Goal: Task Accomplishment & Management: Use online tool/utility

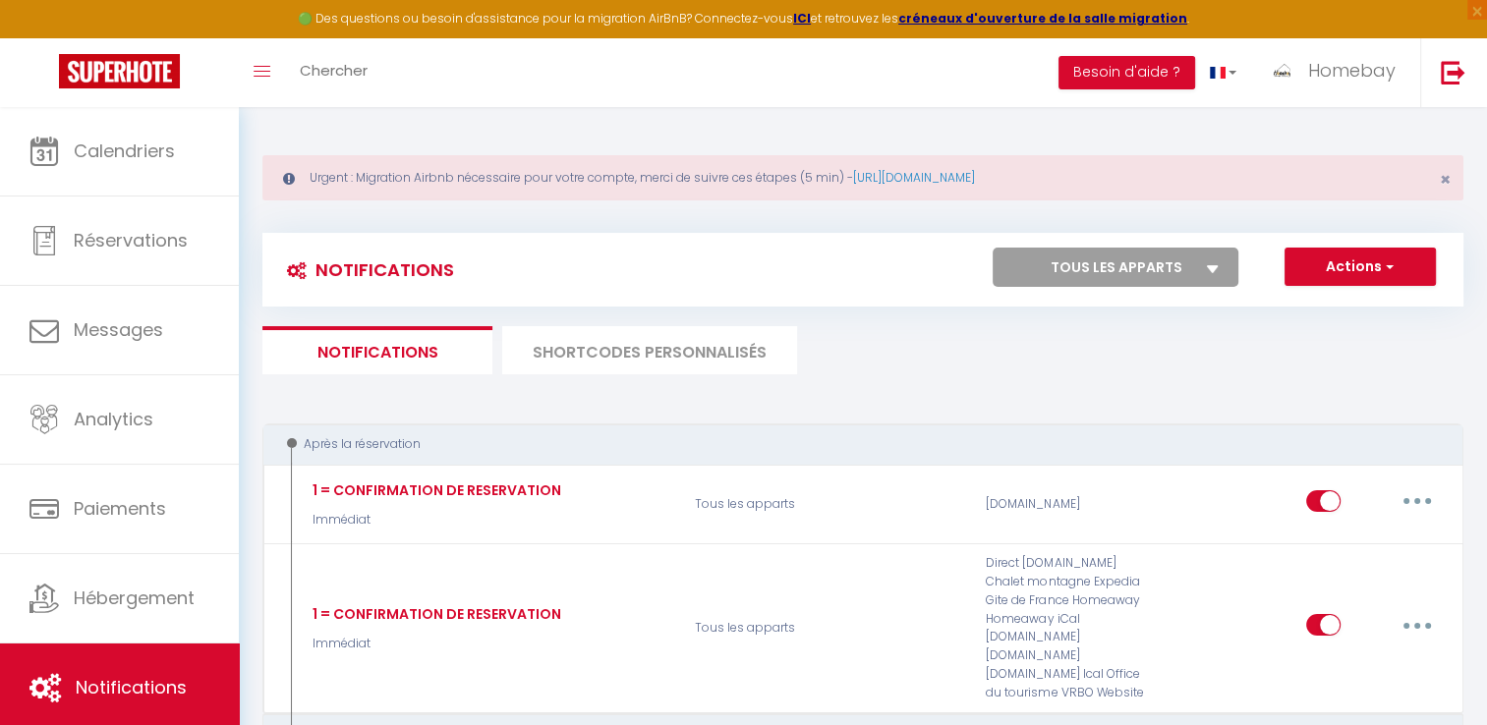
click at [660, 338] on li "SHORTCODES PERSONNALISÉS" at bounding box center [649, 350] width 295 height 48
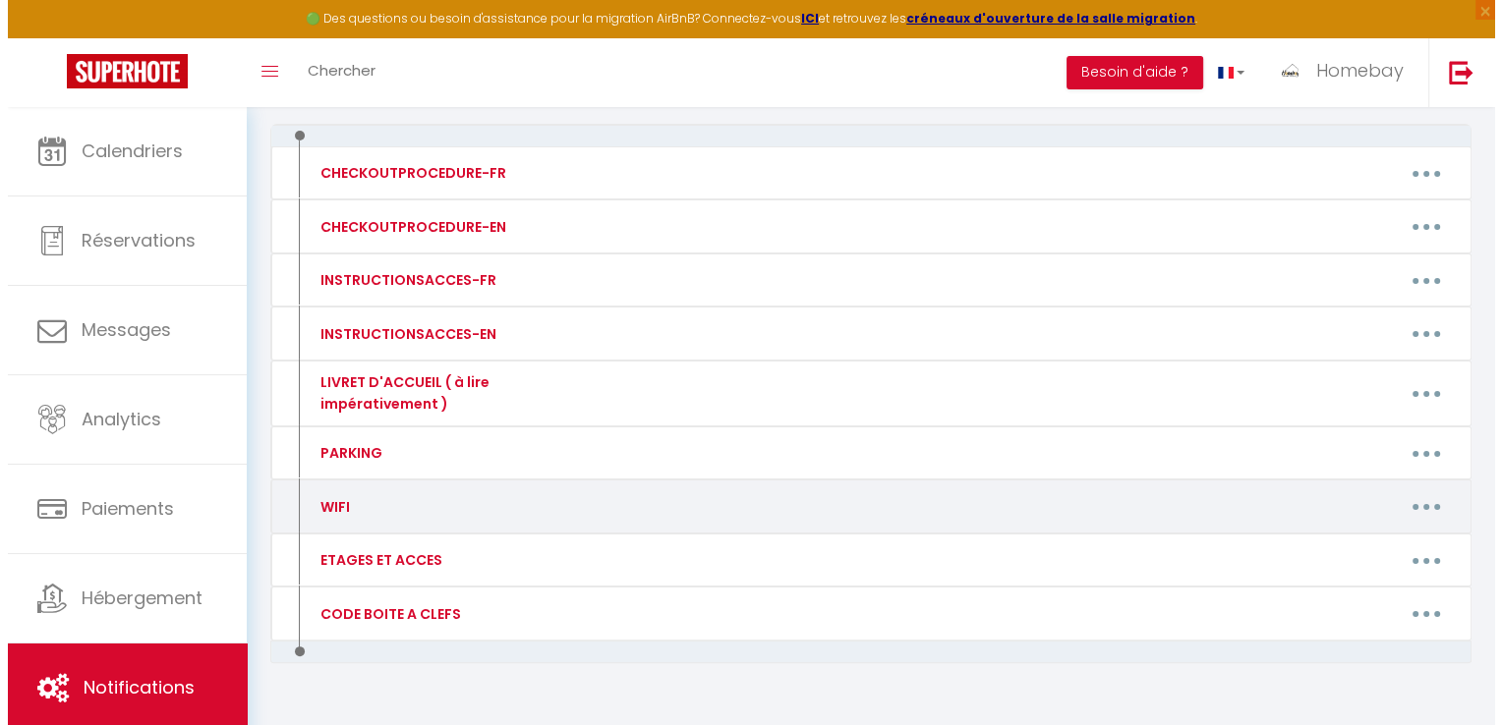
scroll to position [338, 0]
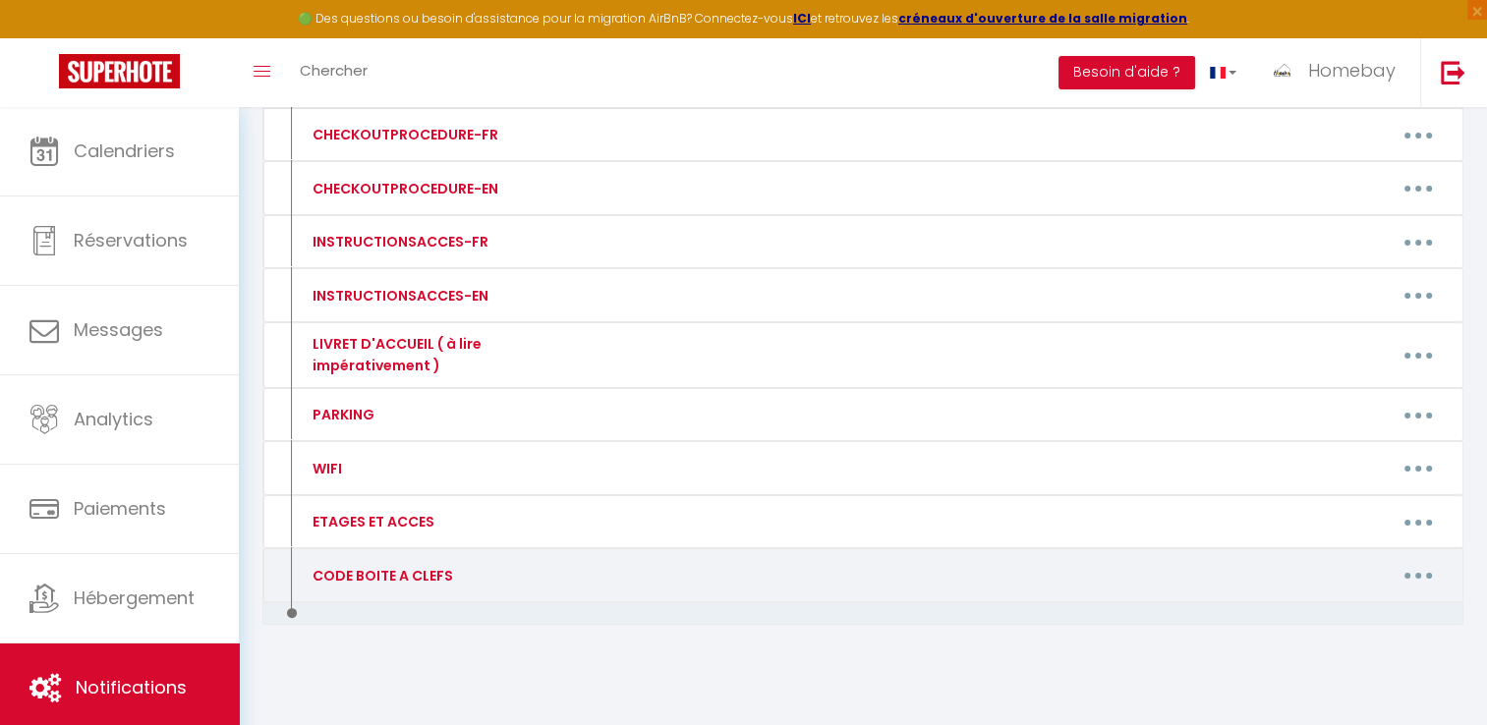
click at [1413, 568] on button "button" at bounding box center [1418, 575] width 55 height 31
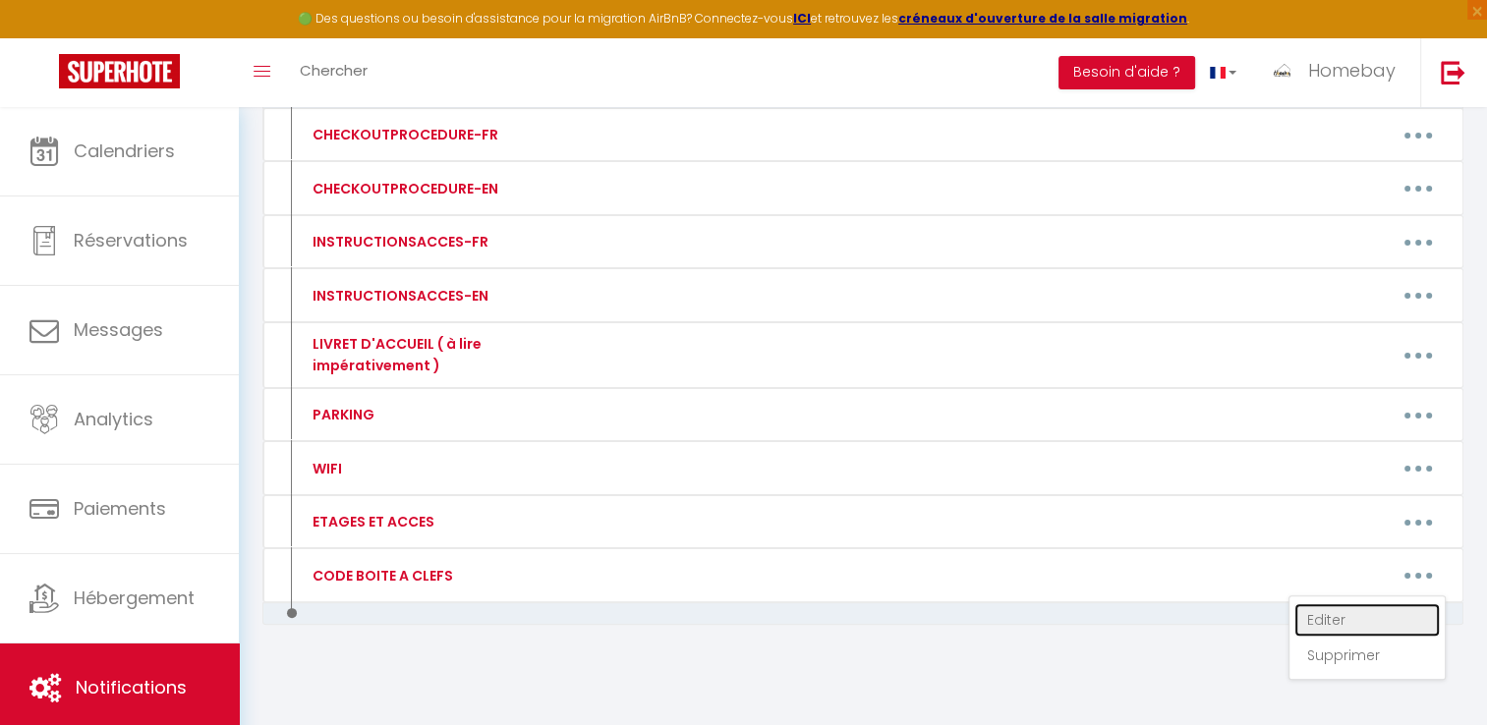
click at [1343, 612] on link "Editer" at bounding box center [1366, 619] width 145 height 33
click at [0, 0] on div "Créer un code court personnalisé × Nom * Contenu * Pour cet hébergement Affiche…" at bounding box center [0, 0] width 0 height 0
type input "CODE BOITE A CLEFS"
type textarea "Voici le code de la boîte à clé 🔑 Ainsi que les codes qui pourront vous être ut…"
type textarea "Le code de la boîte à clés est 🔑🔑🔑🔑 Il faut aligner les 4 chiffres sur la ligne…"
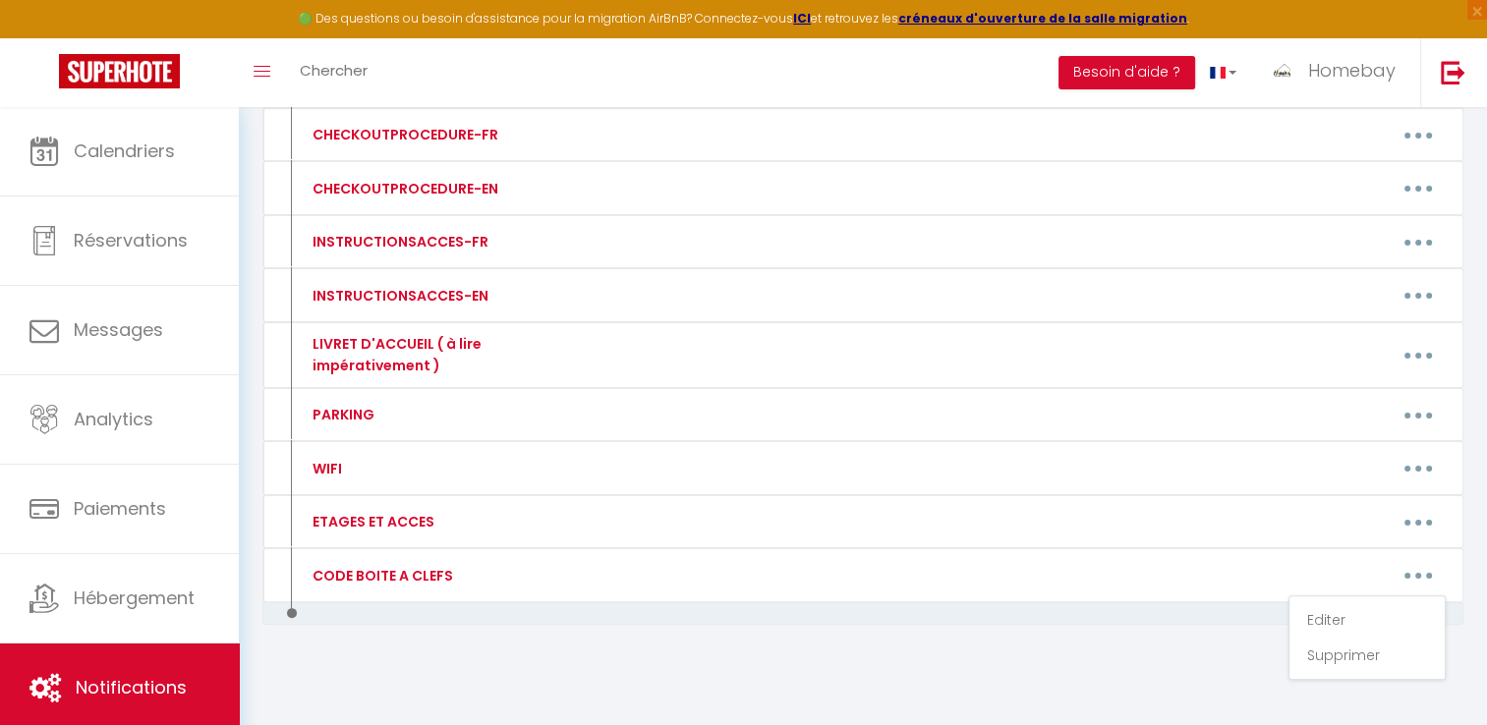
type textarea "Le code de la boîte à clé est le 35 21 🔑🔑"
type textarea "Le code de la boîte à clé est le 🔑🔑"
type textarea "Le code de la boîte à clé est le 42 46 🔑🔑"
type textarea "Le code de la boîte à clés est le 43 16 🔑🔑 Cette boîte à clés servira uniquemen…"
type textarea "Loremip 🌞, Dolor sit ametconsecte adip elitsed d eiusm temporin : 📍 Utlabor : 2…"
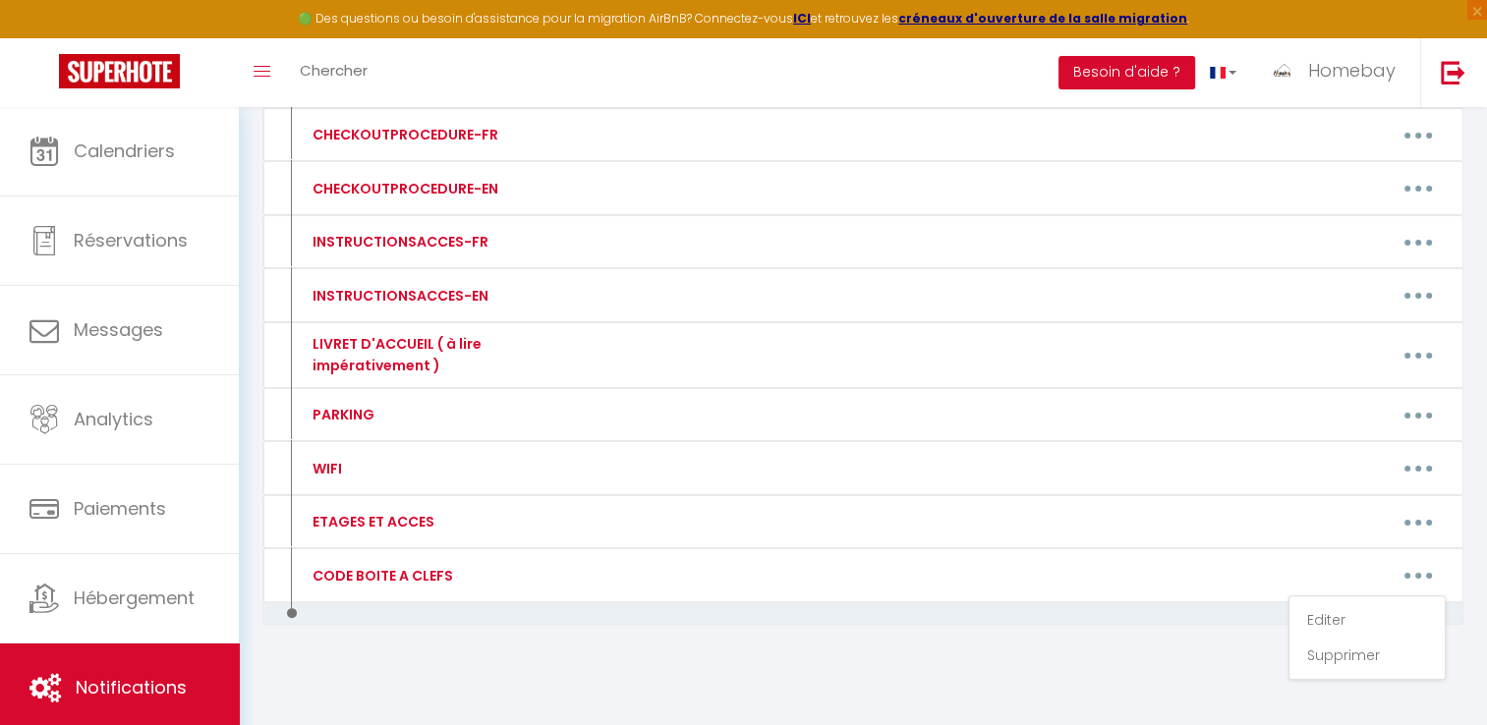
type textarea "Le code de la boîte à clés est le 34 12 🔑🔑 Le code du portail voiture est le 87…"
type textarea "Le code de la boîte à clé est le 57 34 🔑"
type textarea "Français ⏰ L’entrée dans le logement se fait en présentiel à partir de 16h mini…"
type textarea "Le code de la boite a clé est le 3510 🔑🔑"
type textarea "Le code de la boîte à clés est 26 40 🔑🔑🔑🔑 Il faut aligner les 4 chiffres sur la…"
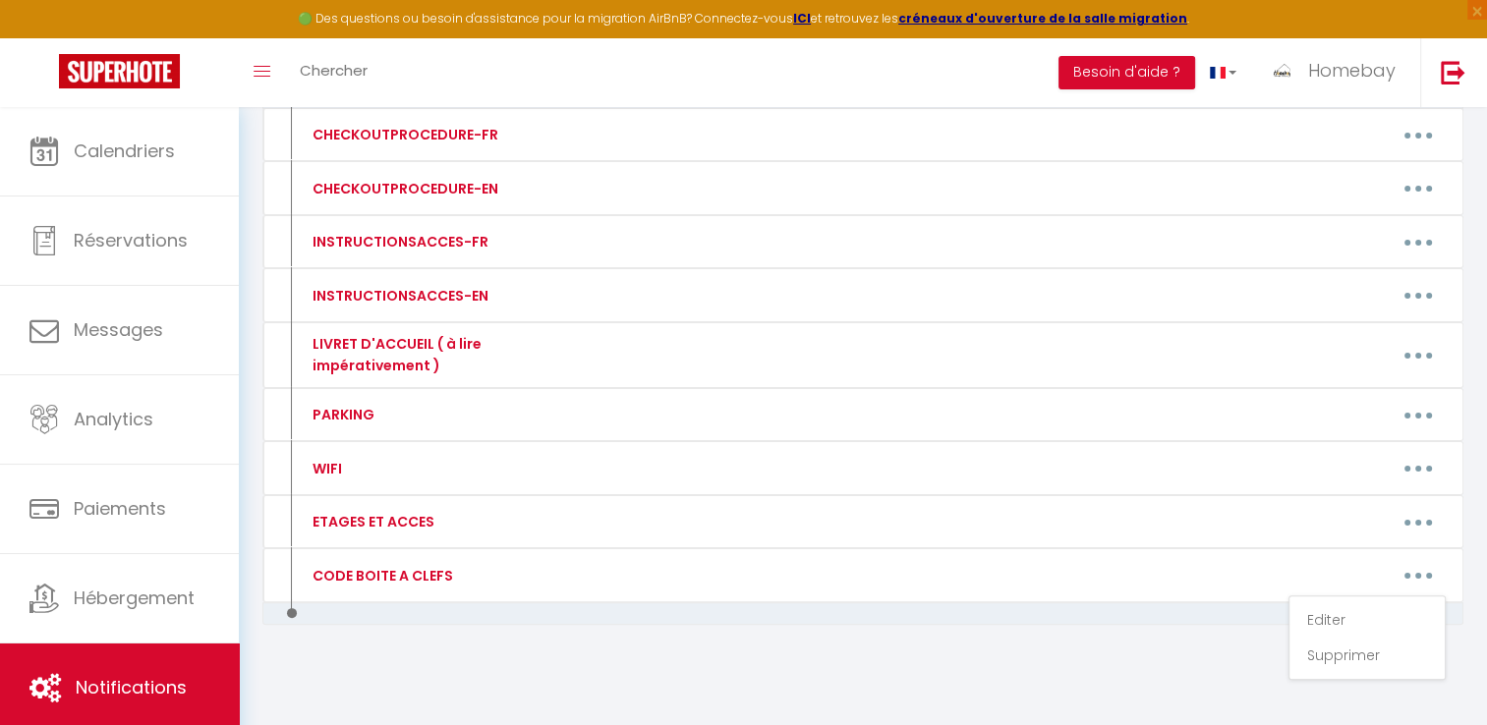
type textarea "Le code de la boîte à clés est 2040 🔑. Elle est à utiliser uniquement le jour d…"
type textarea "Le code de la boîte à clé est le : 15 27 🔑🔑🔑. Il se trouvera sur Le portail de …"
type textarea "Le code de la boite a clefs a l'extérieur du bâtiment a gauche est le 4624 🔑🔑."
type textarea "Le code de la boite a clé à l'intérieur de la villa est le = 🔑🔑"
type textarea "Le code de la boîte à clé est le 62 34 🔑🔑"
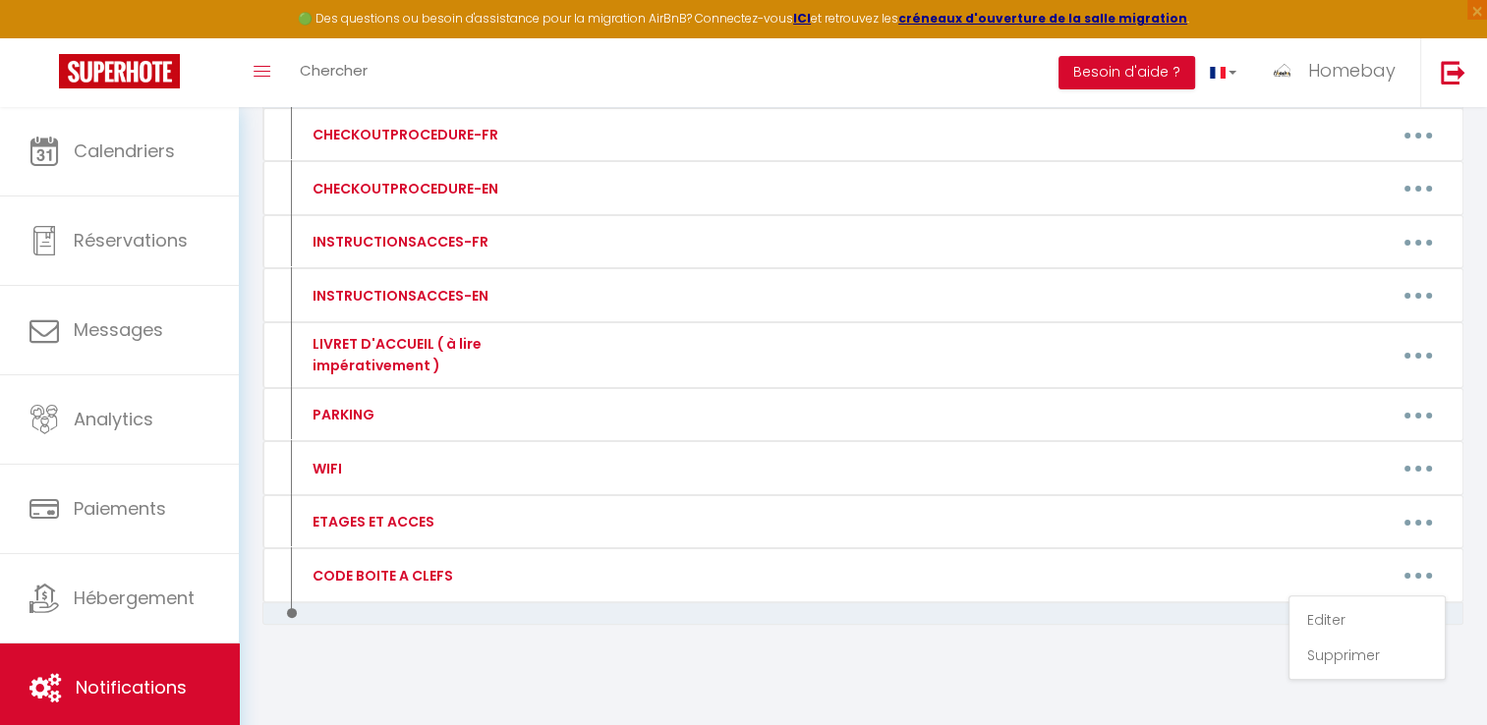
type textarea "Le code de la boîte à clés est le 19 40 🔑🔑"
type textarea "Le code de la boîte à clés est le 27 41 🔑🔑🔑"
type textarea "Le code de la boîte à clés est le 43 52 🔑🔑"
type textarea "Le code de la boîte à clés est le 24 30 🔑🔑"
type textarea "Le code de la boîte à clé est le 16 21 Il servira uniquement à la sortie du voy…"
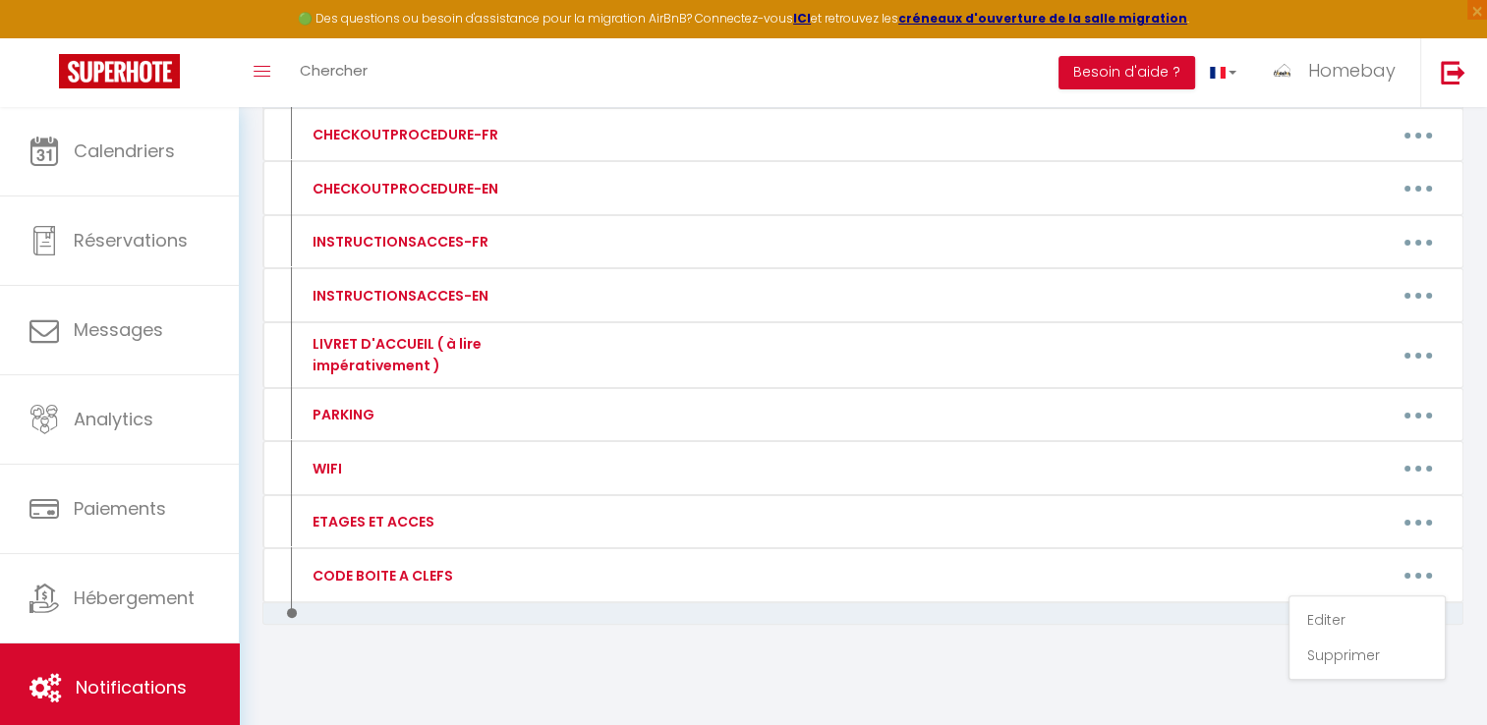
type textarea "Le code de la boîte à clés est 3321 🔑🔑🔑🔑 Il faut aligner les 4 chiffres sur la …"
type textarea "Français ⏰ L’entrée dans le logement se fait en présentiel à partir de 16h mini…"
type textarea "🇫🇷 Loremipsumdo s'ametcon adipisci – 61 eli Sed d'Eiusmod, Temp i'Utlabo, 17936…"
type textarea "Le code de la boîte à clé est le 35 37 🔑🔑"
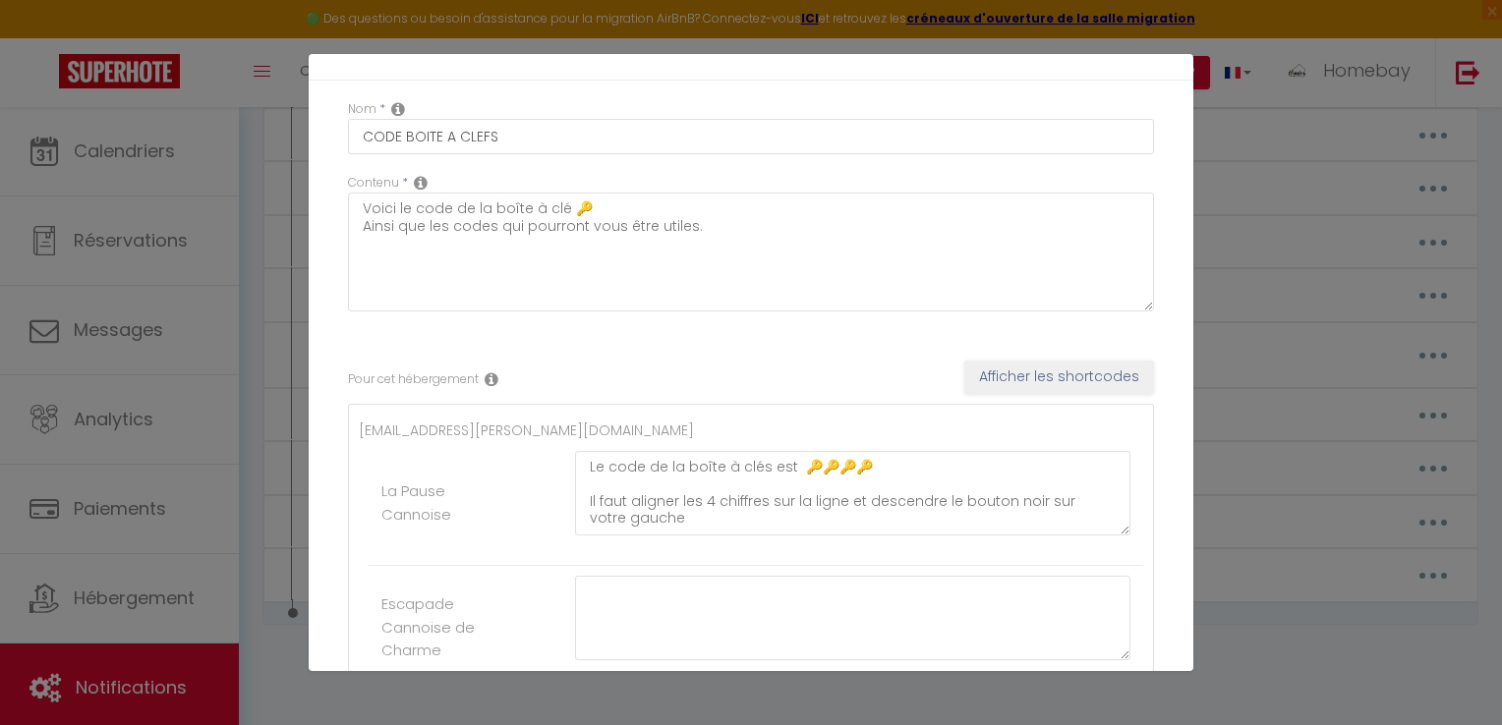
scroll to position [0, 0]
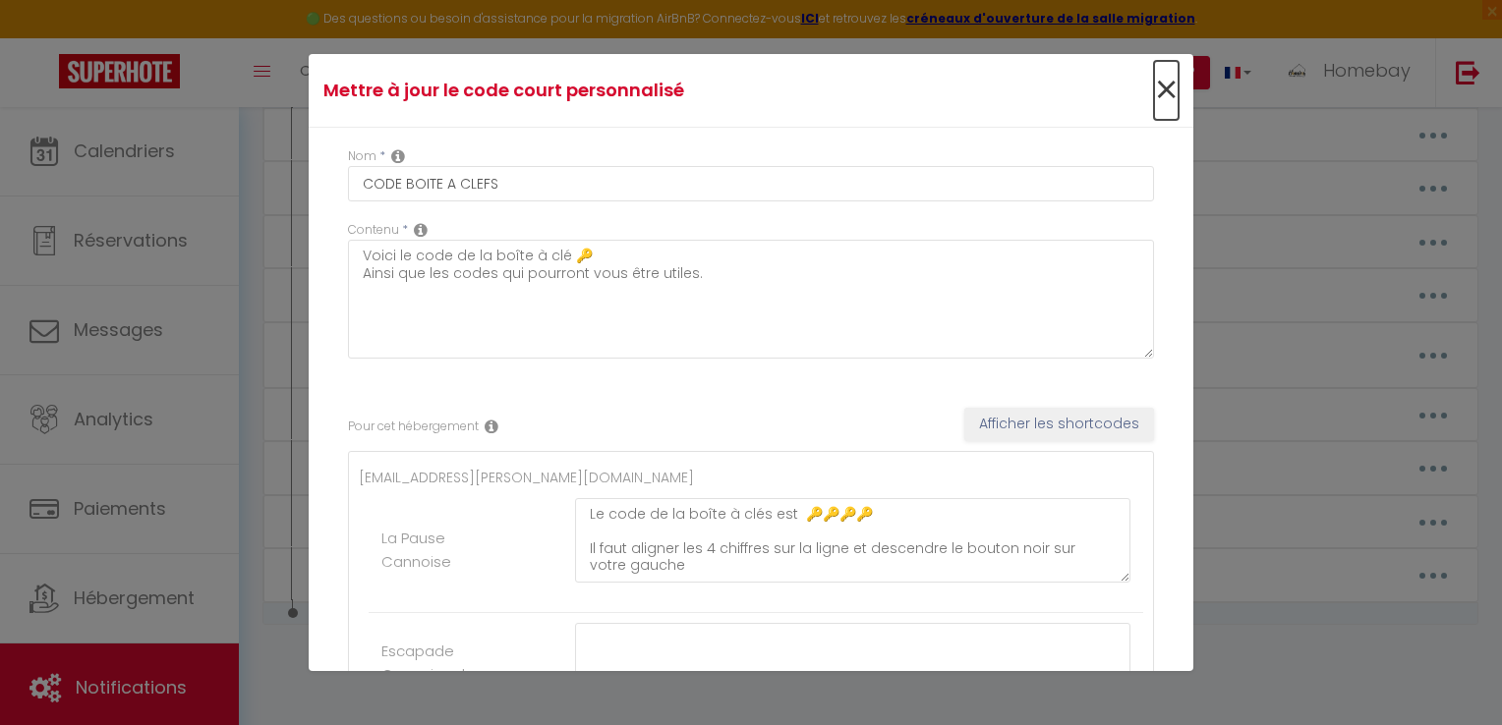
click at [1154, 87] on span "×" at bounding box center [1166, 90] width 25 height 59
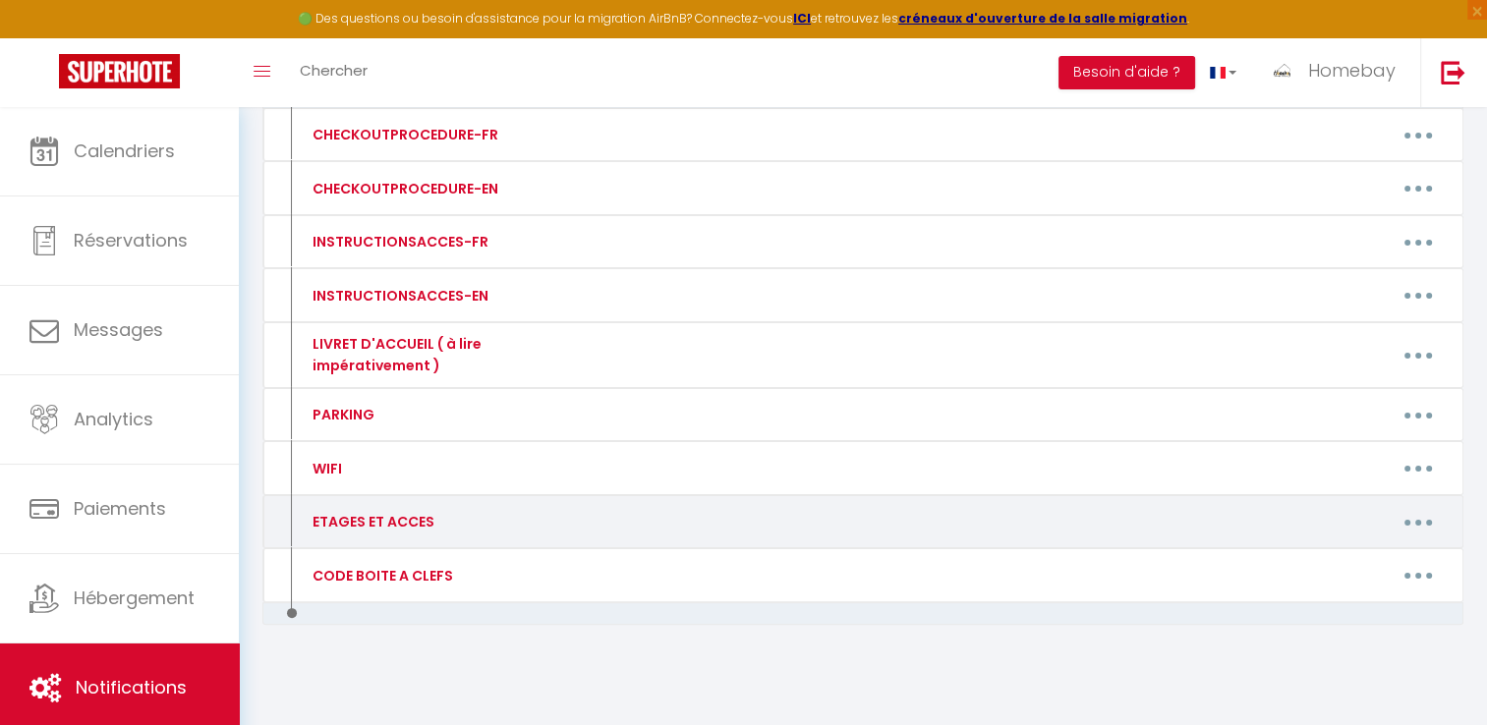
click at [1420, 523] on button "button" at bounding box center [1418, 521] width 55 height 31
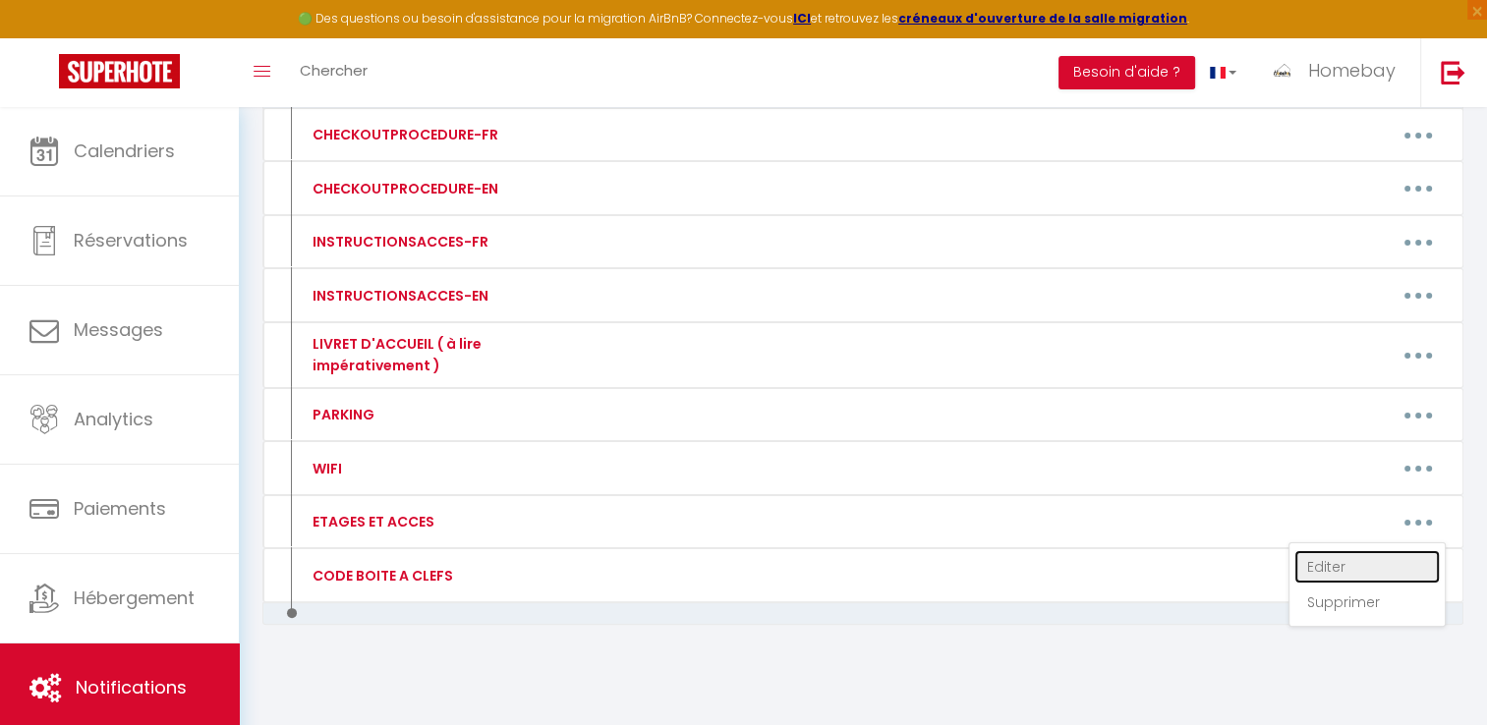
click at [1341, 554] on link "Editer" at bounding box center [1366, 566] width 145 height 33
type input "ETAGES ET ACCES"
type textarea "Voici les informations précises pour accéder au logement en toute autonomie 🔑🏠🛗…"
type textarea "Une fois que vous avez passé La porte de l'immeuble principal l'appartement se …"
type textarea "L'adresse du logement est le [STREET_ADDRESS][PERSON_NAME] une fois les informa…"
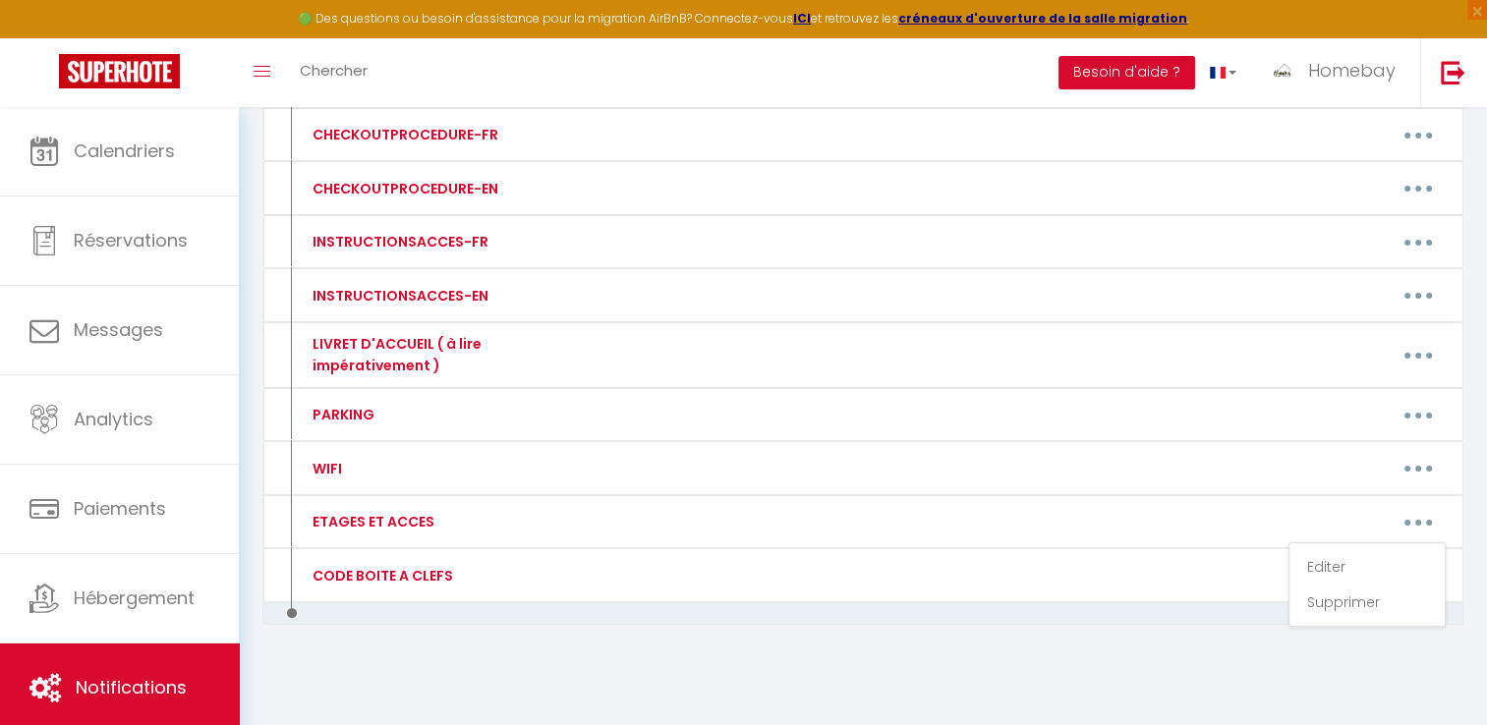
type textarea "L'ipsumdolors am conse ad 9e seddo e tempor incididuntu labore 391. Etdolor ma …"
type textarea "Vous arriverez à l'adresse indiquée [STREET_ADDRESS]. vous arriverez devant une…"
type textarea "Une fois arrivé aux [STREET_ADDRESS]. vous serez devant un arrêt de bus qui se …"
type textarea "Quand vous arriverez à l'adresse indiquée [STREET_ADDRESS] , dans le livret d'a…"
type textarea "Quand vous arriverez à l'adresse indiquée le [STREET_ADDRESS][PERSON_NAME], la …"
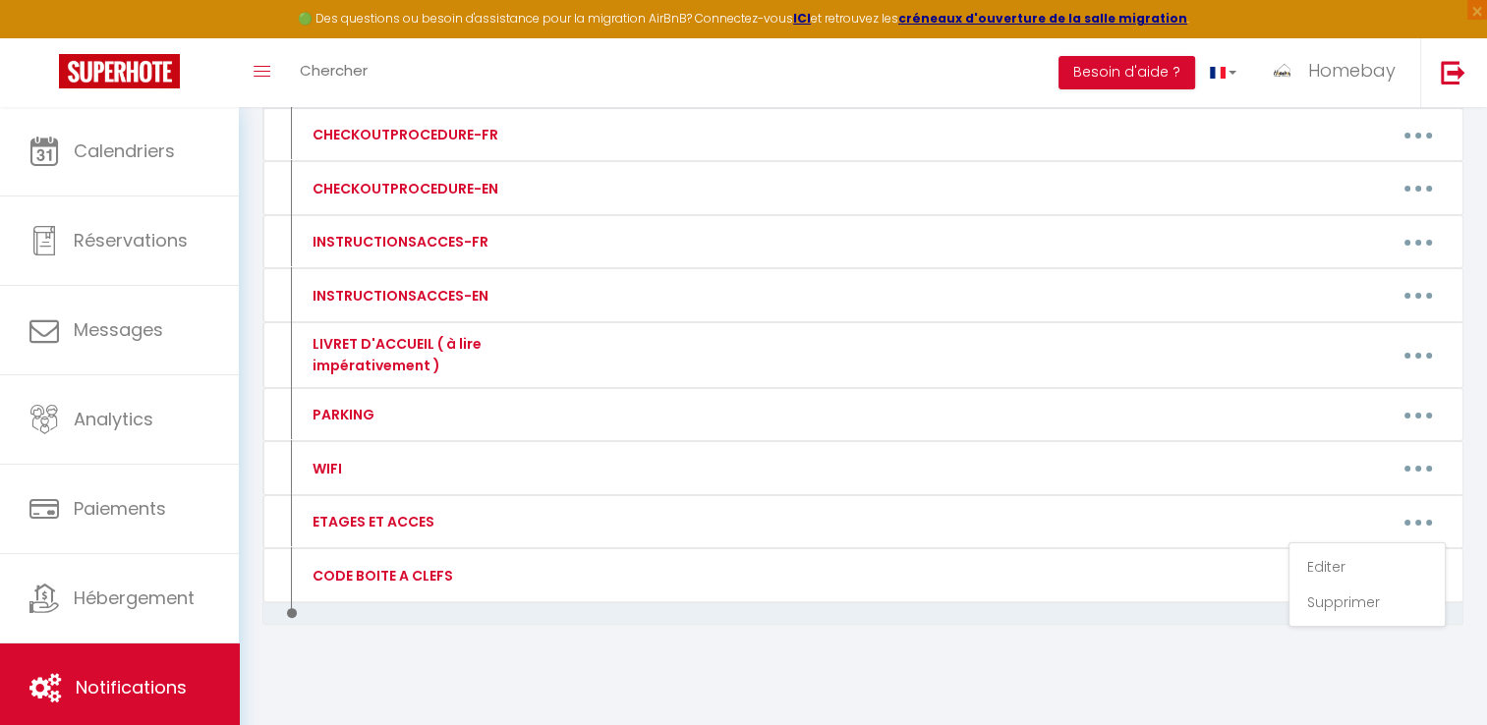
type textarea "Français 🏡 La villa est de plain-pied, ce qui la rend pratique et accessible. 🚗…"
type textarea "Pour accéder à la résidence , nous avons 3 accès qui permettent d’accéder grâce…"
type textarea "L'adresse est le [STREET_ADDRESS] immeuble le président bâtiment E , L'appartem…"
type textarea "Une fois la réservation effectuer nous vous enverrons le code de la boite à cle…"
type textarea "L'adresse [STREET_ADDRESS]. Immeuble le" cor fou" . Ascenseur de gauche = 8 éta…"
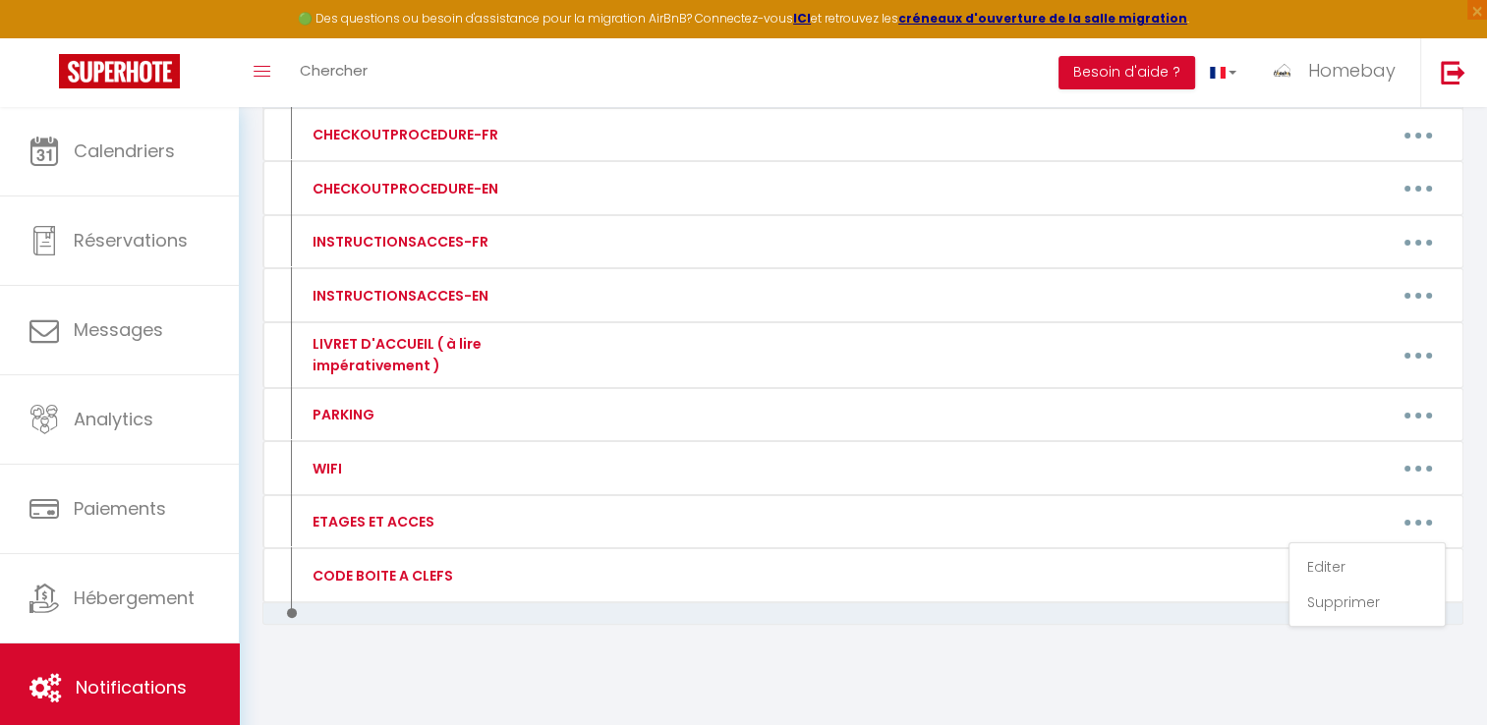
type textarea "Quand vous arriverez à l'adresse indiquée le [STREET_ADDRESS] , nous seront la …"
type textarea "Quand vous arriverez à l'adresse indiquée au [STREET_ADDRESS][PERSON_NAME]. vou…"
type textarea "Une fois arrivé à l'adresse indiquée le [STREET_ADDRESS][PERSON_NAME]. il faut …"
type textarea "Quand vous arriverez à l'adresse indiquée au [STREET_ADDRESS][PERSON_NAME] , il…"
type textarea "Code porte immeuble = 3719A"
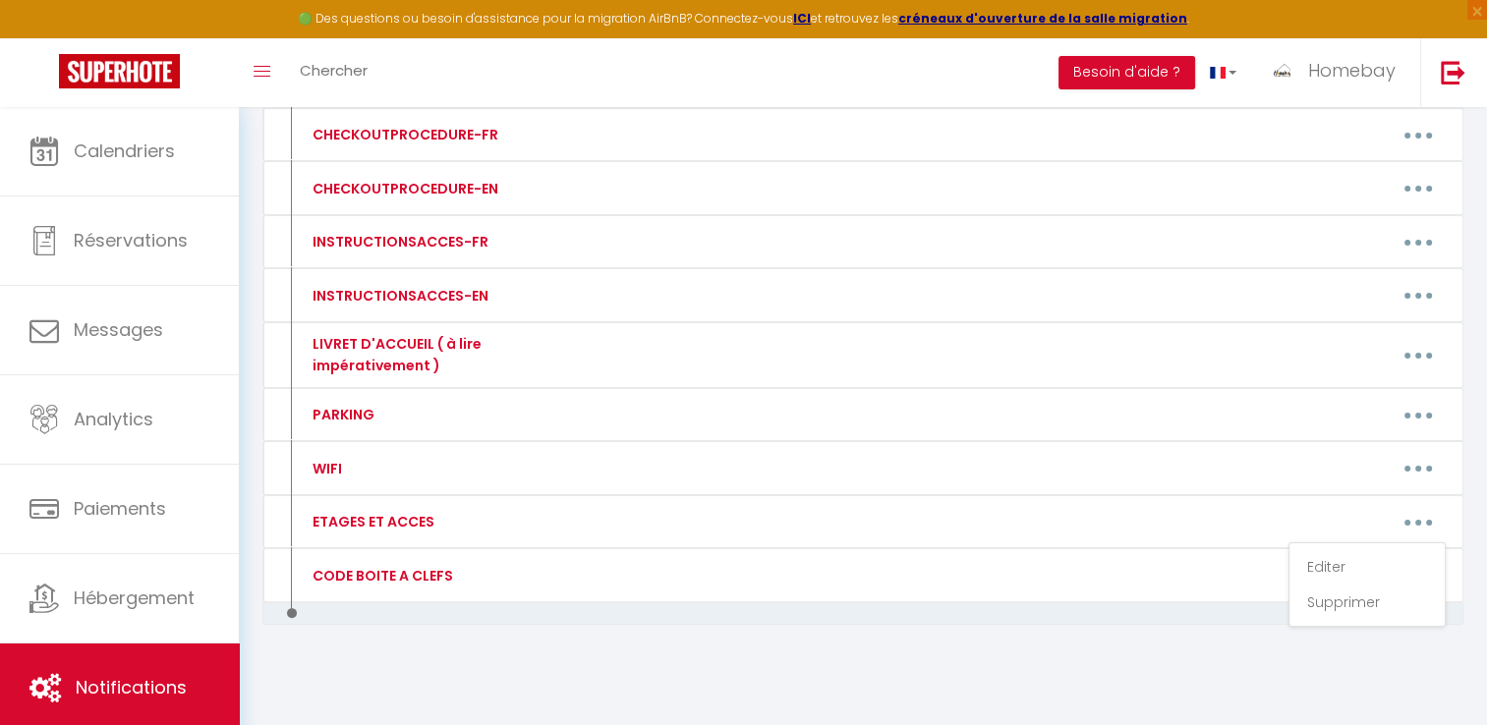
type textarea "Une fois arrivé à l'adresse indiquée [STREET_ADDRESS][PERSON_NAME] 06220 à côté…"
type textarea "Une fois arrivé à l'adresse indiquée [STREET_ADDRESS]. il y aura un portail en …"
type textarea "L'appartement se trouve au 2 -ème étage tout au fond du couloir la dernière por…"
type textarea "L'adresse de [GEOGRAPHIC_DATA] est le 844 chemin du camp lauvas 06 250 Mougins.…"
type textarea "L'adresse est le [STREET_ADDRESS][PERSON_NAME] , immeuble [GEOGRAPHIC_DATA] 4 é…"
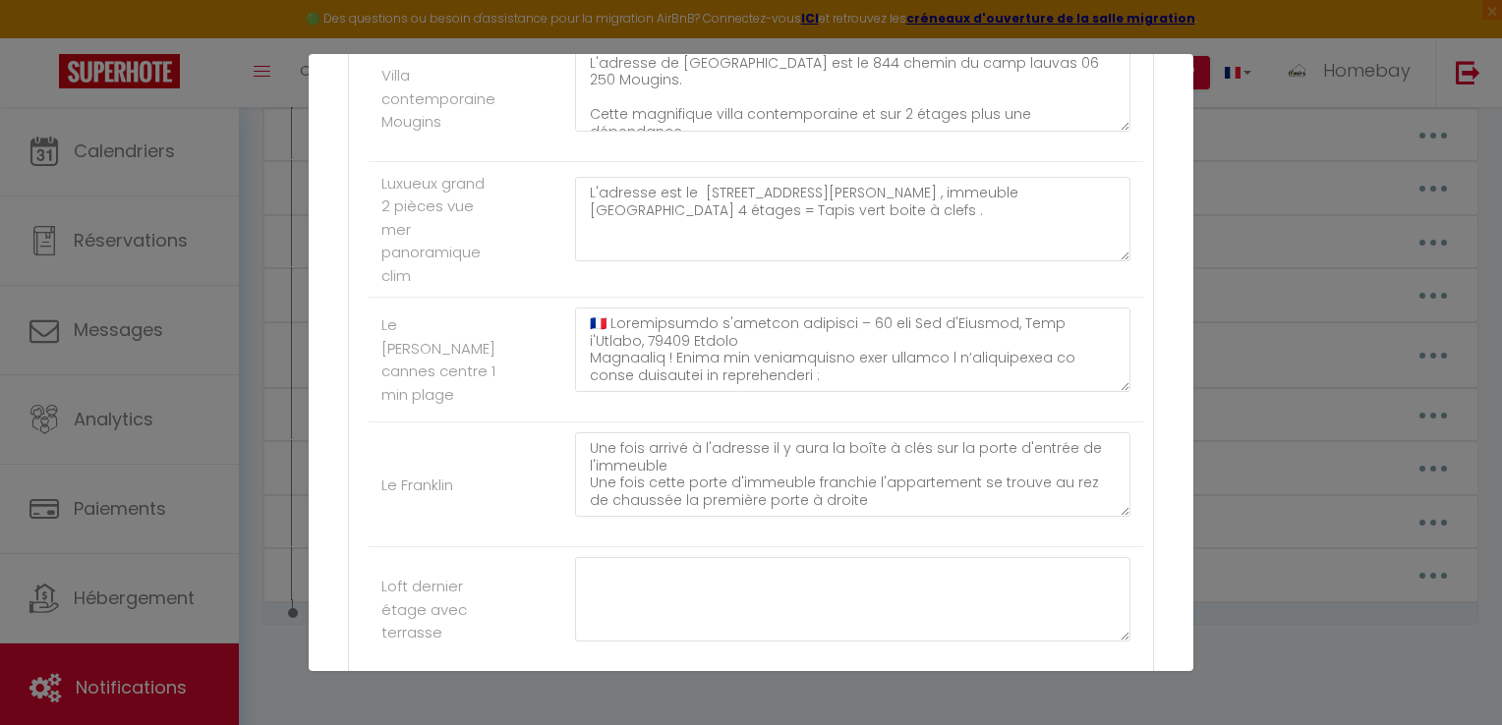
scroll to position [3735, 0]
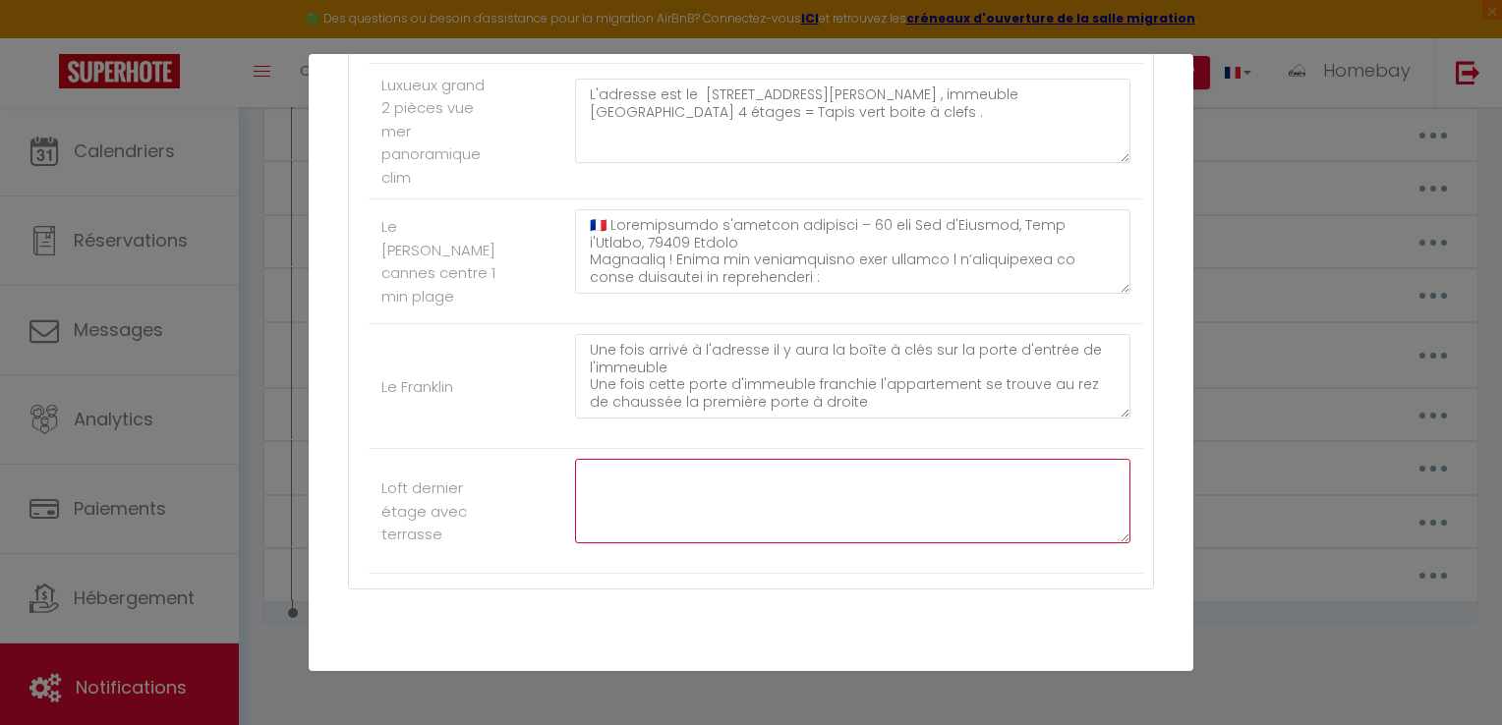
click at [1050, 501] on textarea at bounding box center [852, 501] width 555 height 85
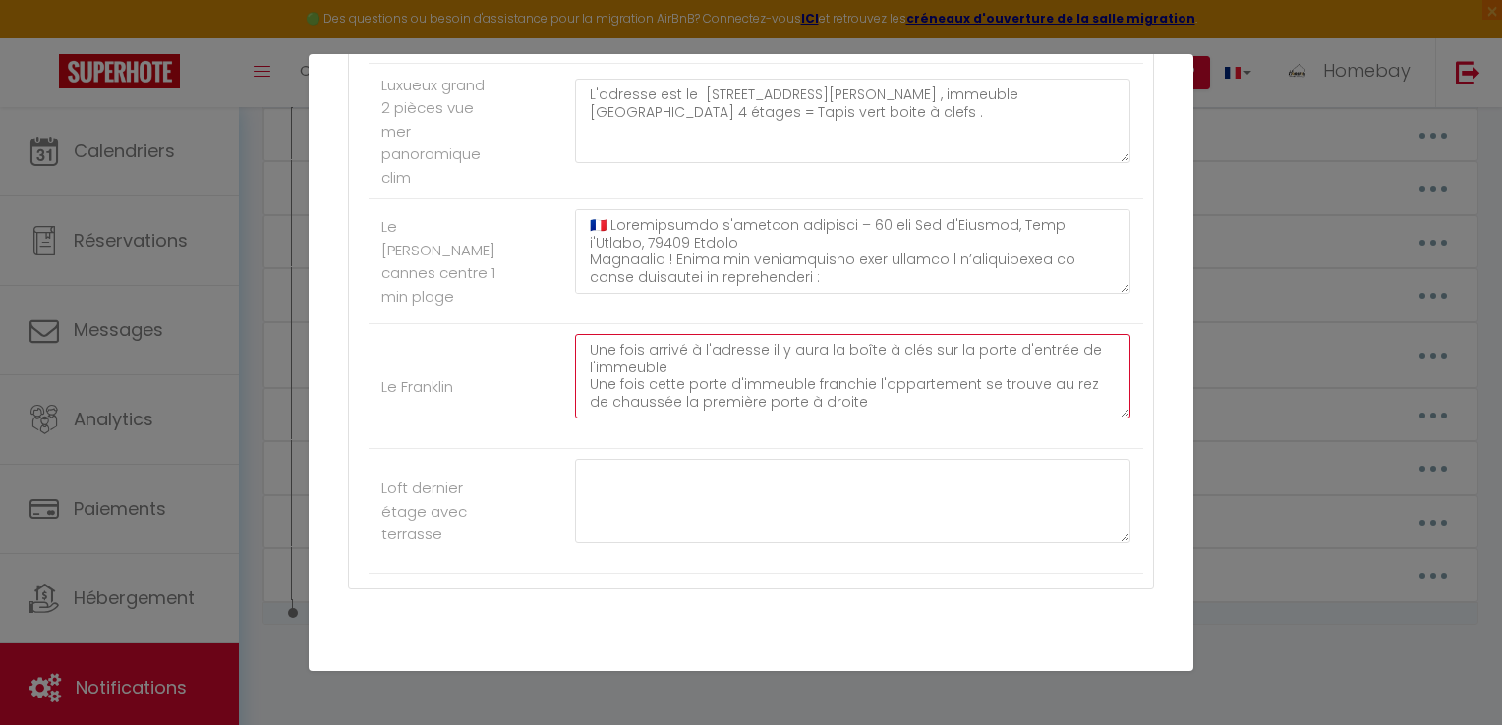
click at [1061, 419] on textarea "Une fois arrivé à l'adresse il y aura la boîte à clés sur la porte d'entrée de …" at bounding box center [852, 376] width 555 height 85
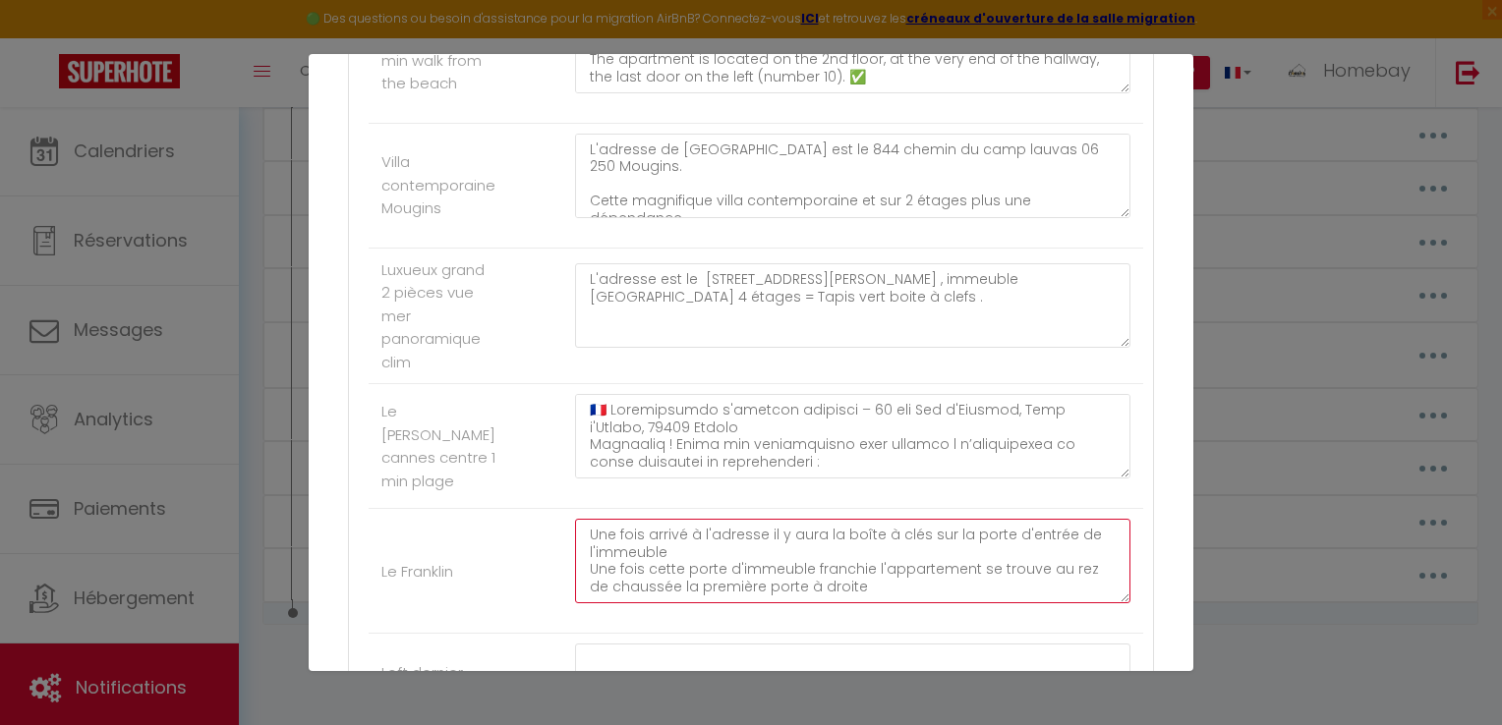
scroll to position [3732, 0]
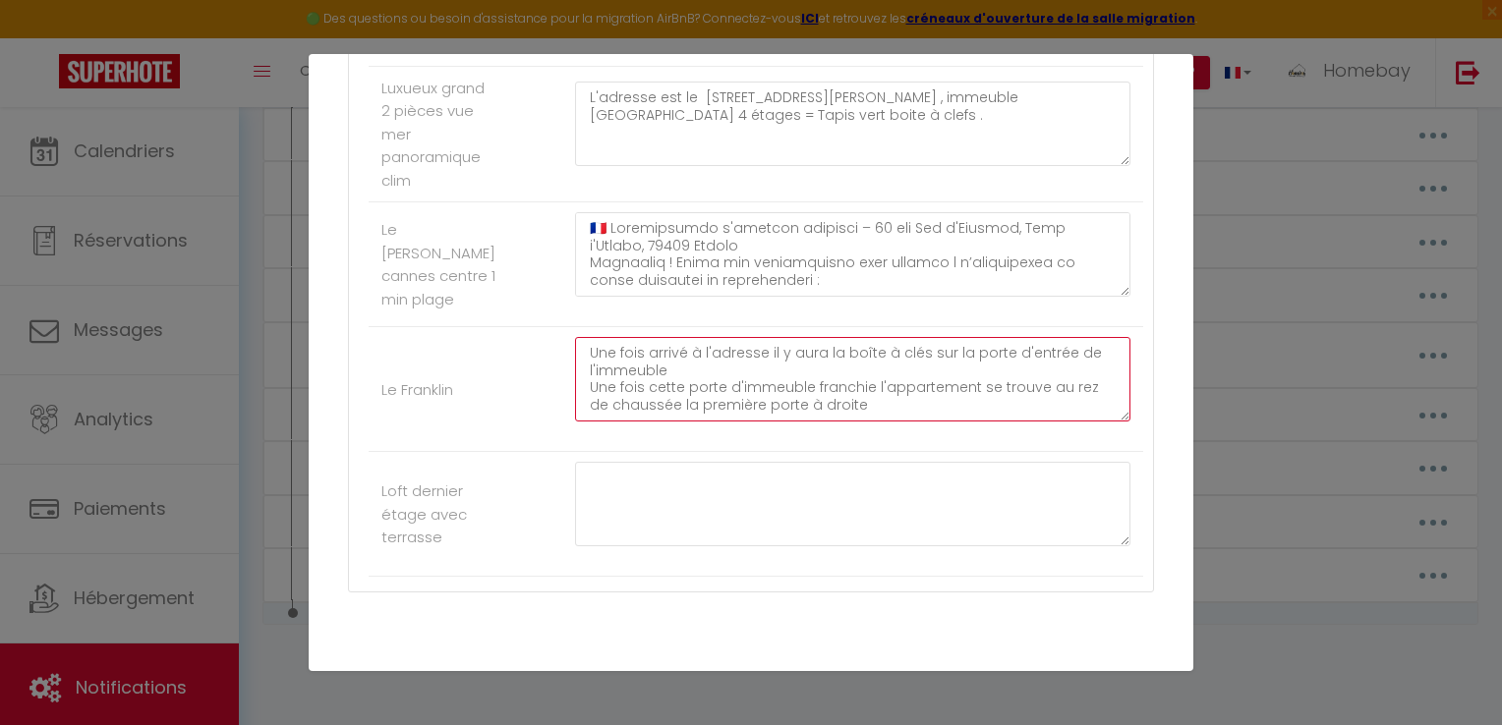
click at [759, 379] on textarea "Une fois arrivé à l'adresse il y aura la boîte à clés sur la porte d'entrée de …" at bounding box center [852, 379] width 555 height 85
click at [756, 379] on textarea "Une fois arrivé à l'adresse il y aura la boîte à clés sur la porte d'entrée de …" at bounding box center [852, 379] width 555 height 85
click at [767, 379] on textarea "Une fois arrivé à l'adresse il y aura la boîte à clés sur la porte d'entrée de …" at bounding box center [852, 379] width 555 height 85
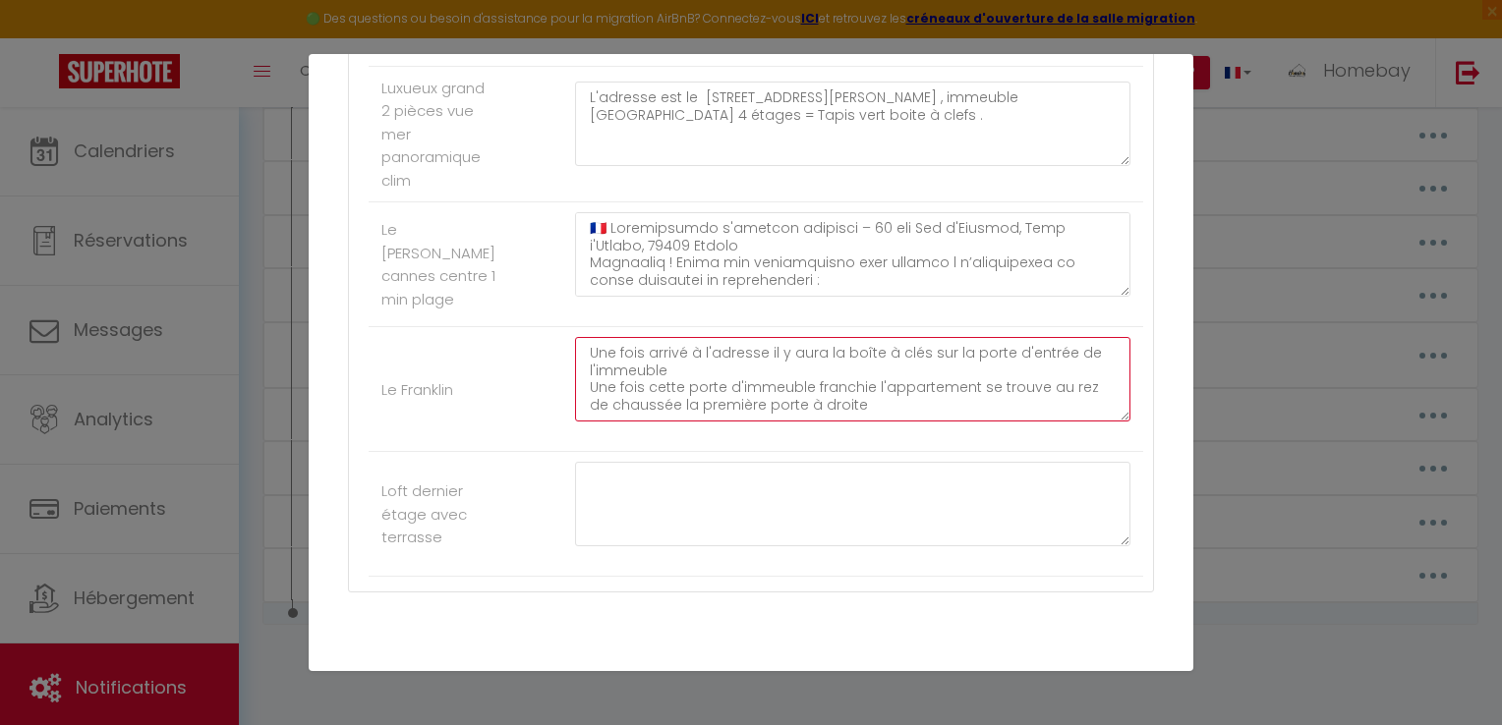
click at [767, 379] on textarea "Une fois arrivé à l'adresse il y aura la boîte à clés sur la porte d'entrée de …" at bounding box center [852, 379] width 555 height 85
click at [761, 383] on textarea "Une fois arrivé à l'adresse il y aura la boîte à clés sur la porte d'entrée de …" at bounding box center [852, 379] width 555 height 85
drag, startPoint x: 885, startPoint y: 387, endPoint x: 961, endPoint y: 373, distance: 77.9
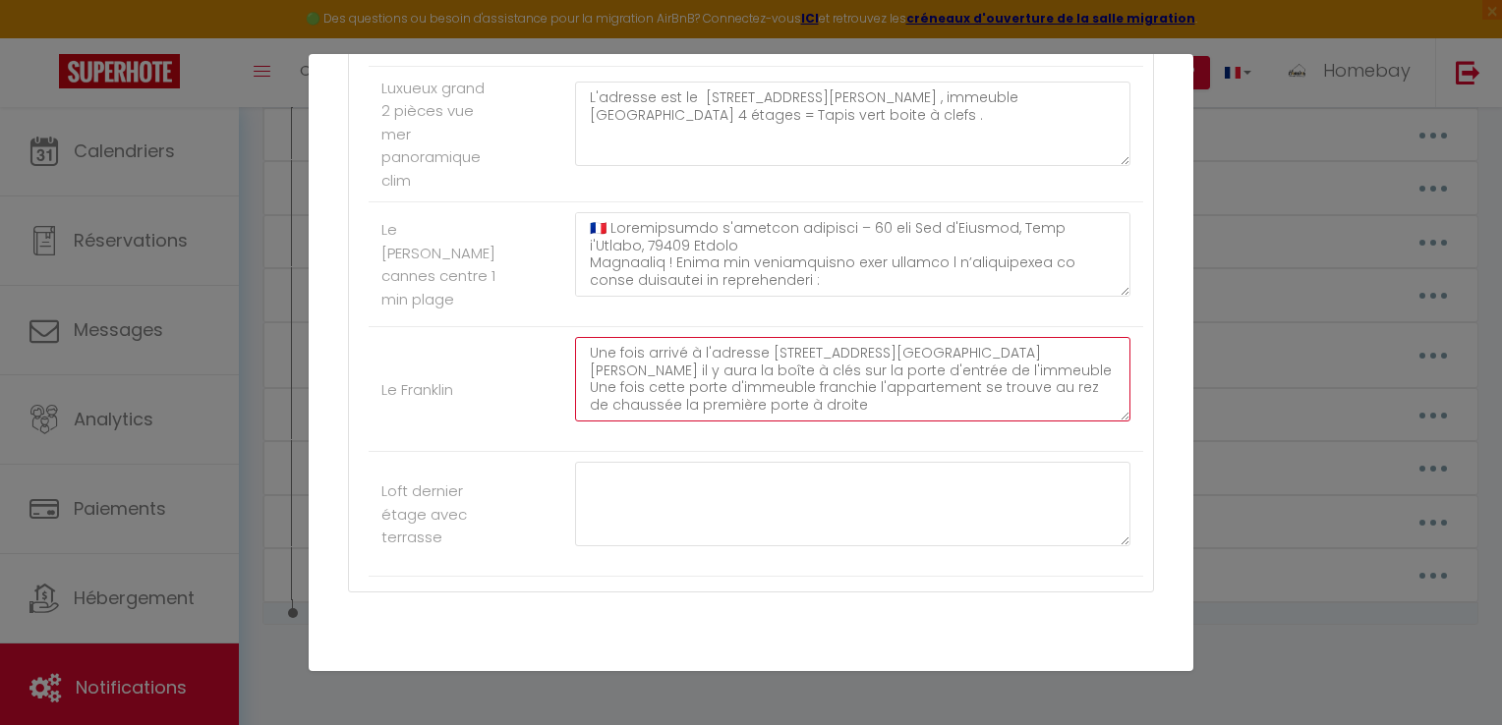
click at [959, 422] on textarea "Une fois arrivé à l'adresse [STREET_ADDRESS][GEOGRAPHIC_DATA][PERSON_NAME] il y…" at bounding box center [852, 379] width 555 height 85
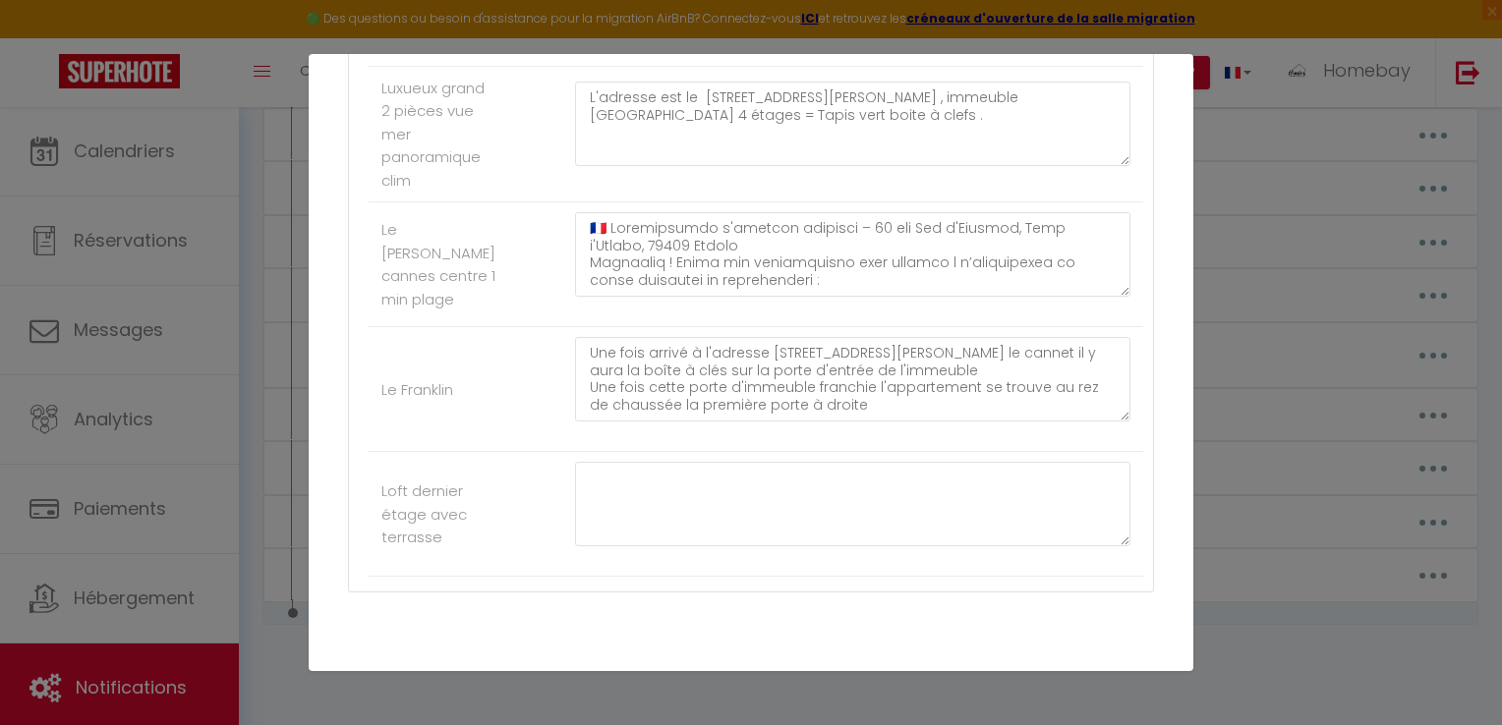
click at [1054, 19] on div "Mettre à jour le code court personnalisé × Nom * ETAGES ET ACCES Contenu * Voic…" at bounding box center [751, 362] width 885 height 725
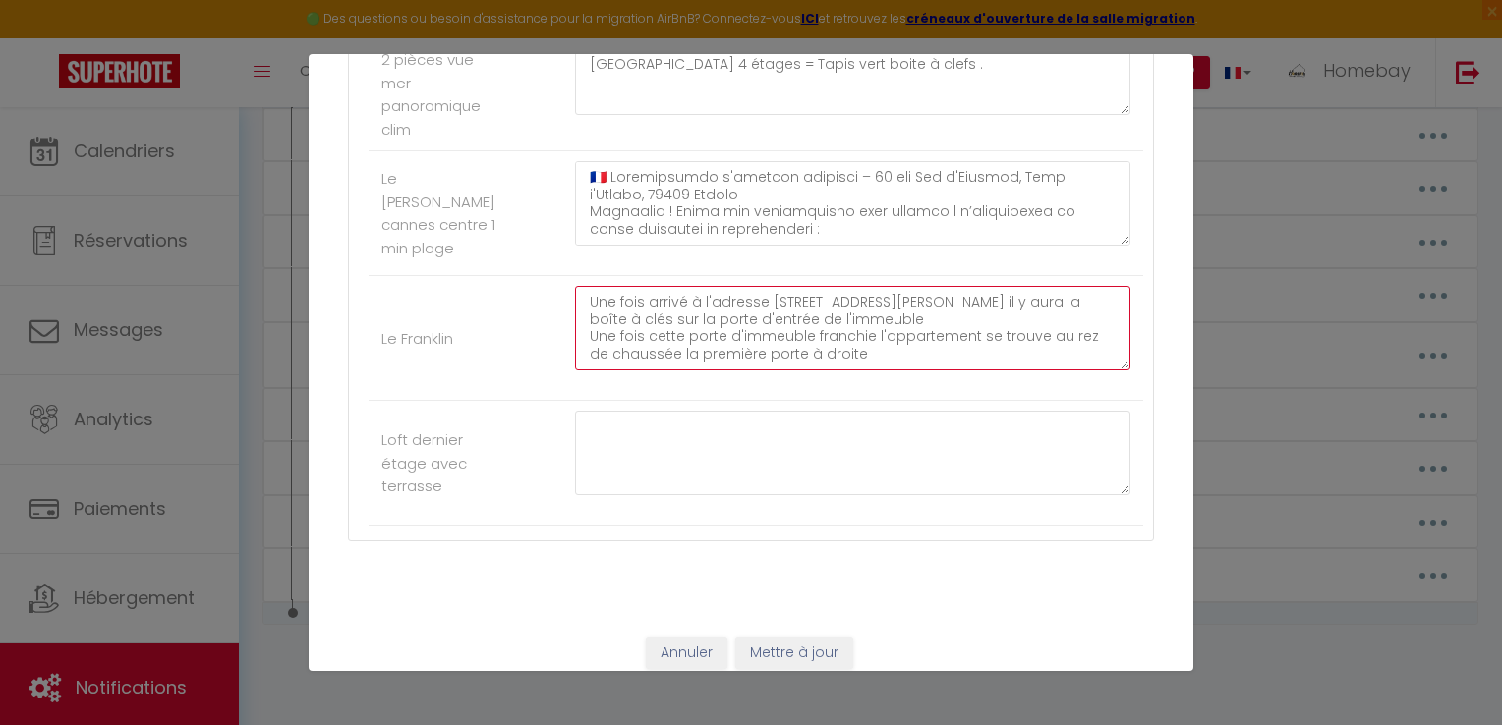
scroll to position [3830, 0]
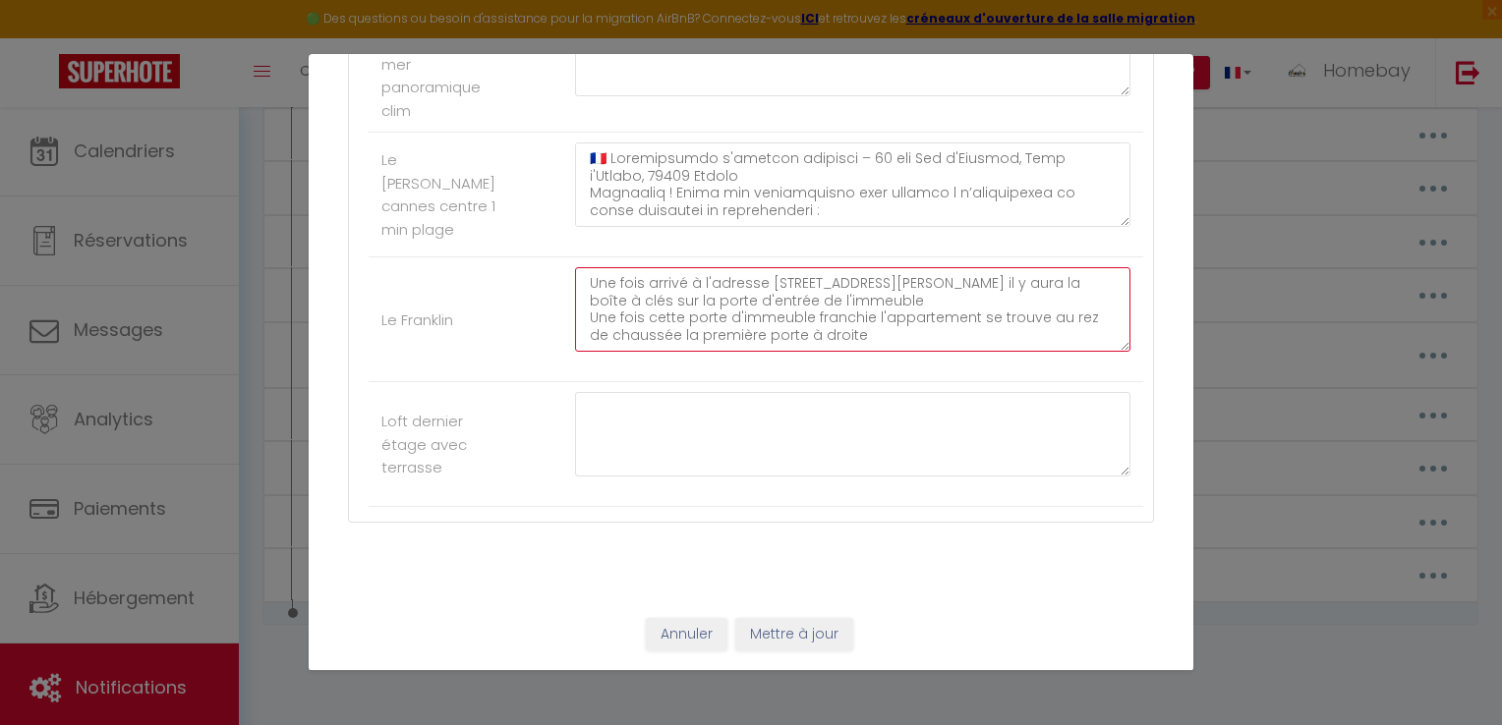
type textarea "Une fois arrivé à l'adresse [STREET_ADDRESS][PERSON_NAME] il y aura la boîte à …"
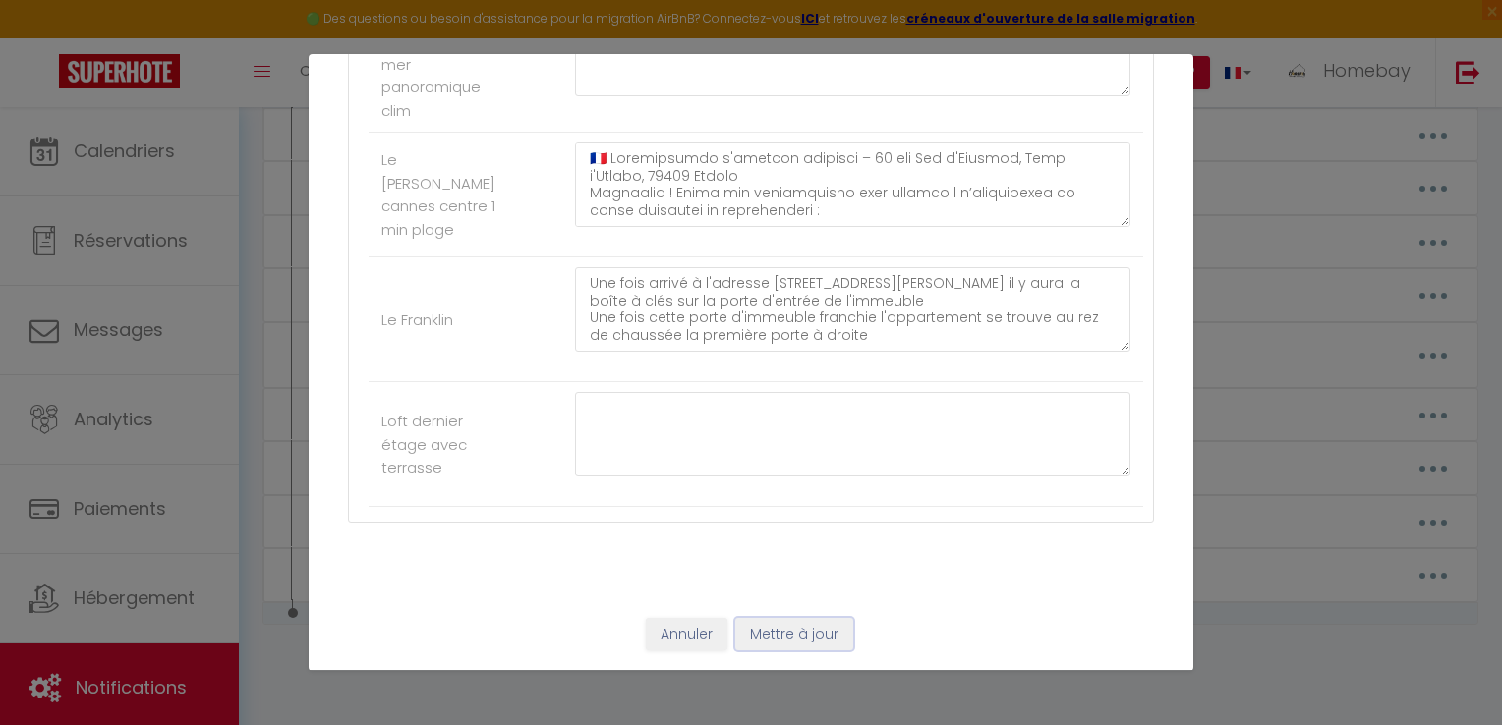
click at [809, 639] on button "Mettre à jour" at bounding box center [794, 634] width 118 height 33
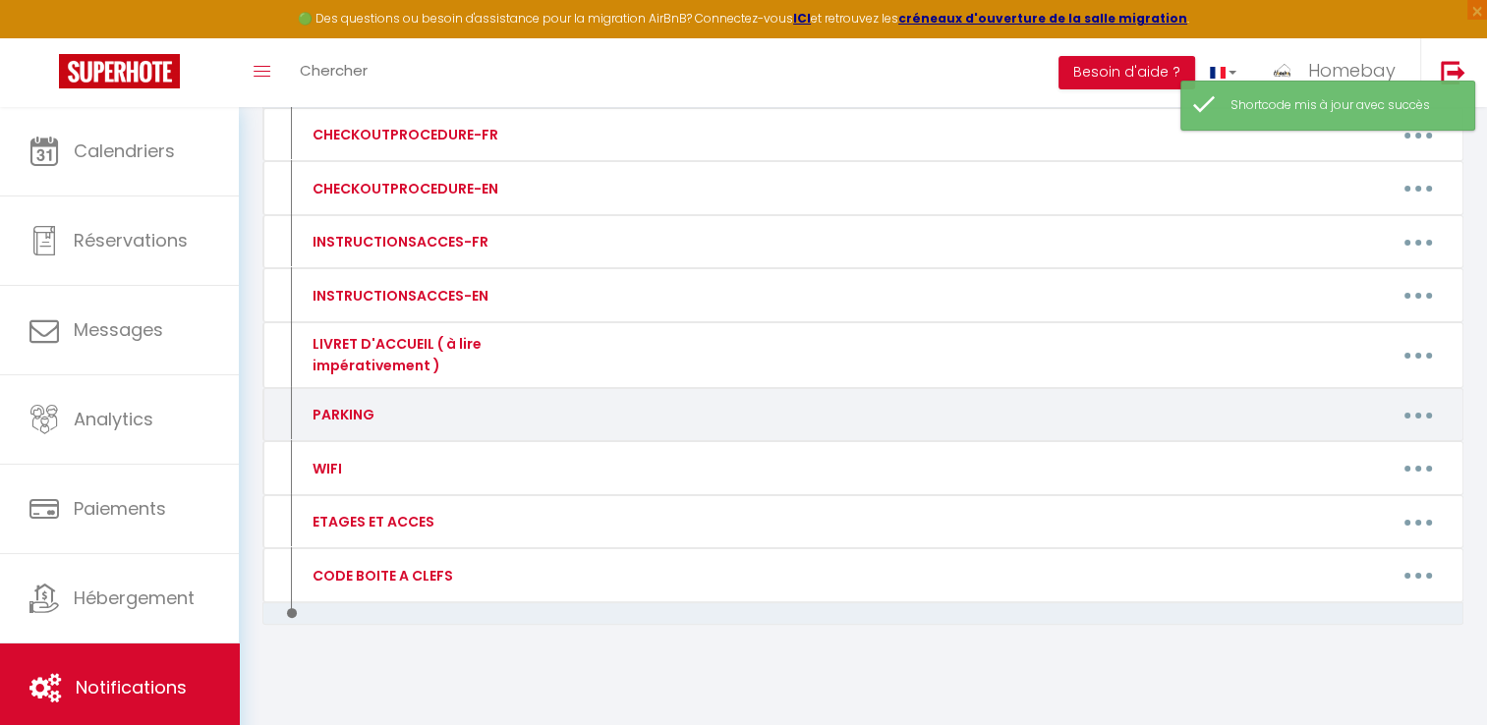
click at [1431, 417] on button "button" at bounding box center [1418, 414] width 55 height 31
click at [1374, 456] on link "Editer" at bounding box center [1366, 459] width 145 height 33
click at [0, 0] on div "Créer un code court personnalisé × Nom * Contenu * Pour cet hébergement Affiche…" at bounding box center [0, 0] width 0 height 0
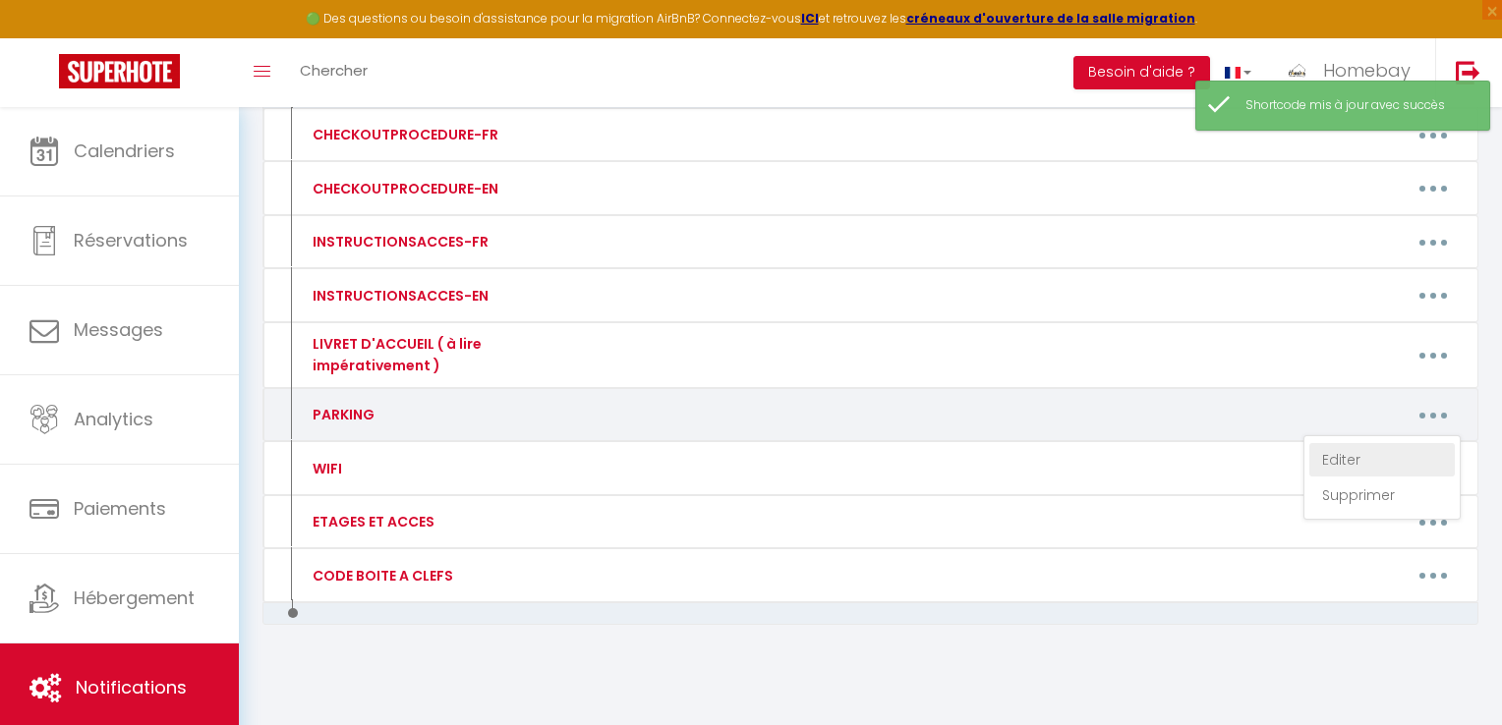
type input "PARKING"
type textarea "-INFOS PARKING :"
type textarea "À gauche de la porte Une banque prise de l'immeuble vous trouverez l'entrée du …"
type textarea "Il y a des parking gratuits et payants au alentours ."
type textarea "A 30 M à pied de la résidence vous avez 2 parkings entièrement gratuits"
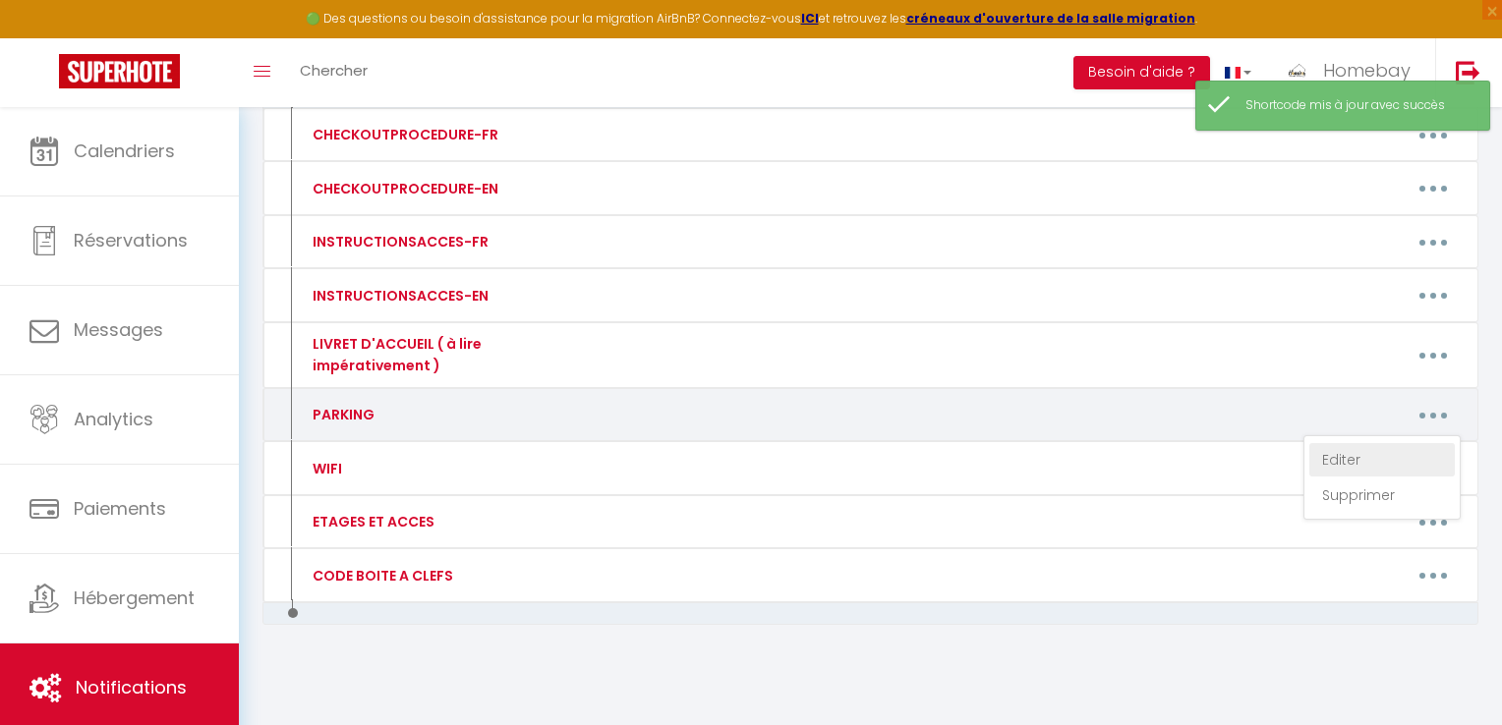
type textarea "Une place de parking sécurisée et privée est disponible dans la propriété."
type textarea "Une place de parking extérieur sécurisée et privée est disponible dans la propr…"
type textarea "Il y a plusieurs parkings payants aux alentours de l'appartement [GEOGRAPHIC_DA…"
type textarea "Une place de parking sécurisée et privée est disponible dans la propriété. Dans…"
type textarea "Le parking se trouve au premier niveau, place 265, pour garer votre véhicule. V…"
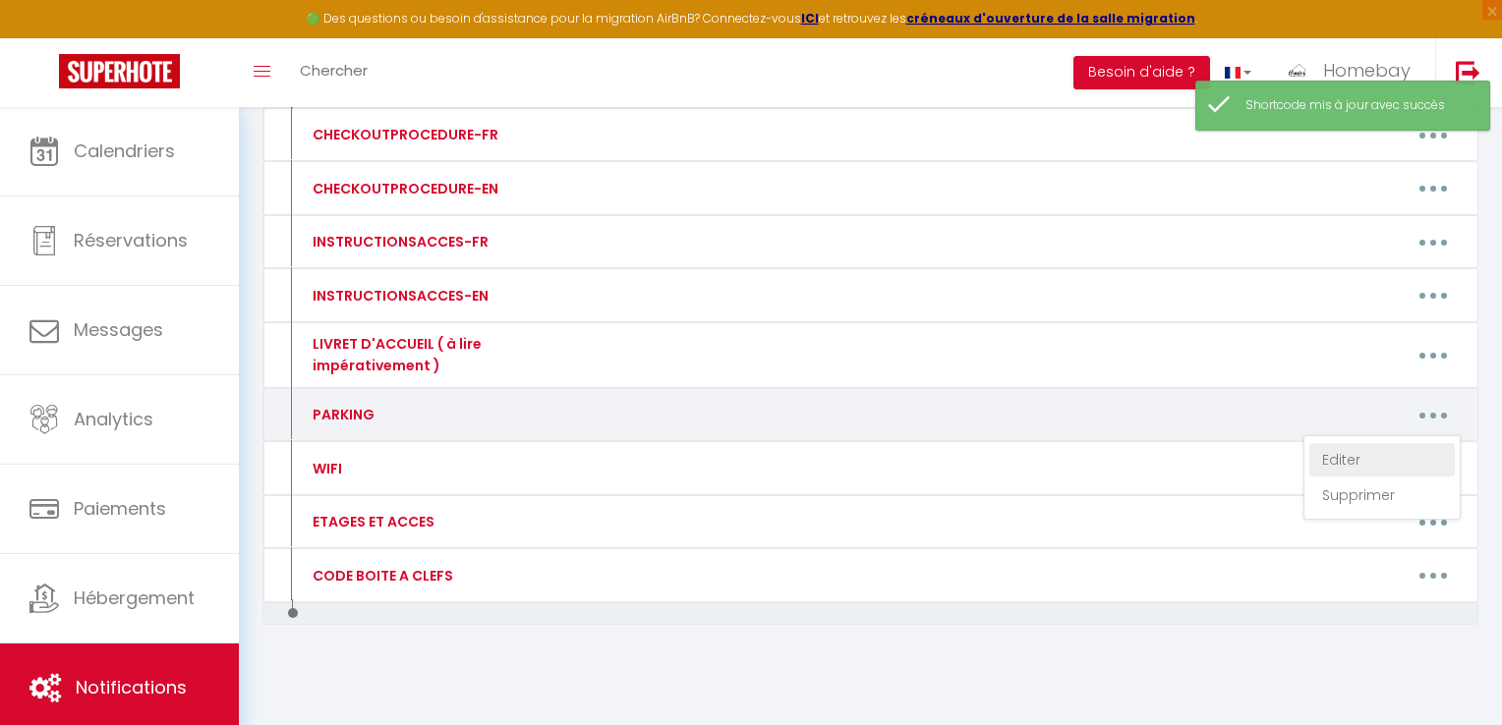
type textarea "Français 🚗 Elle dispose de 4 places de parking extérieures, situées à l’intérie…"
type textarea "Pour accéder à la résidence , nous avons 3 accès qui permettent d’accéder grâce…"
type textarea "Arrivé à l'adresse [STREET_ADDRESS] immeuble le président à votre gauche il y a…"
type textarea "🚗 À l’intérieur de la villa, vous disposez de 5 à 6 places de parking extérieur…"
type textarea "Il y a 4 places de parking extérieur à l'intérieur de la Cour de la maison."
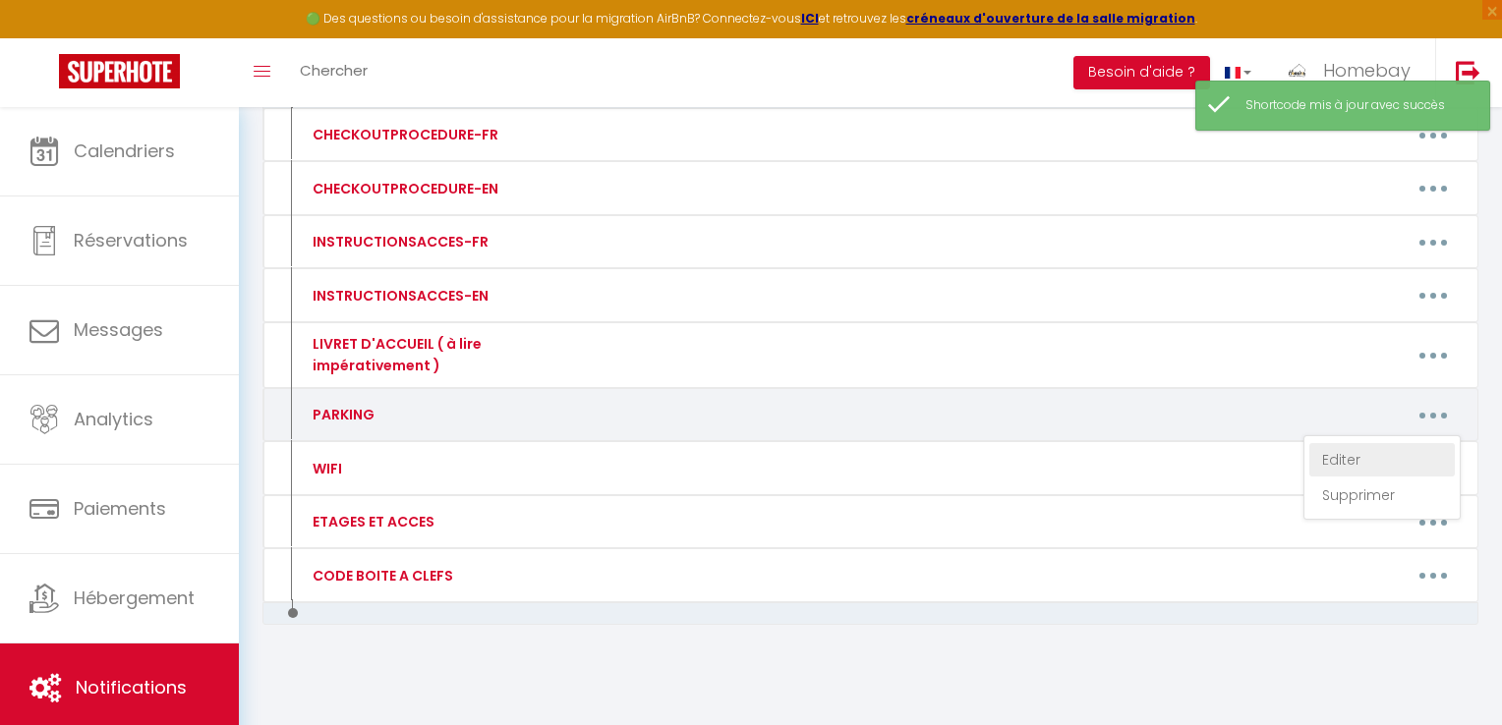
type textarea "Il n'y a pas de parking privé mais dans la rue il y a des stationnements gratui…"
type textarea "Sur place vous trouverez 2 parkings privés, dont un parking moto couvert en rez…"
type textarea "Vous pouvez trouver 4 parking gratuits a moins de 5 minutes a pied du logement.…"
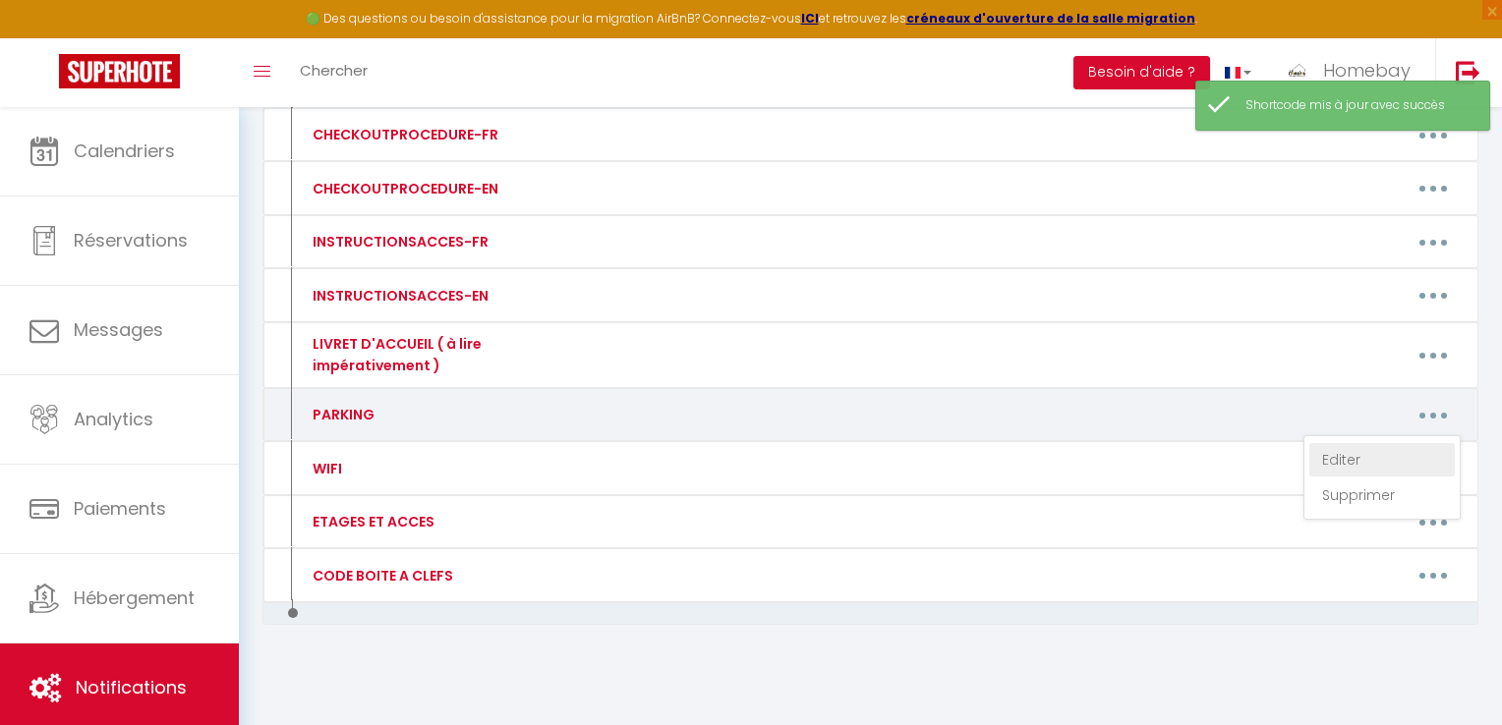
type textarea "Il y a des parking gratuits et payants au alentours ."
type textarea "Une place de parking sécurisée et privée est disponible dans la propriété."
type textarea "Une place de parking sécurisée et privée est disponible dans la propriété. Il y…"
type textarea "Parking gratuit de la ville a 5 minutes a pied . Free public parking is availab…"
type textarea "À l'intérieur de la Villa vous pourrez y trouver des places de parking extérieu…"
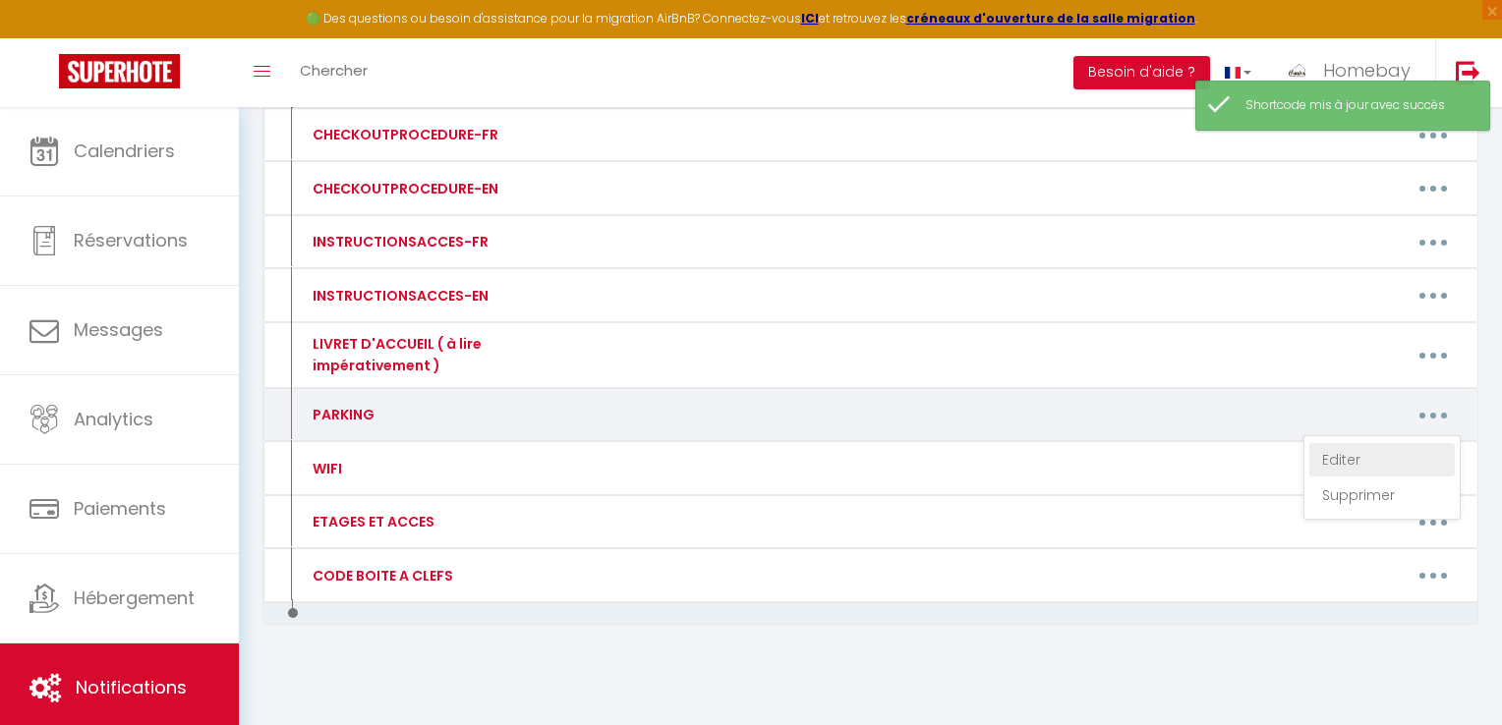
type textarea "Quand vous êtes face à la porte d'entrée de l'immeuble à votre droite vous desc…"
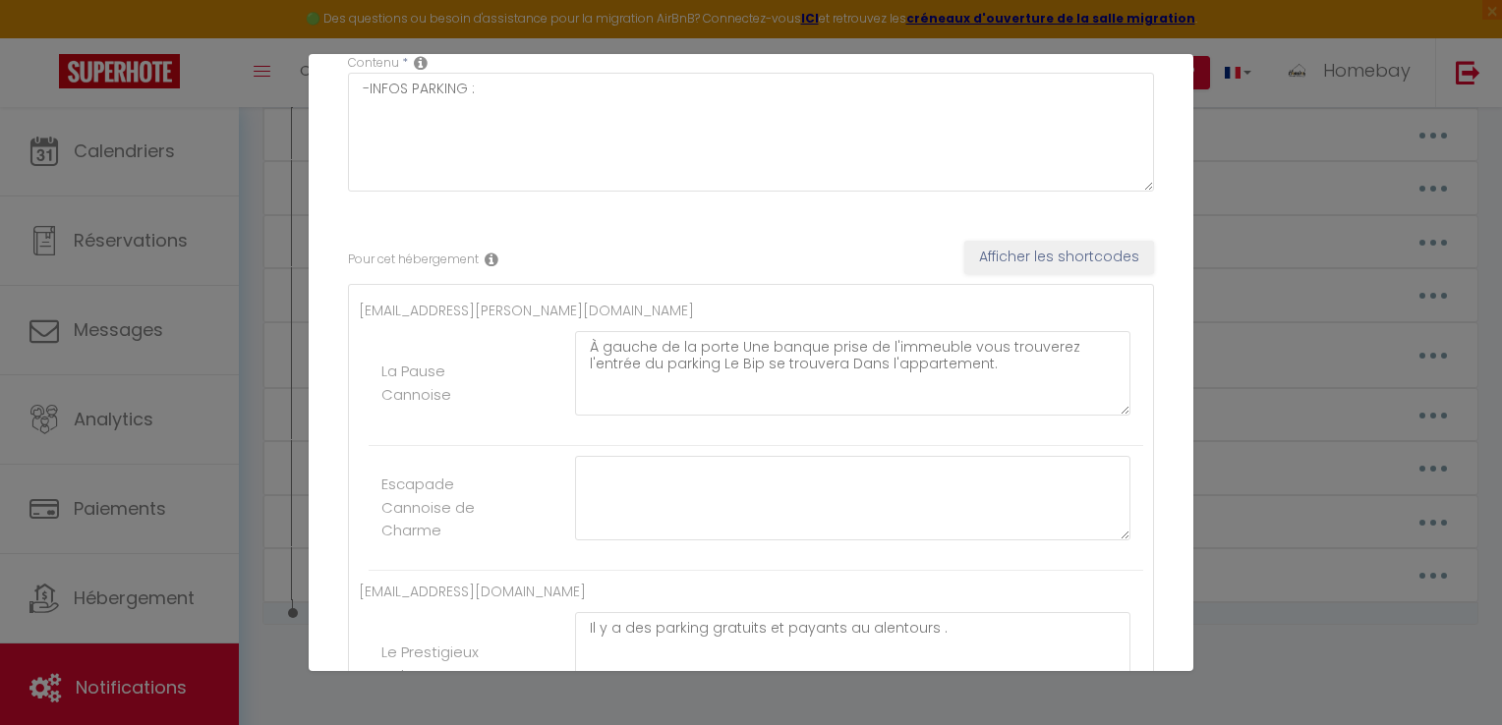
scroll to position [0, 0]
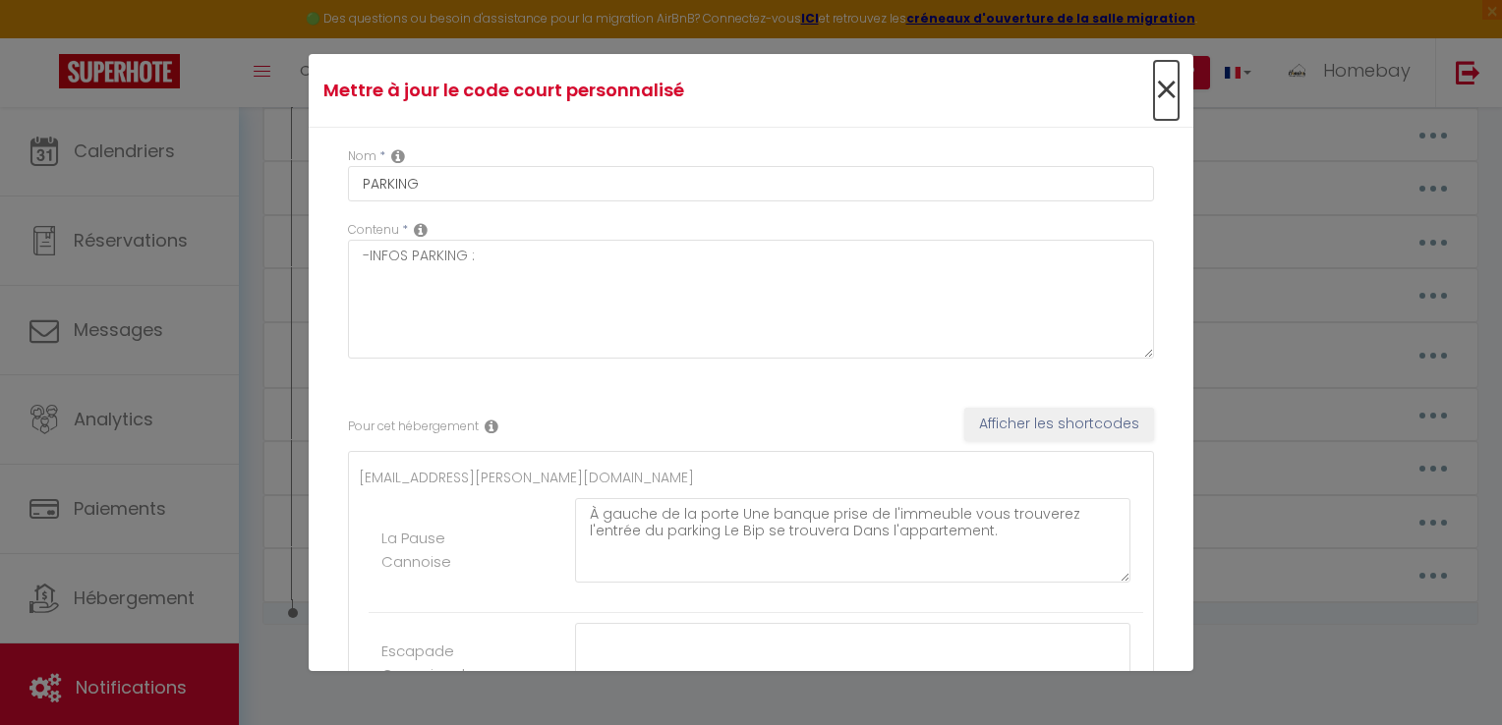
click at [1154, 93] on span "×" at bounding box center [1166, 90] width 25 height 59
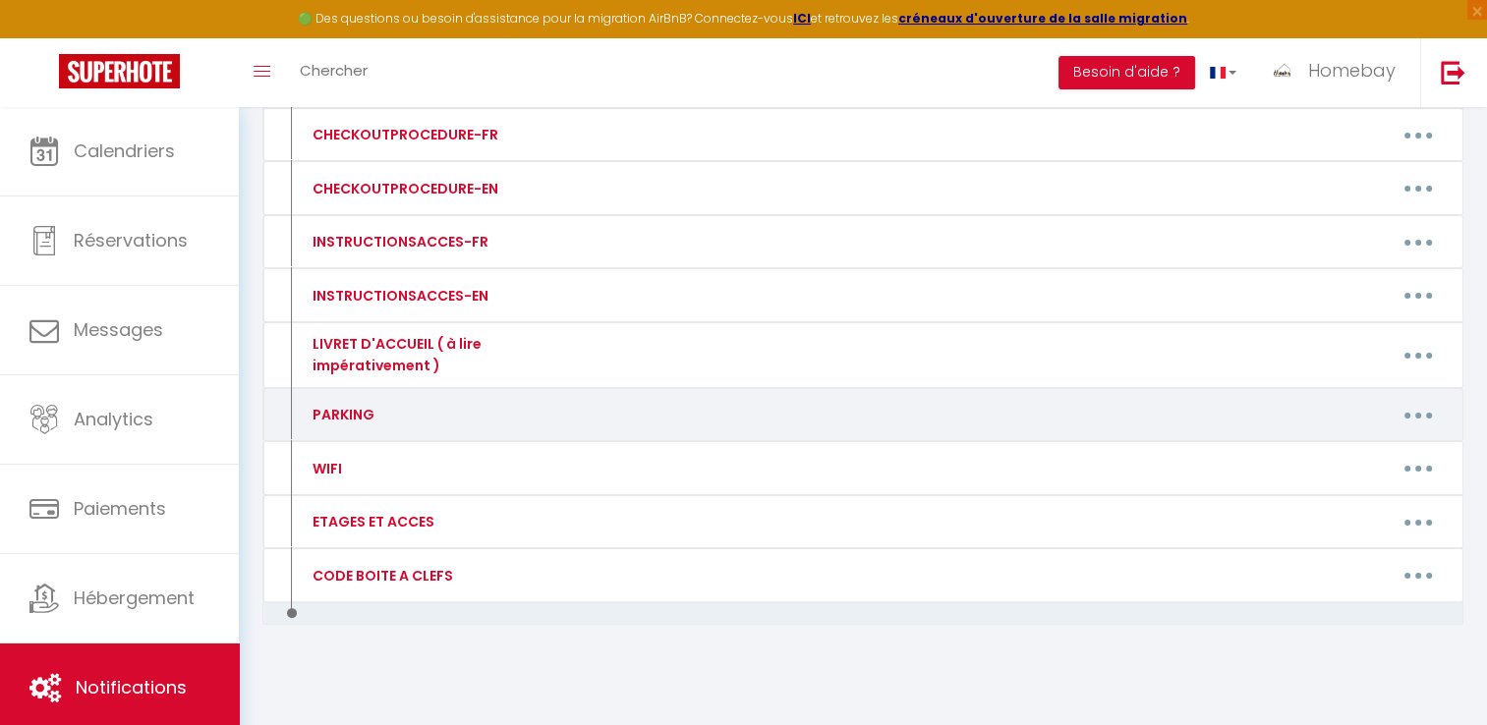
click at [1424, 404] on button "button" at bounding box center [1418, 414] width 55 height 31
click at [1347, 450] on link "Editer" at bounding box center [1366, 459] width 145 height 33
click at [0, 0] on div "Mettre à jour le code court personnalisé × Nom * Contenu * -INFOS PARKING : Pou…" at bounding box center [0, 0] width 0 height 0
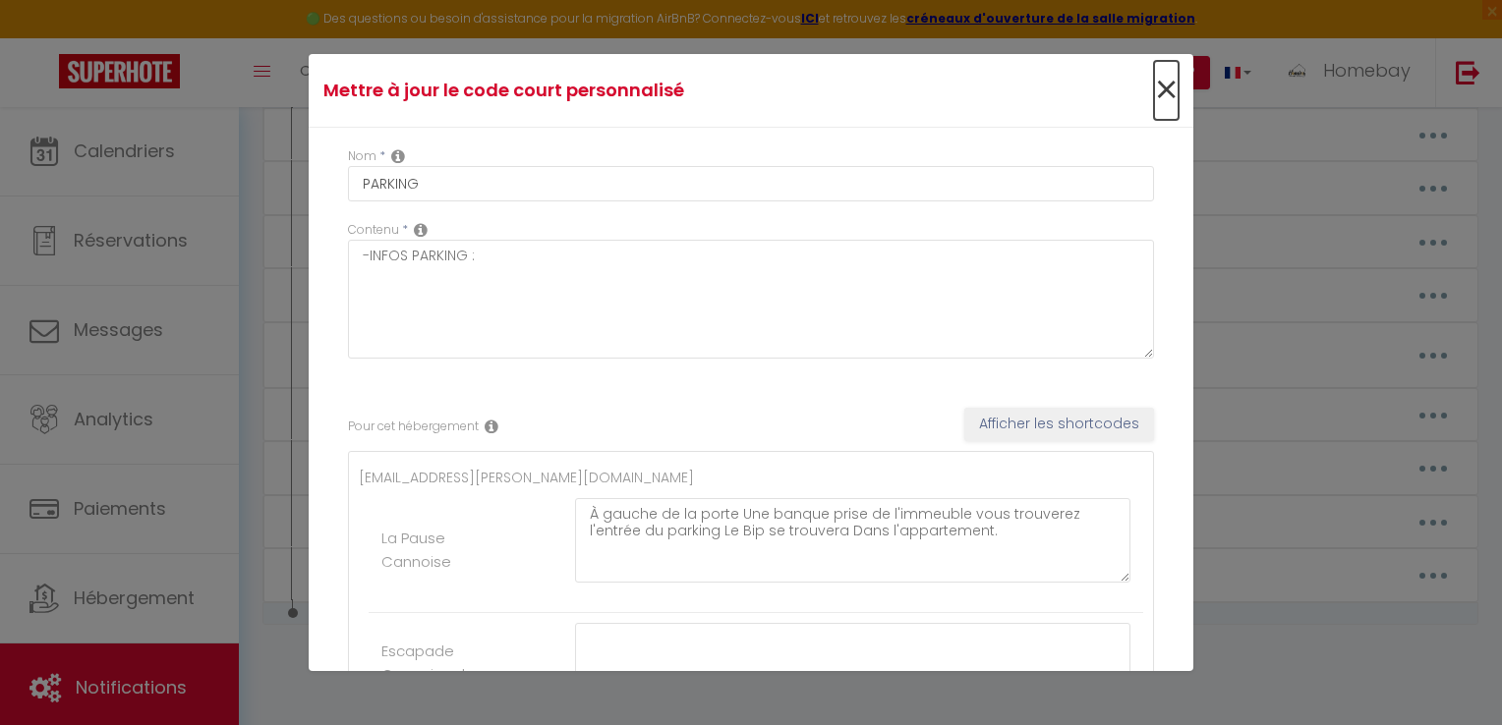
click at [1154, 92] on span "×" at bounding box center [1166, 90] width 25 height 59
click at [1154, 92] on li "Besoin d'aide ?" at bounding box center [1141, 72] width 137 height 69
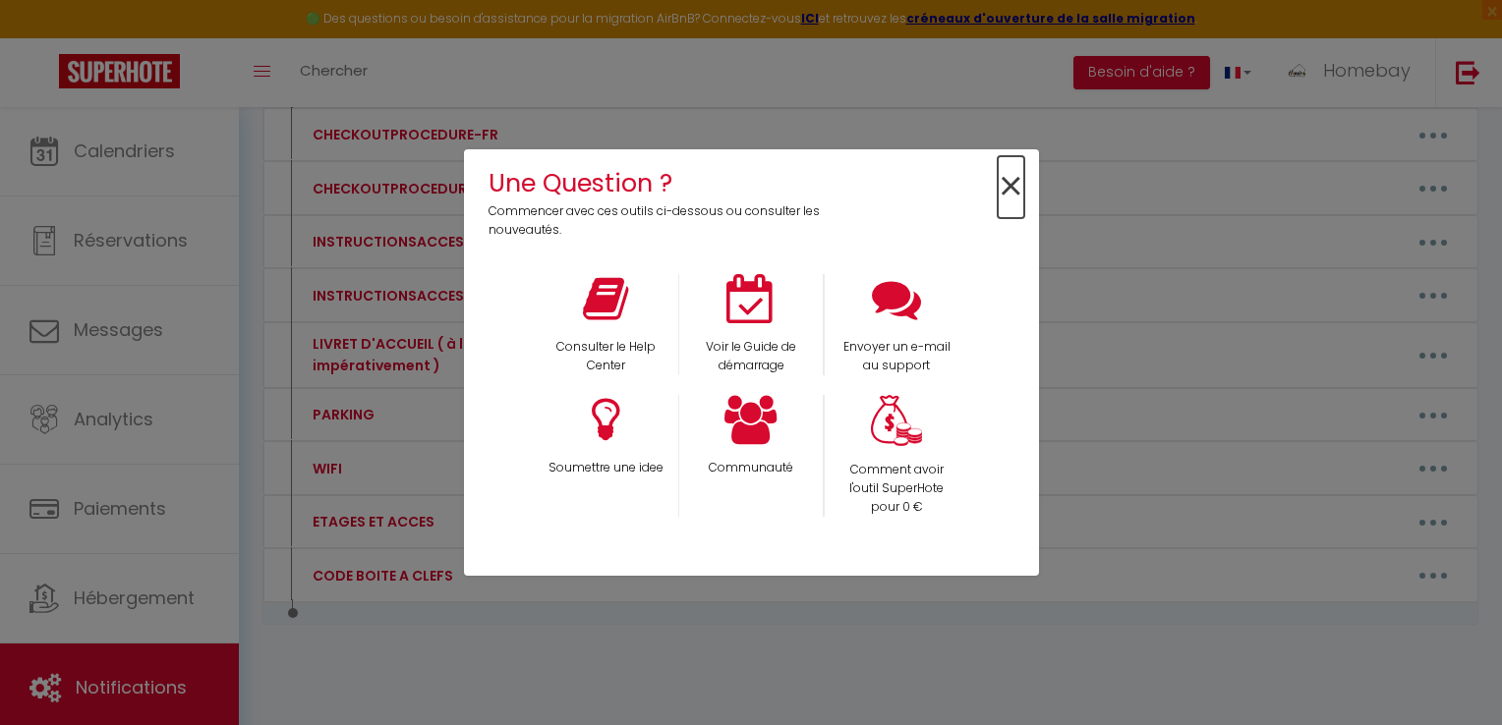
click at [1006, 176] on span "×" at bounding box center [1011, 187] width 27 height 62
click at [1006, 176] on div "Editer Supprimer" at bounding box center [1031, 188] width 884 height 31
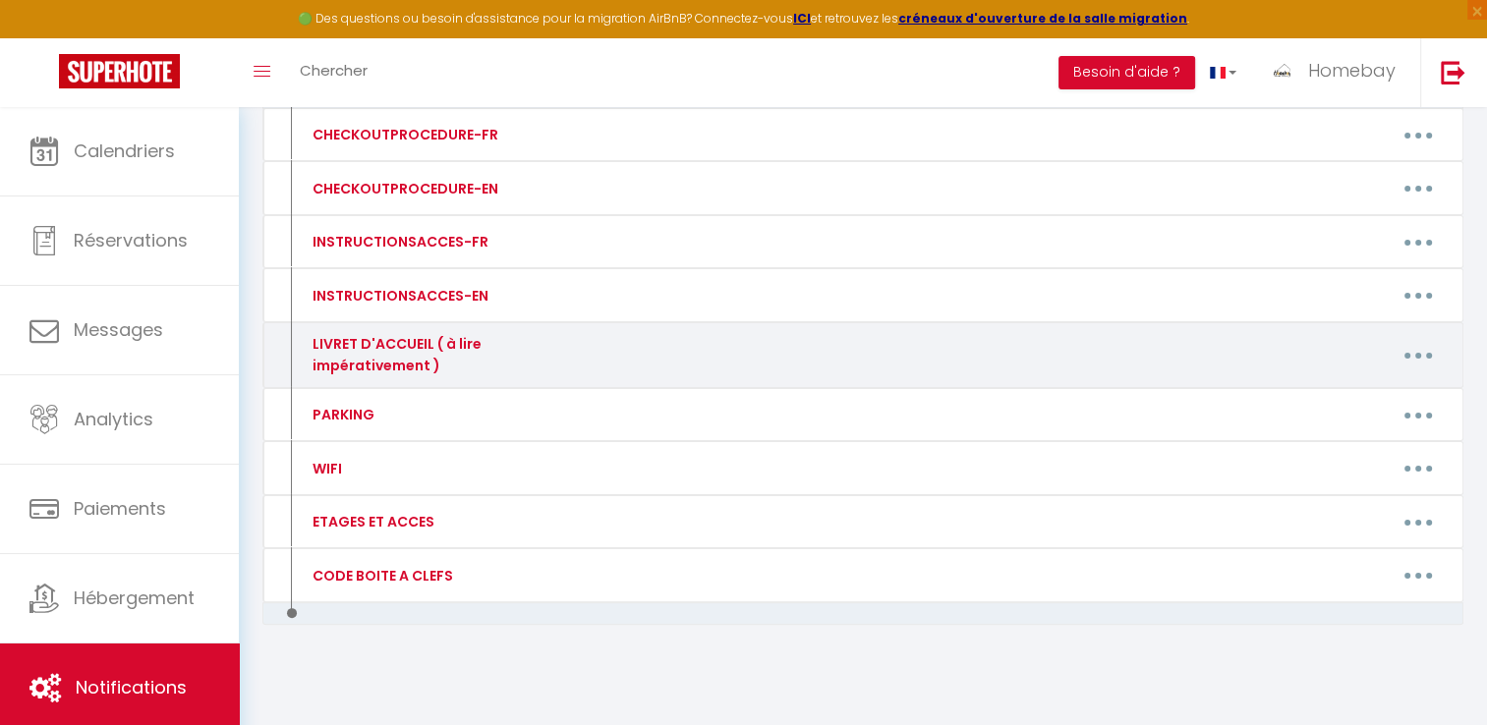
drag, startPoint x: 1422, startPoint y: 352, endPoint x: 1411, endPoint y: 354, distance: 11.0
click at [1422, 351] on button "button" at bounding box center [1418, 355] width 55 height 31
click at [1369, 390] on link "Editer" at bounding box center [1366, 399] width 145 height 33
type input "LIVRET D'ACCUEIL ( à lire impérativement )"
type textarea "-"
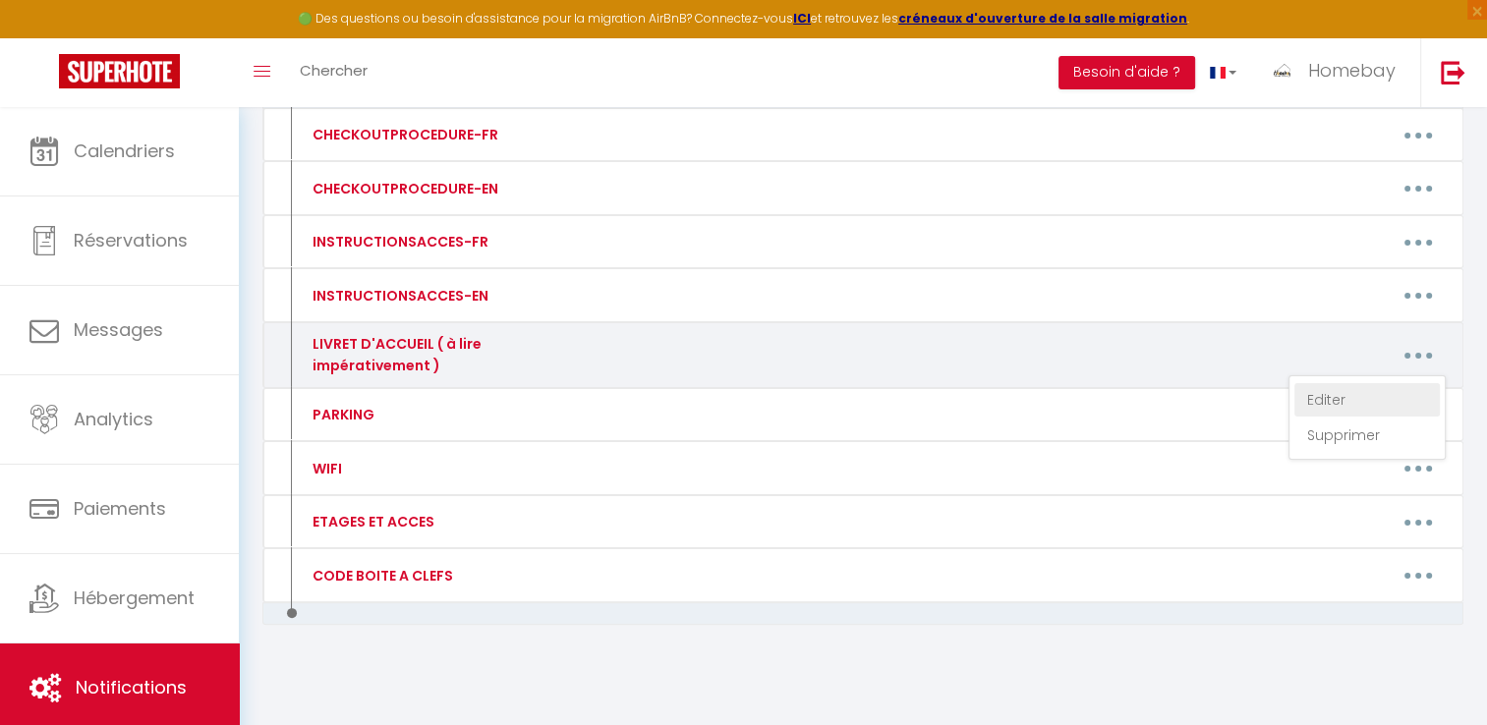
type textarea "🇫🇷 Lorem i d’sitametcons Adipiscin ! 😊 E’seddoeiusmo te incid ut 85 labore et D…"
type textarea "Lorem i d’sitametcons Adipiscin ! 😊 E’seddoeiusmo te incid ut 25 labore et Dolo…"
type textarea "Une fois votre réservation confirmée contactez moi je vous donnerai l'emplaceme…"
type textarea "L'ipsumdo sitame co adipisci eli se 61 doeius tempor incidi 33294 Utlabo et Dol…"
type textarea "À l'intérieur de la maison vous y trouverez un guide d'arrivée avec tout ce que…"
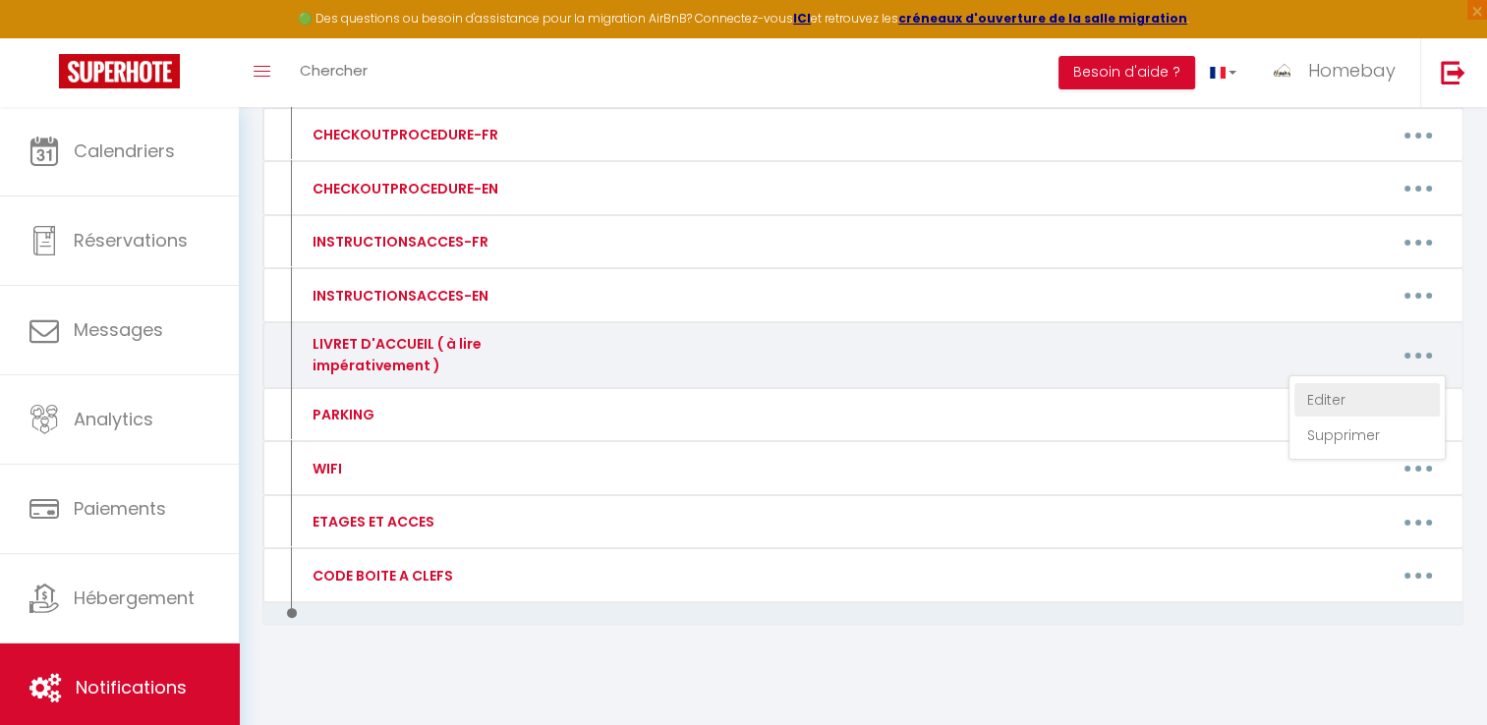
type textarea "[URL][DOMAIN_NAME]"
type textarea "Français 🕒 Merci de nous indiquer l’heure exacte à laquelle vous arriverez à la…"
type textarea "[URL][DOMAIN_NAME]"
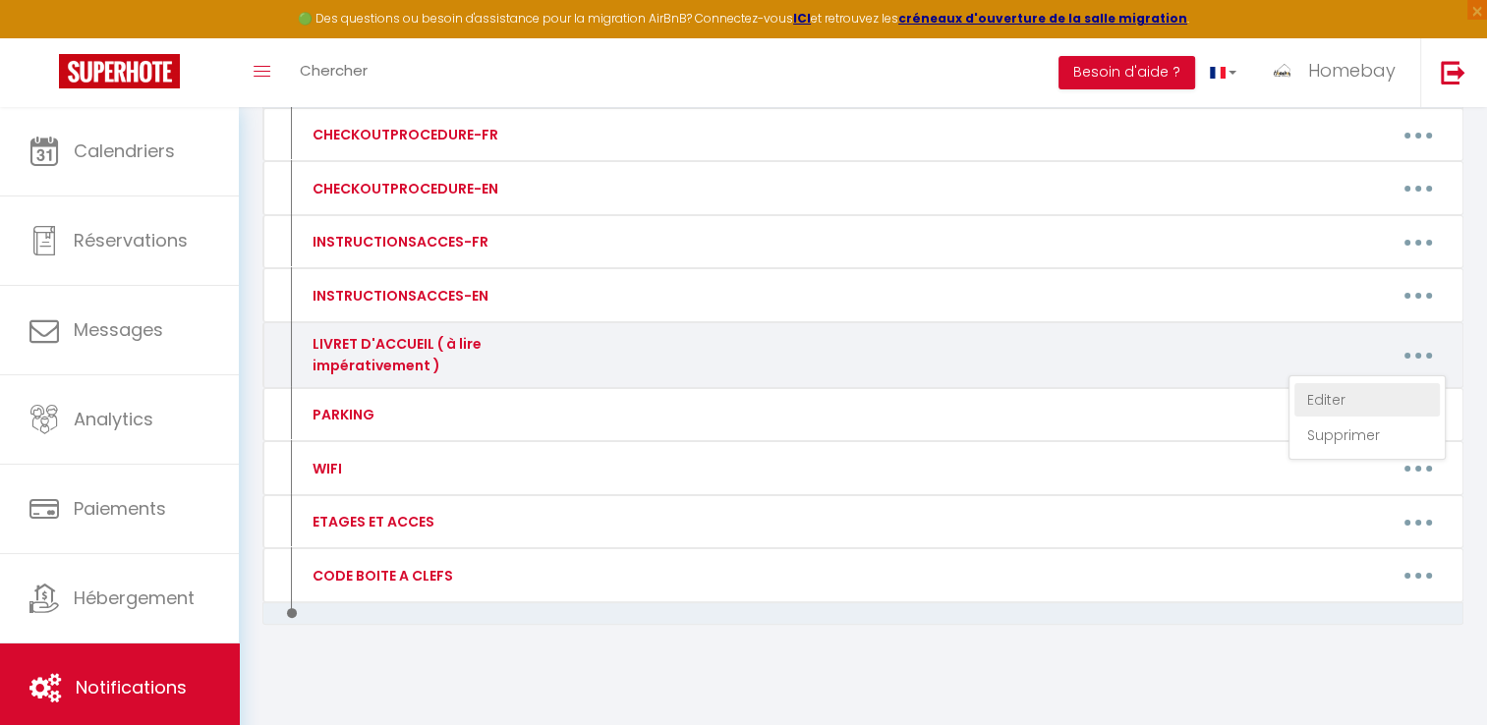
type textarea "Quand vous arriverez à l'adresse [STREET_ADDRESS][PERSON_NAME] l'immeuble se no…"
type textarea "[URL][DOMAIN_NAME]"
type textarea "À l'intérieur de la maison dans le salon vous trouverez un guide d'arrivée avec…"
type textarea "Loremips : Dolo sitamet co 97… Adipis… el se Doeius, t Incidi (00999). 👉 Utlabo…"
type textarea "[URL][DOMAIN_NAME] L'adresse exacte du logement est le [STREET_ADDRESS]. Une fo…"
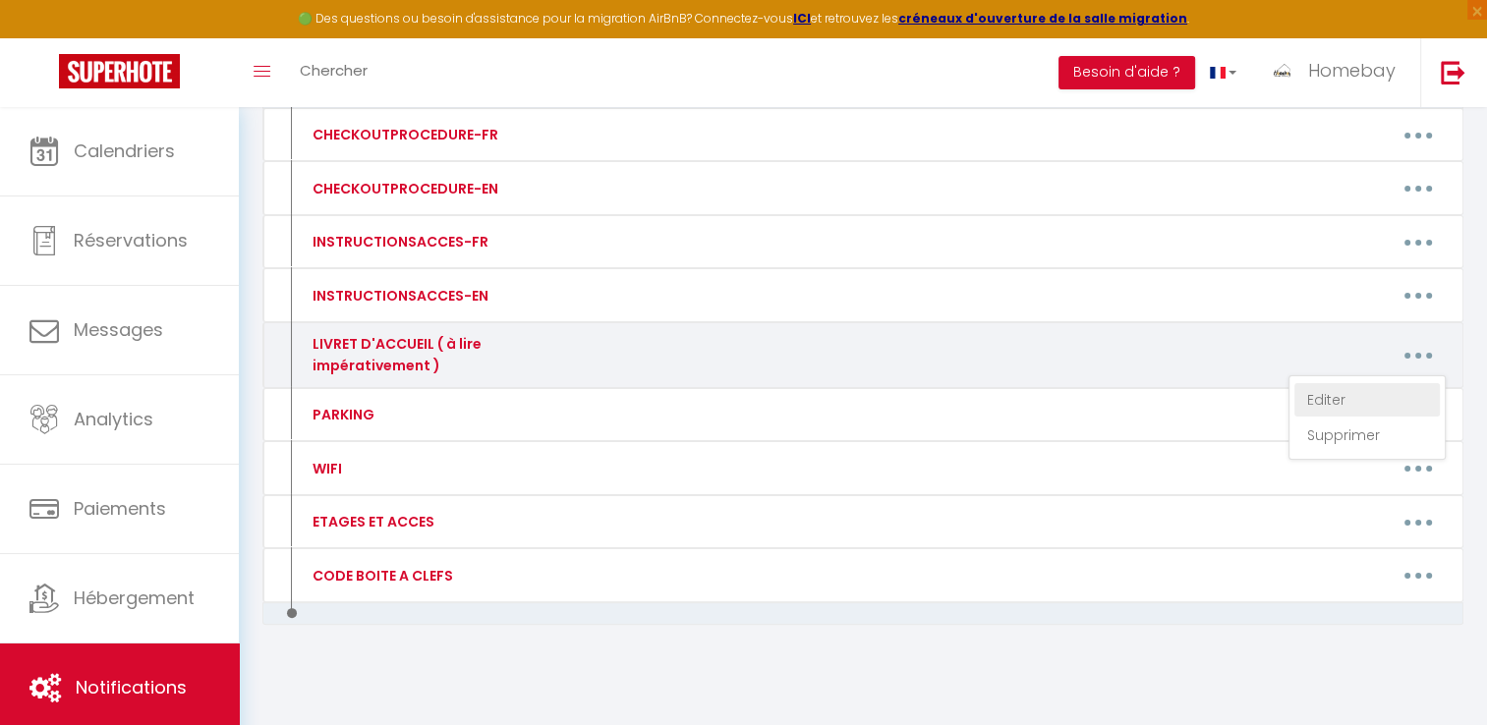
type textarea "[URL][DOMAIN_NAME]"
type textarea "Une fois votre réservation confirmée contactez moi je vous donnerai les informa…"
type textarea "Une fois votre réservation confirmée je vous attendrai en personne pour vous ac…"
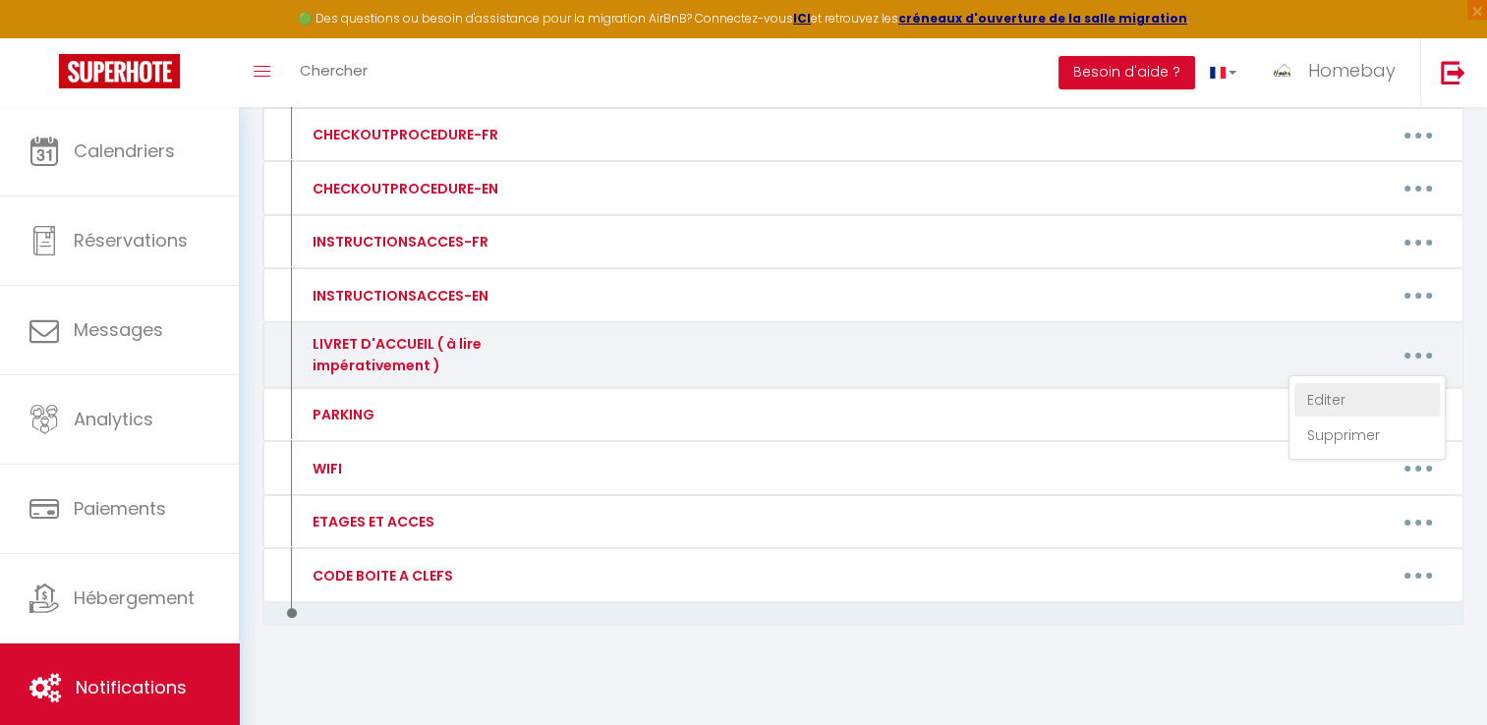
type textarea "Français 🔑 Une fois votre réservation confirmée, nous vous enverrons le code de…"
type textarea "[URL][DOMAIN_NAME] Une fois votre réservation confirmé nous vous communiquerons…"
type textarea "Une fois votre réservation confirmée il faudra se rendre à l'adresse suivante […"
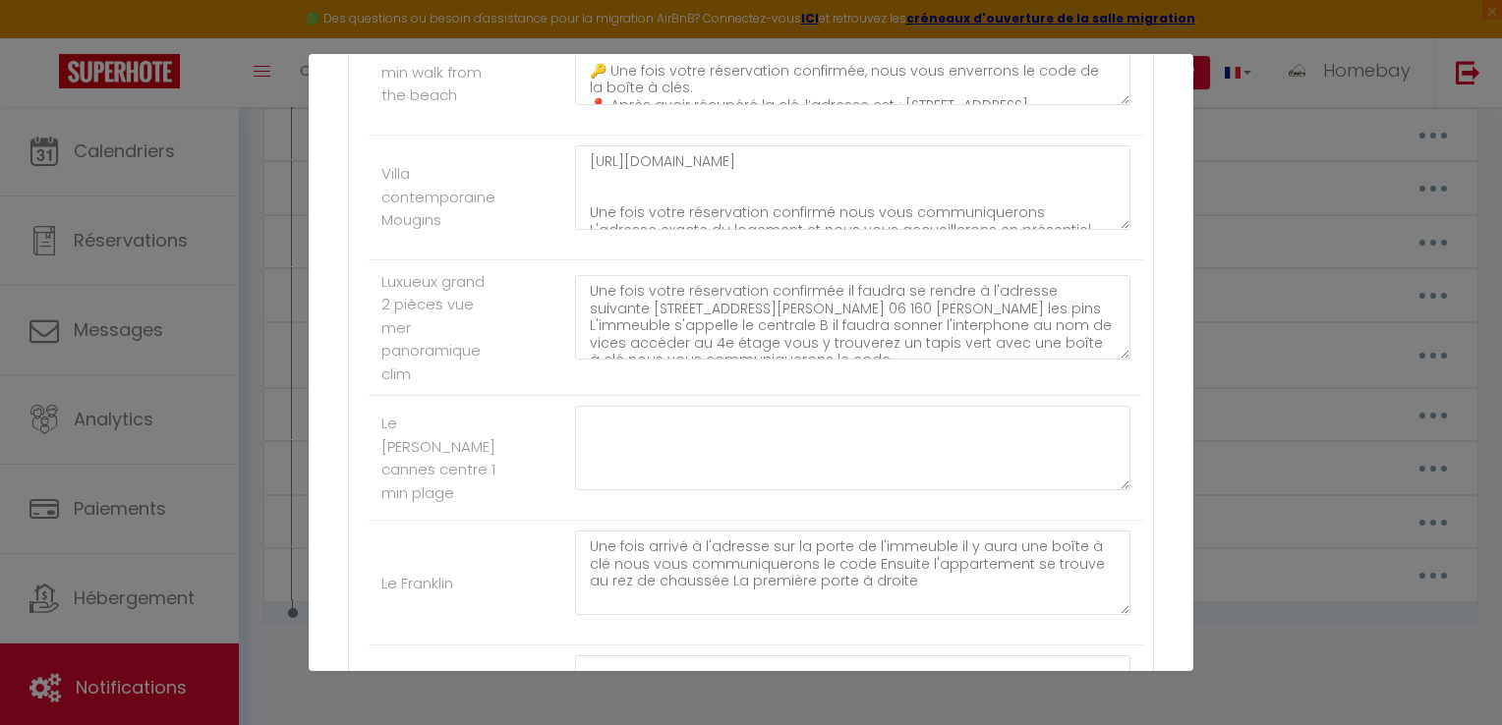
scroll to position [3830, 0]
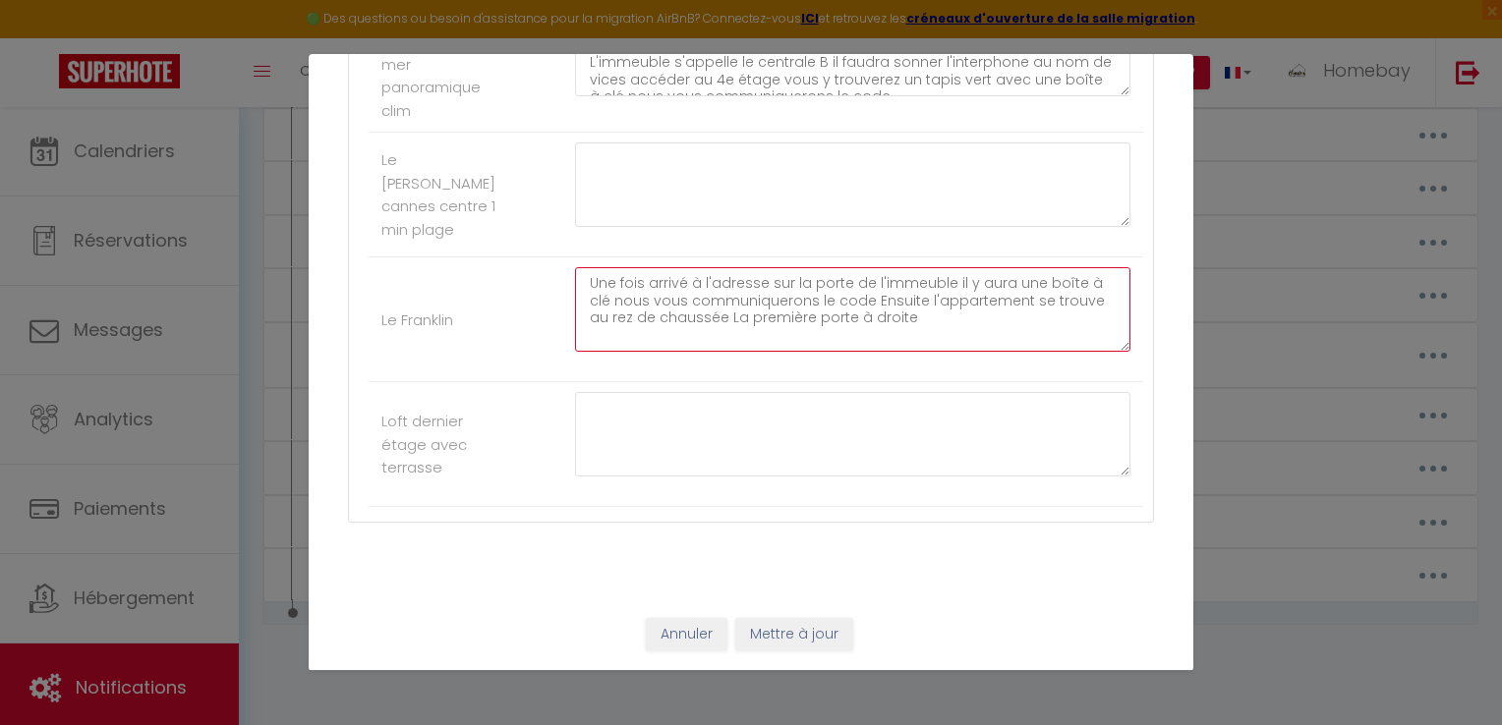
click at [919, 310] on textarea "Une fois arrivé à l'adresse sur la porte de l'immeuble il y aura une boîte à cl…" at bounding box center [852, 309] width 555 height 85
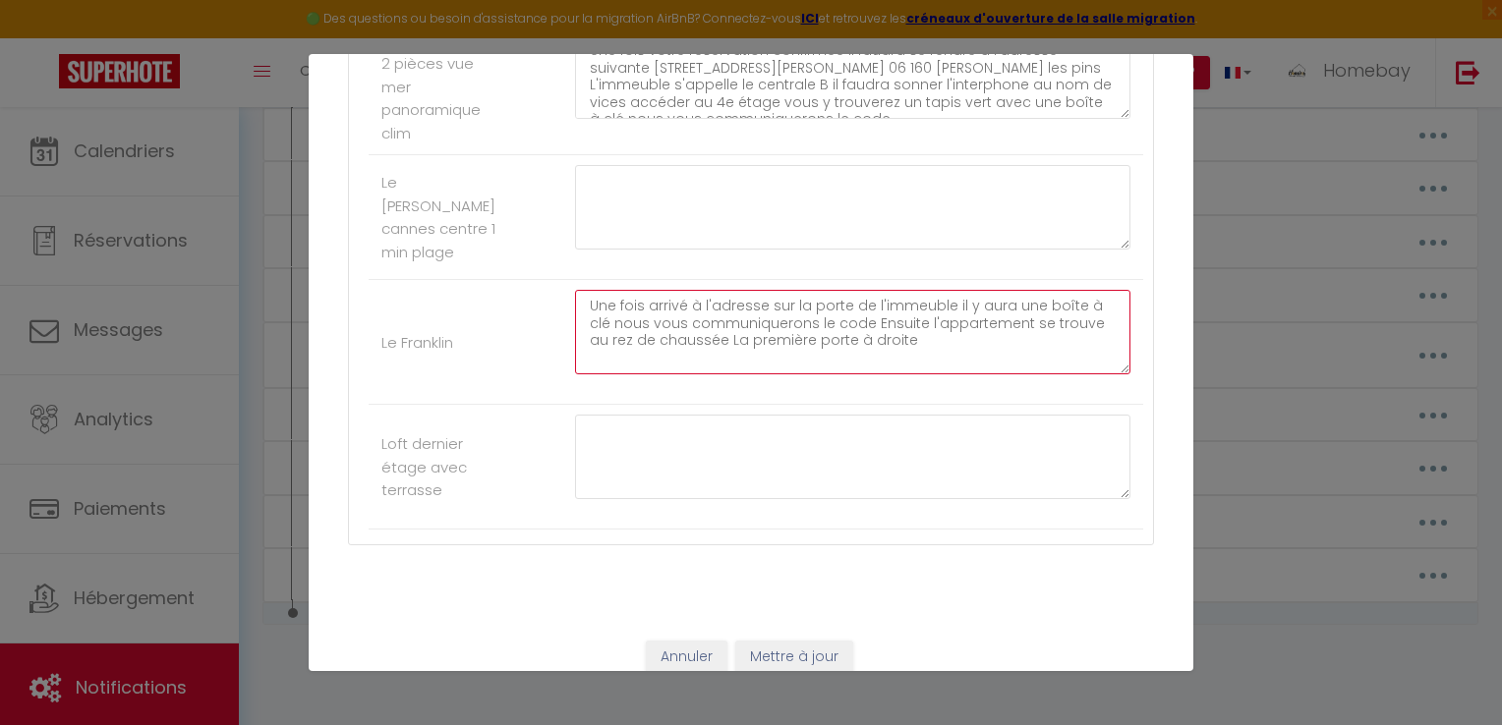
scroll to position [3732, 0]
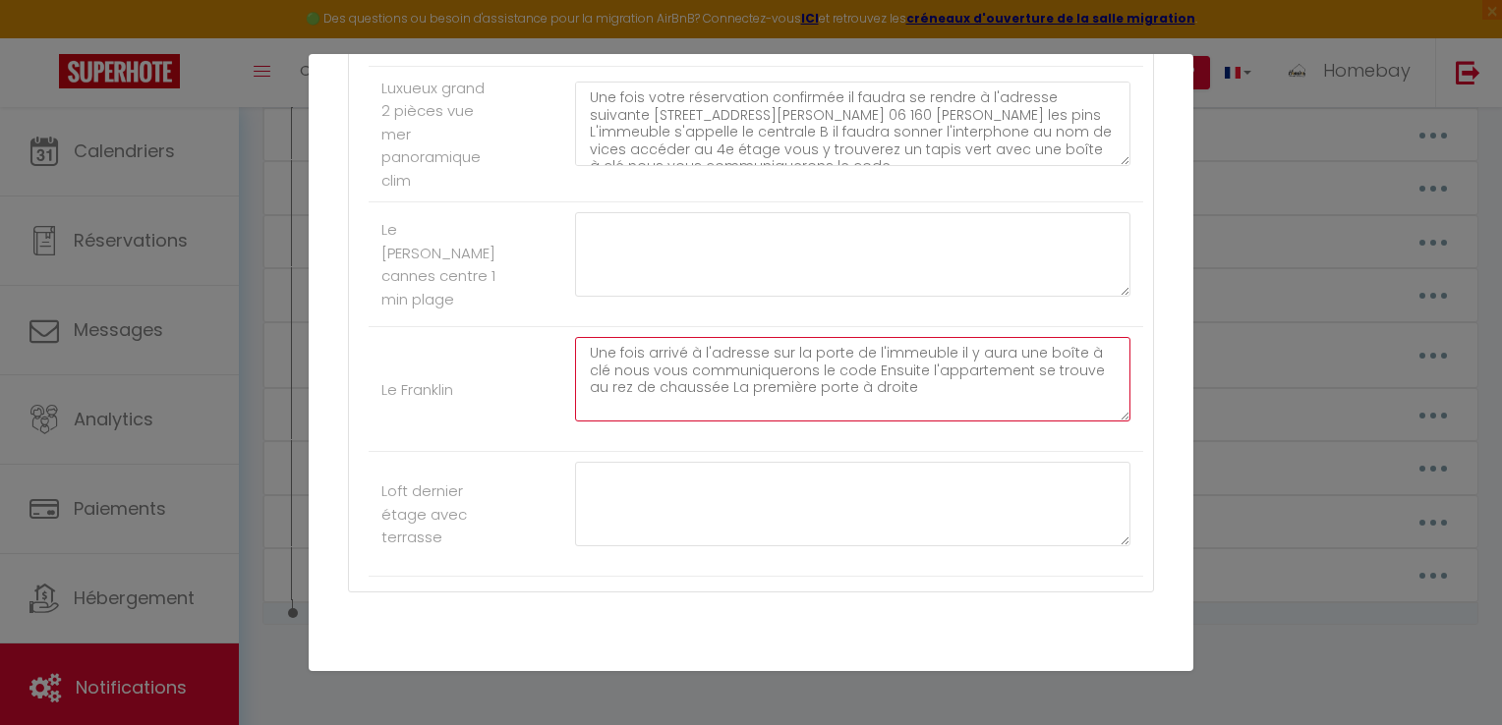
click at [762, 386] on textarea "Une fois arrivé à l'adresse sur la porte de l'immeuble il y aura une boîte à cl…" at bounding box center [852, 379] width 555 height 85
click at [767, 383] on textarea "Une fois arrivé à l'adresse sur la porte de l'immeuble il y aura une boîte à cl…" at bounding box center [852, 379] width 555 height 85
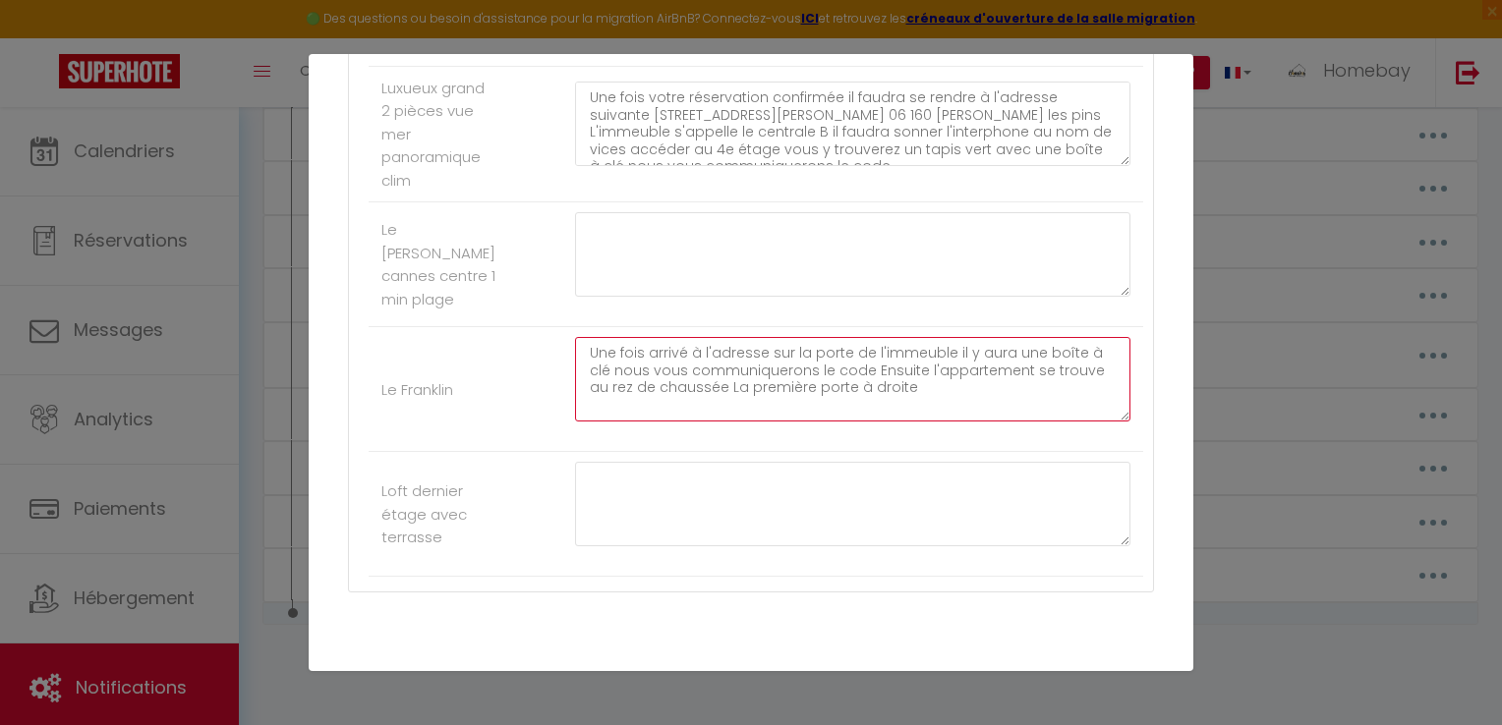
click at [761, 384] on textarea "Une fois arrivé à l'adresse sur la porte de l'immeuble il y aura une boîte à cl…" at bounding box center [852, 379] width 555 height 85
click at [763, 382] on textarea "Une fois arrivé à l'adresse sur la porte de l'immeuble il y aura une boîte à cl…" at bounding box center [852, 379] width 555 height 85
click at [768, 382] on textarea "Une fois arrivé à l'adresse sur la porte de l'immeuble il y aura une boîte à cl…" at bounding box center [852, 379] width 555 height 85
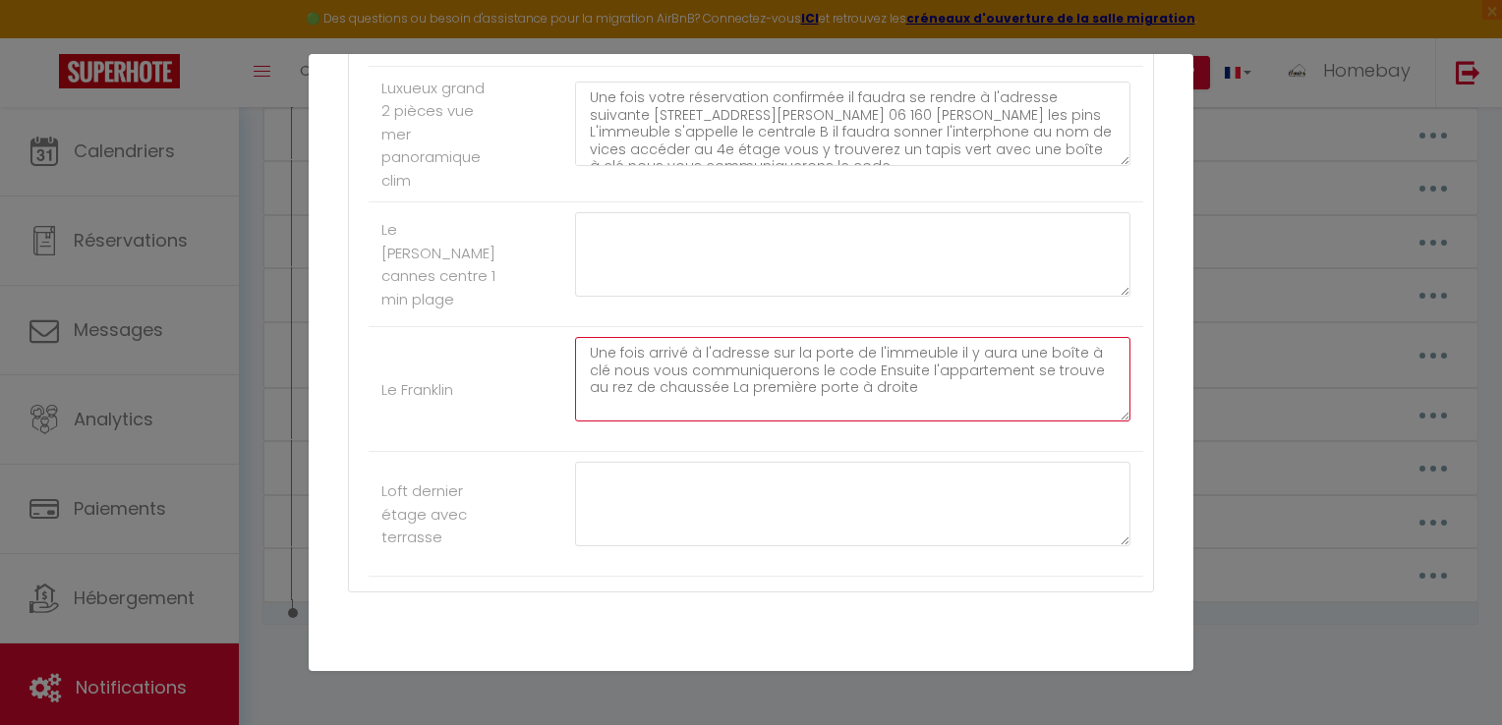
click at [761, 385] on textarea "Une fois arrivé à l'adresse sur la porte de l'immeuble il y aura une boîte à cl…" at bounding box center [852, 379] width 555 height 85
drag, startPoint x: 862, startPoint y: 387, endPoint x: 940, endPoint y: 390, distance: 77.7
click at [940, 390] on textarea "Une fois arrivé à l'adresse : [STREET_ADDRESS][PERSON_NAME] au cannet sur la po…" at bounding box center [852, 379] width 555 height 85
drag, startPoint x: 876, startPoint y: 425, endPoint x: 972, endPoint y: 442, distance: 97.9
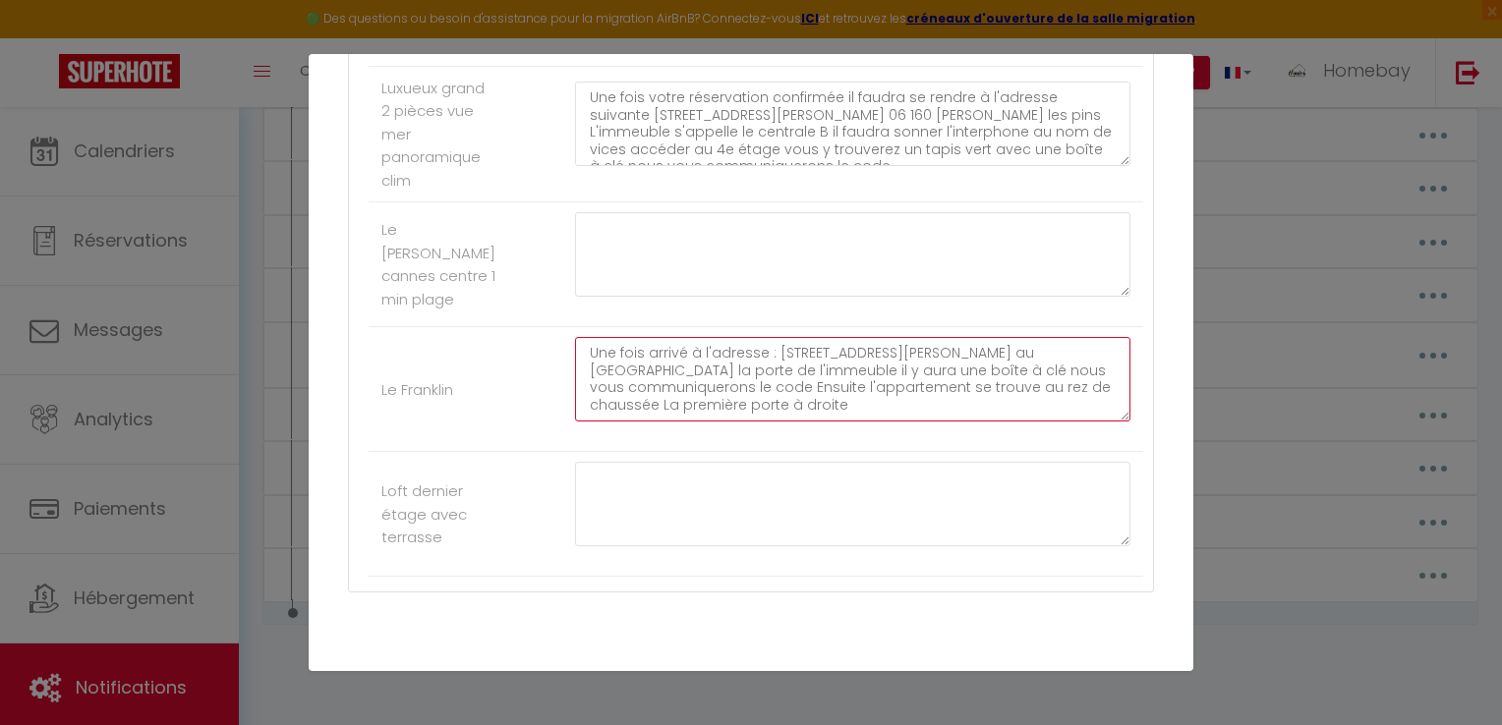
click at [972, 422] on textarea "Une fois arrivé à l'adresse : [STREET_ADDRESS][PERSON_NAME] au [GEOGRAPHIC_DATA…" at bounding box center [852, 379] width 555 height 85
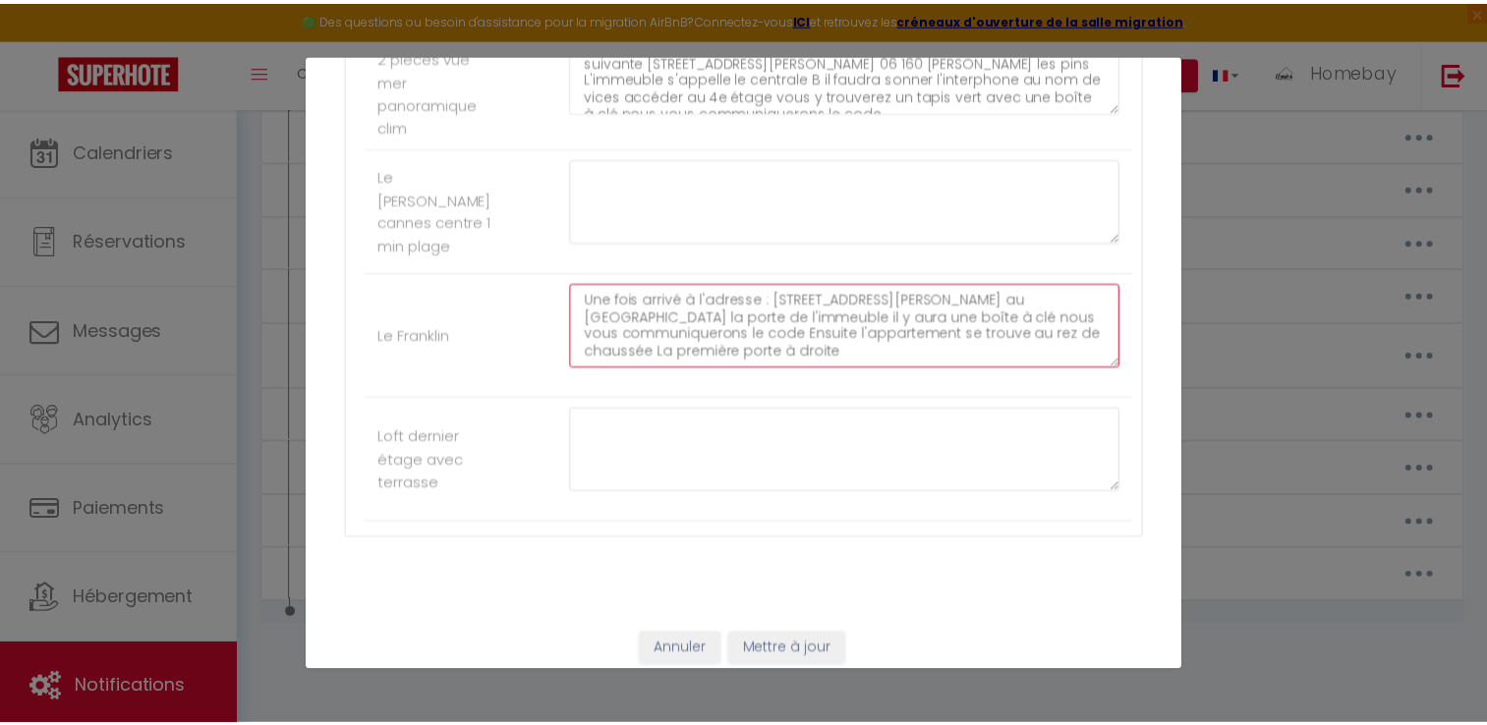
scroll to position [3830, 0]
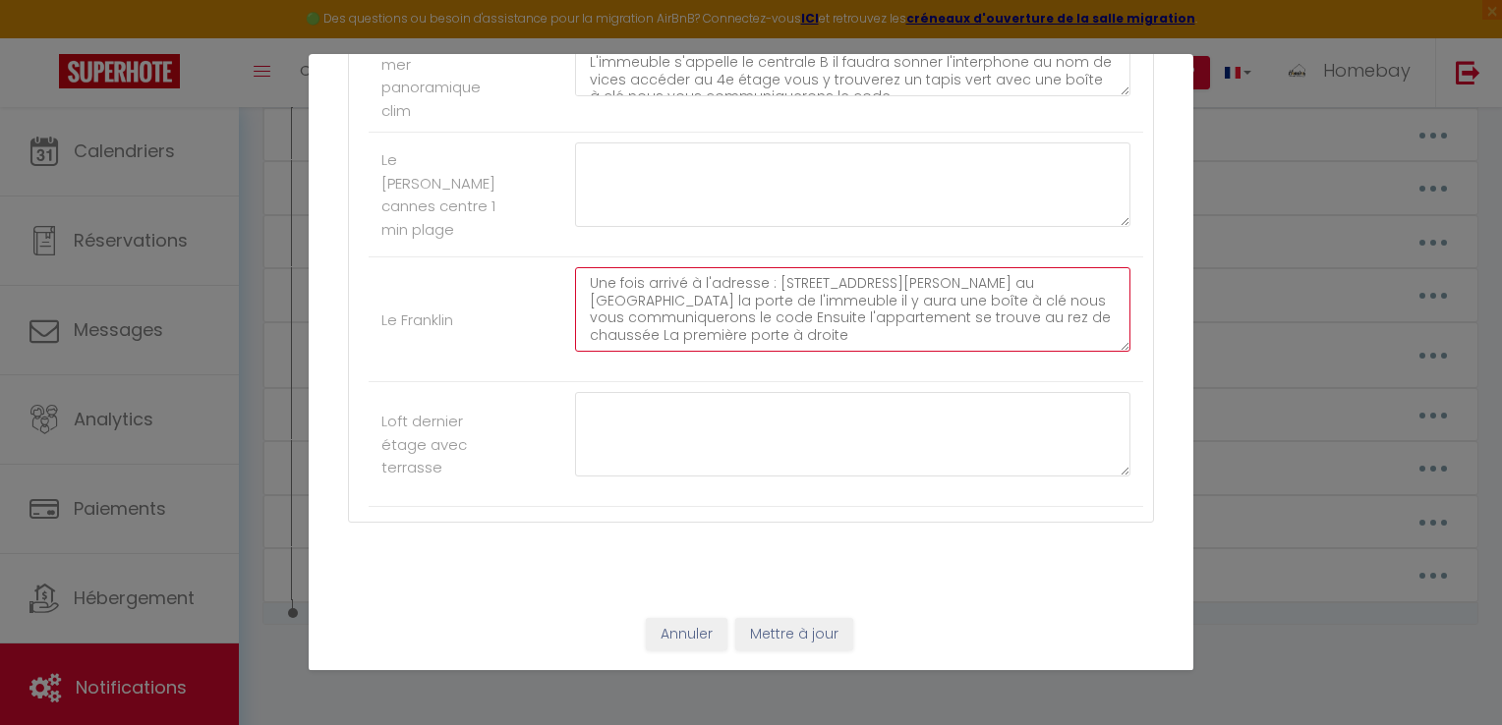
type textarea "Une fois arrivé à l'adresse : [STREET_ADDRESS][PERSON_NAME] au [GEOGRAPHIC_DATA…"
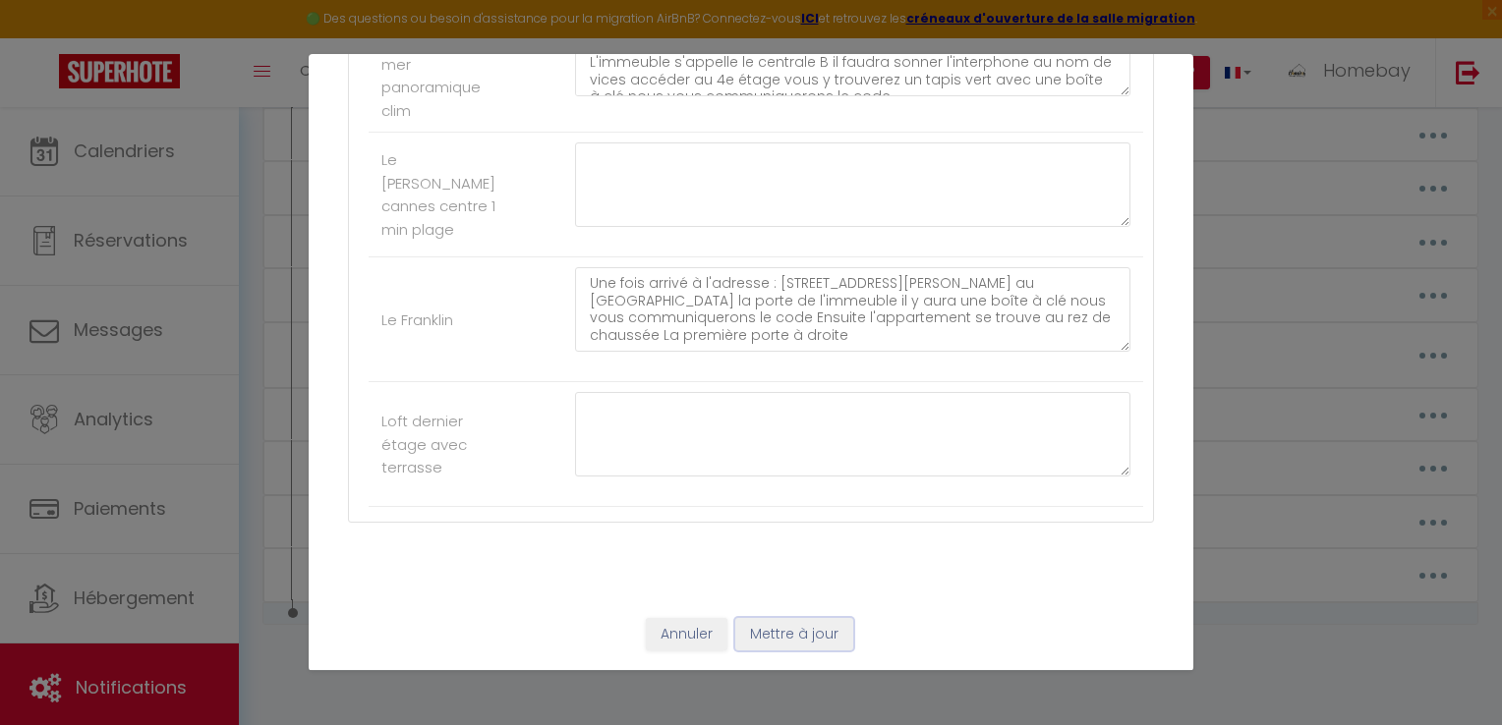
click at [775, 624] on button "Mettre à jour" at bounding box center [794, 634] width 118 height 33
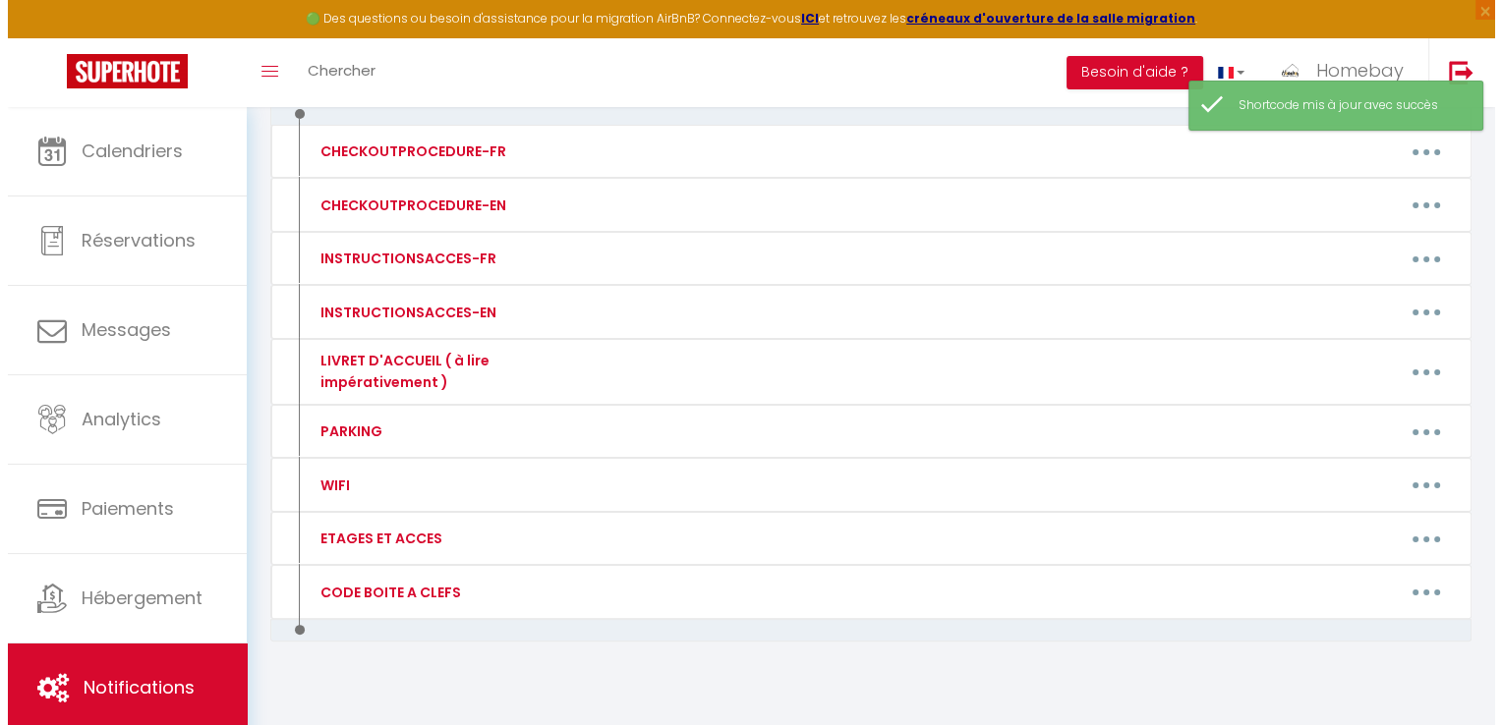
scroll to position [0, 0]
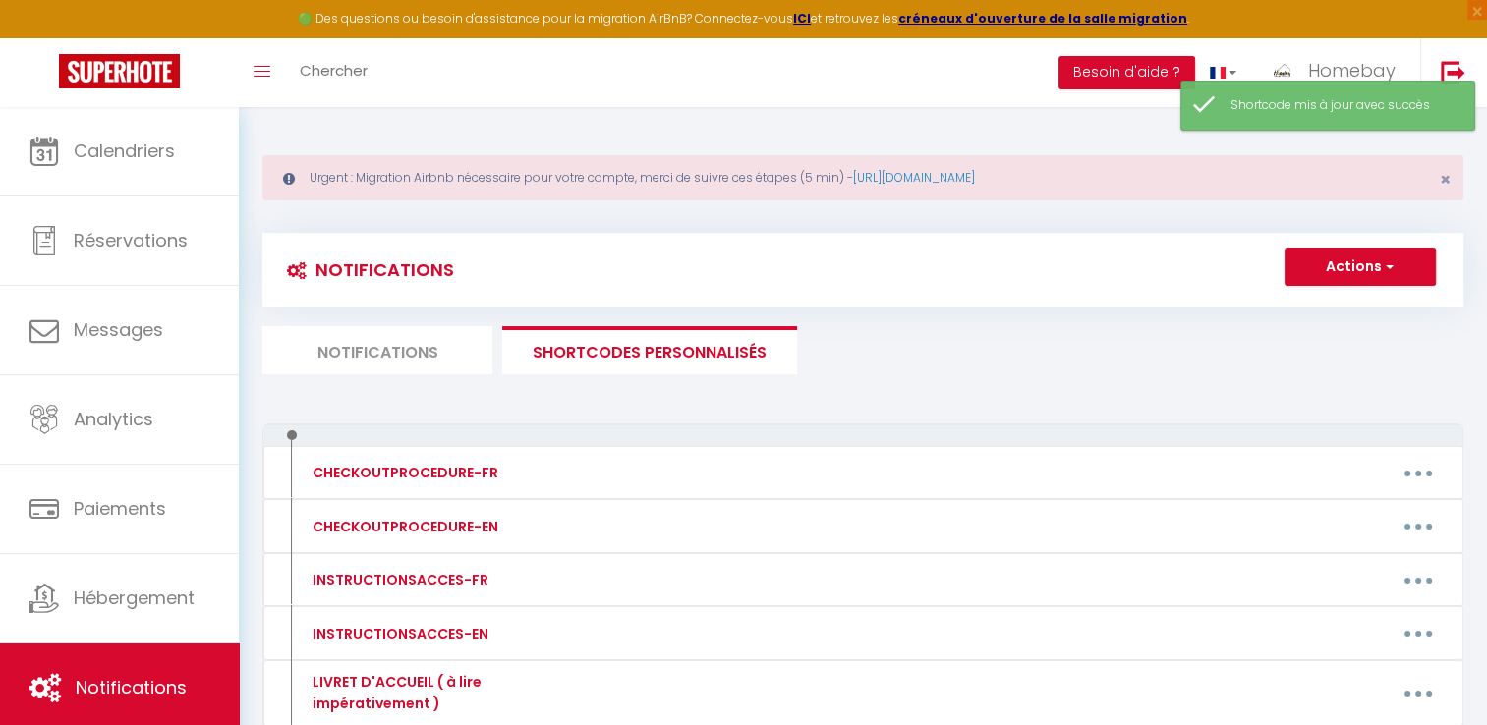
click at [409, 355] on li "Notifications" at bounding box center [377, 350] width 230 height 48
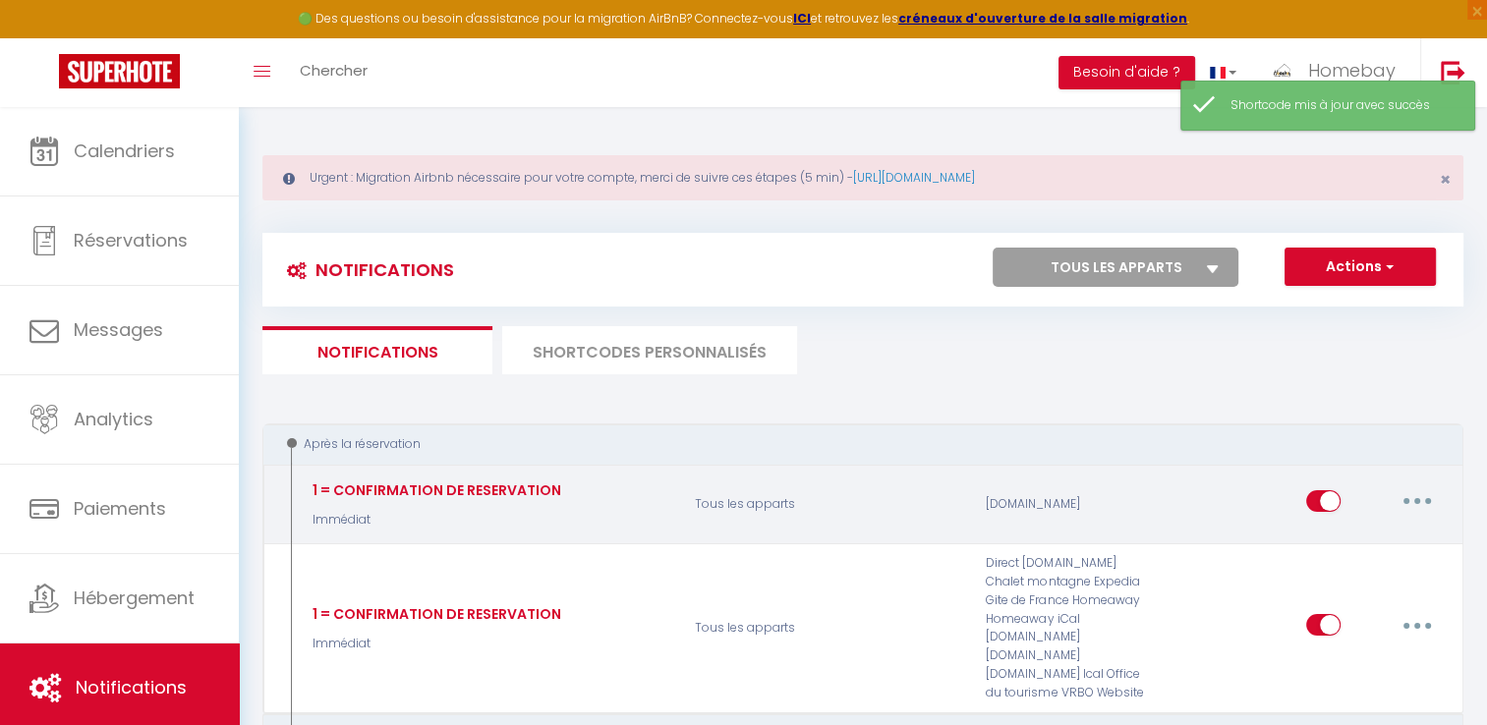
click at [1410, 498] on button "button" at bounding box center [1417, 501] width 55 height 31
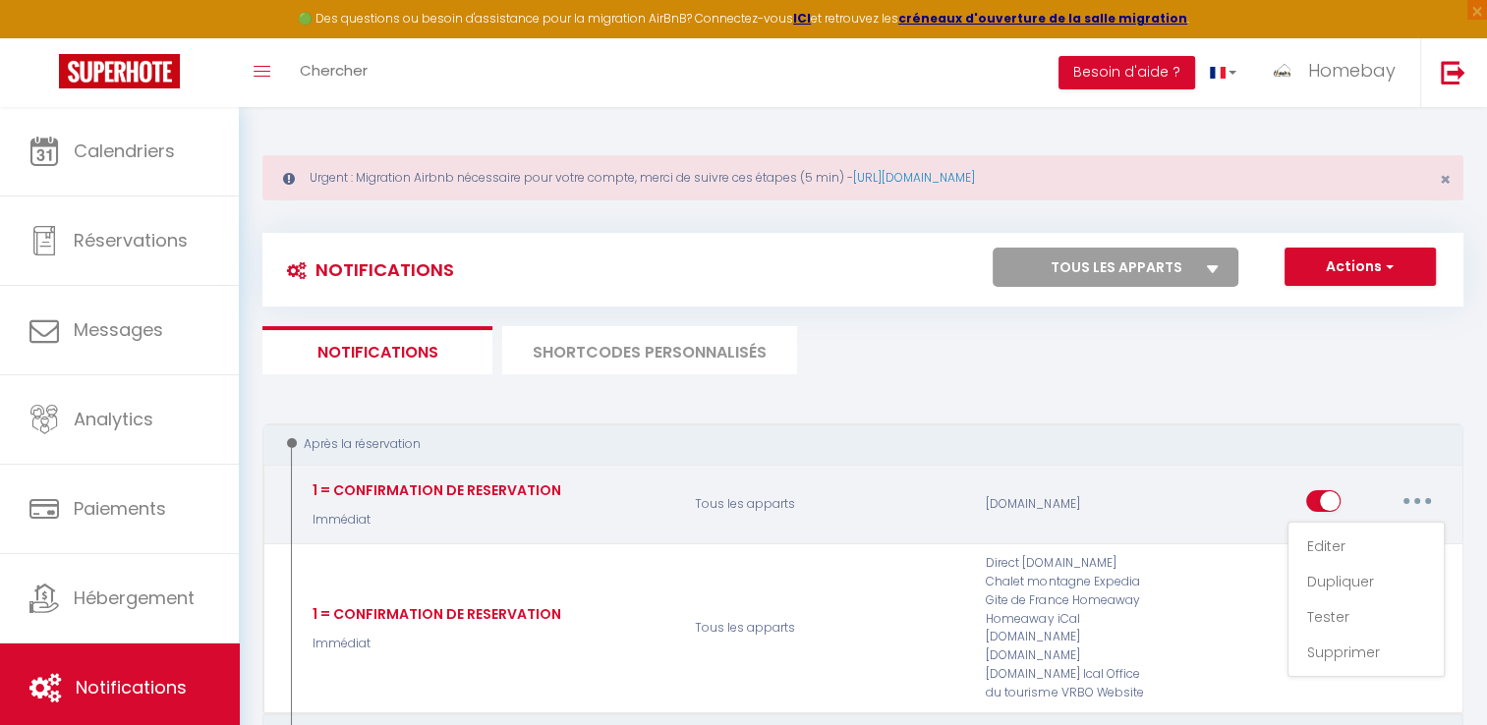
click at [1434, 510] on button "button" at bounding box center [1417, 501] width 55 height 31
click at [1434, 509] on button "button" at bounding box center [1417, 501] width 55 height 31
click at [1426, 501] on button "button" at bounding box center [1417, 501] width 55 height 31
click at [1375, 535] on link "Editer" at bounding box center [1365, 546] width 145 height 33
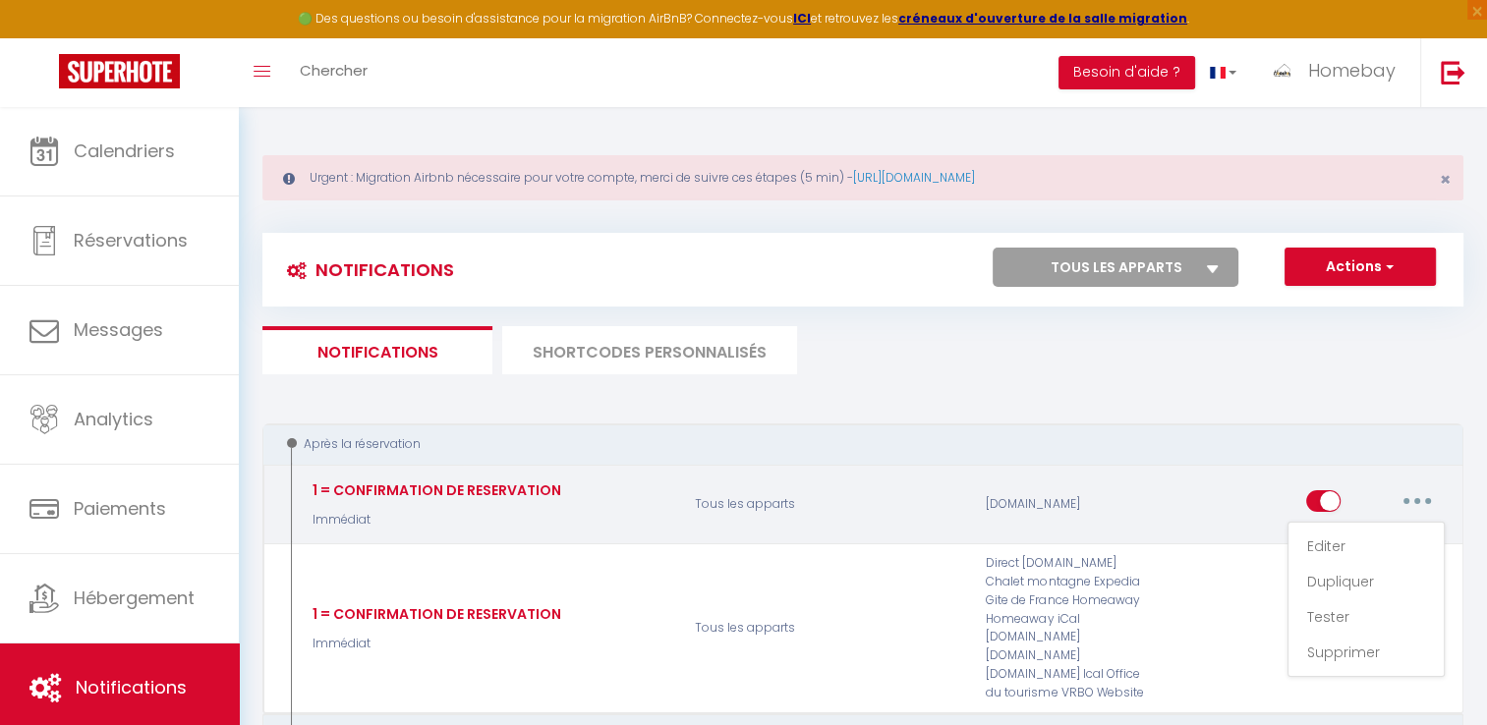
type input "1 = CONFIRMATION DE RESERVATION"
checkbox input "true"
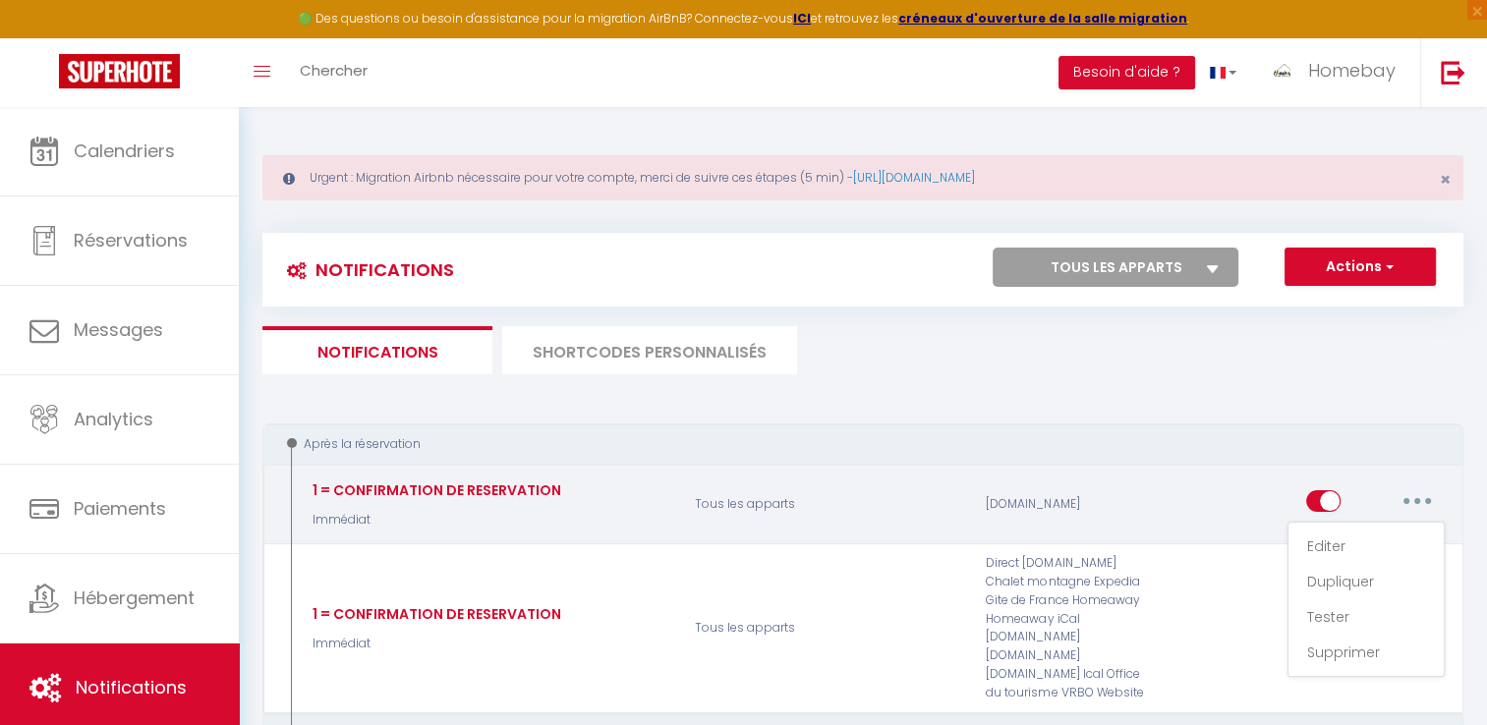
checkbox input "true"
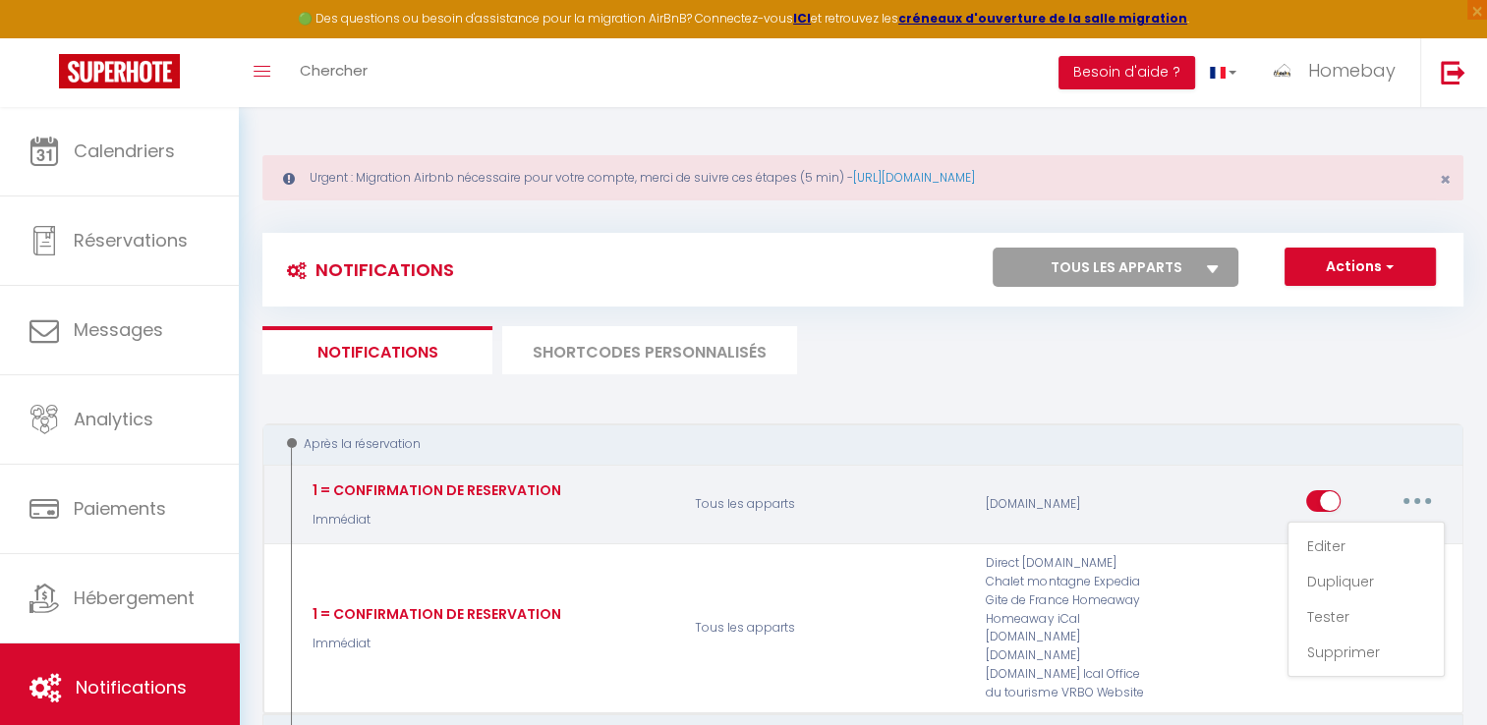
checkbox input "true"
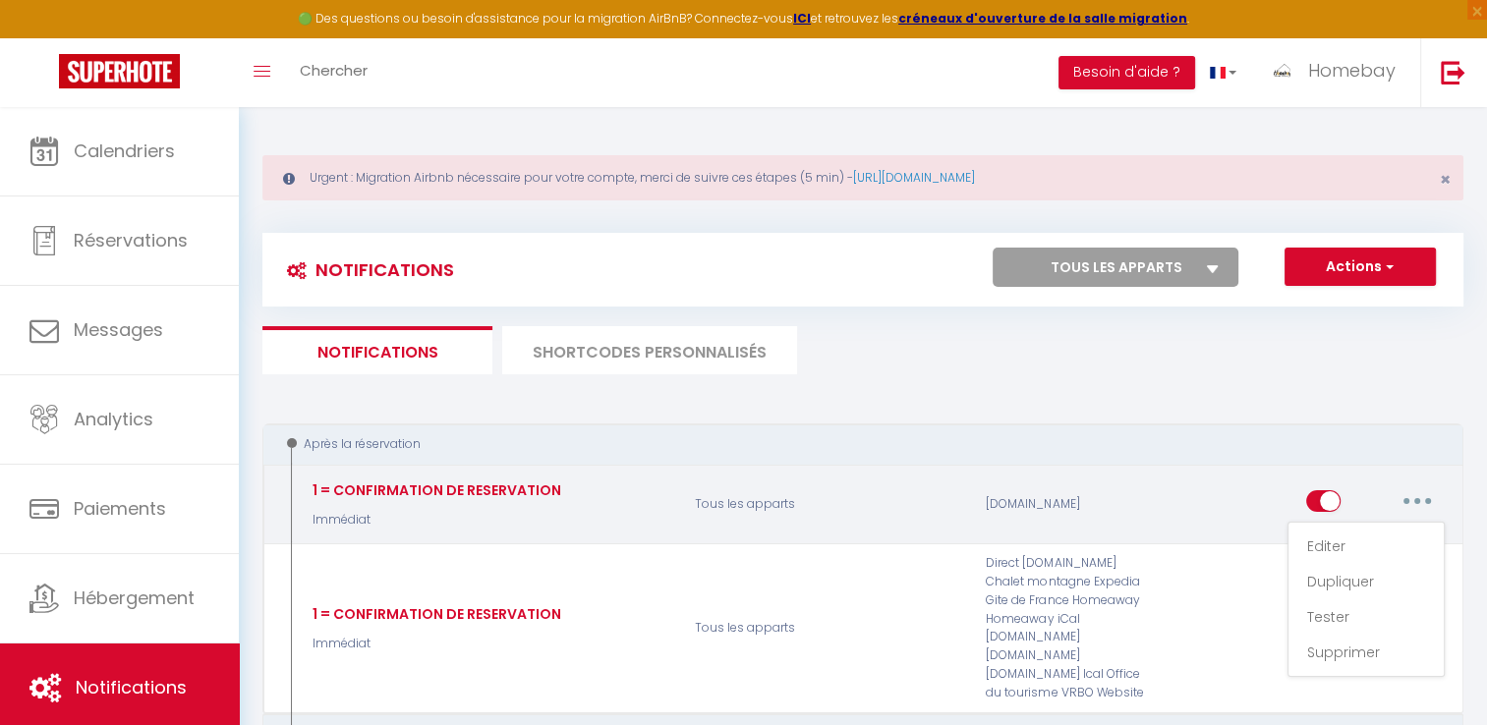
checkbox input "true"
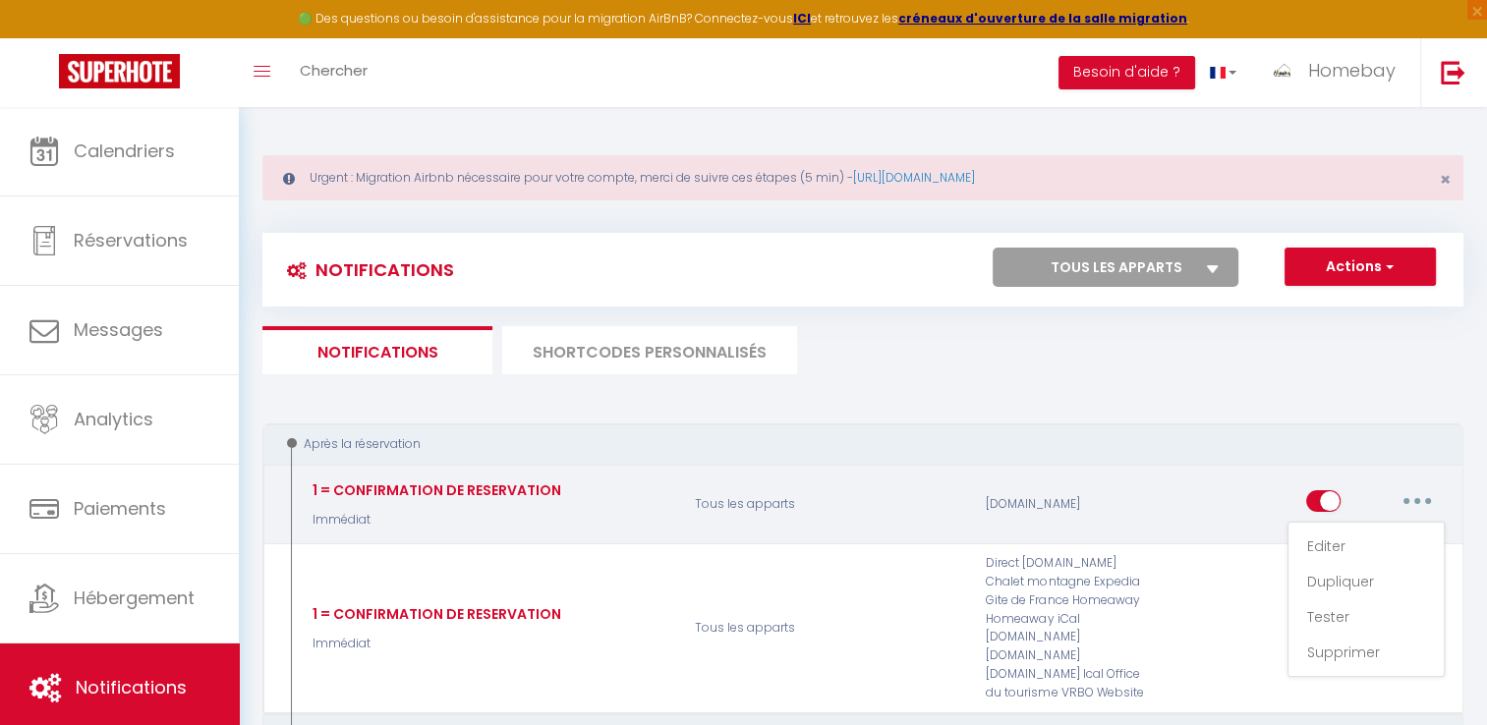
checkbox input "true"
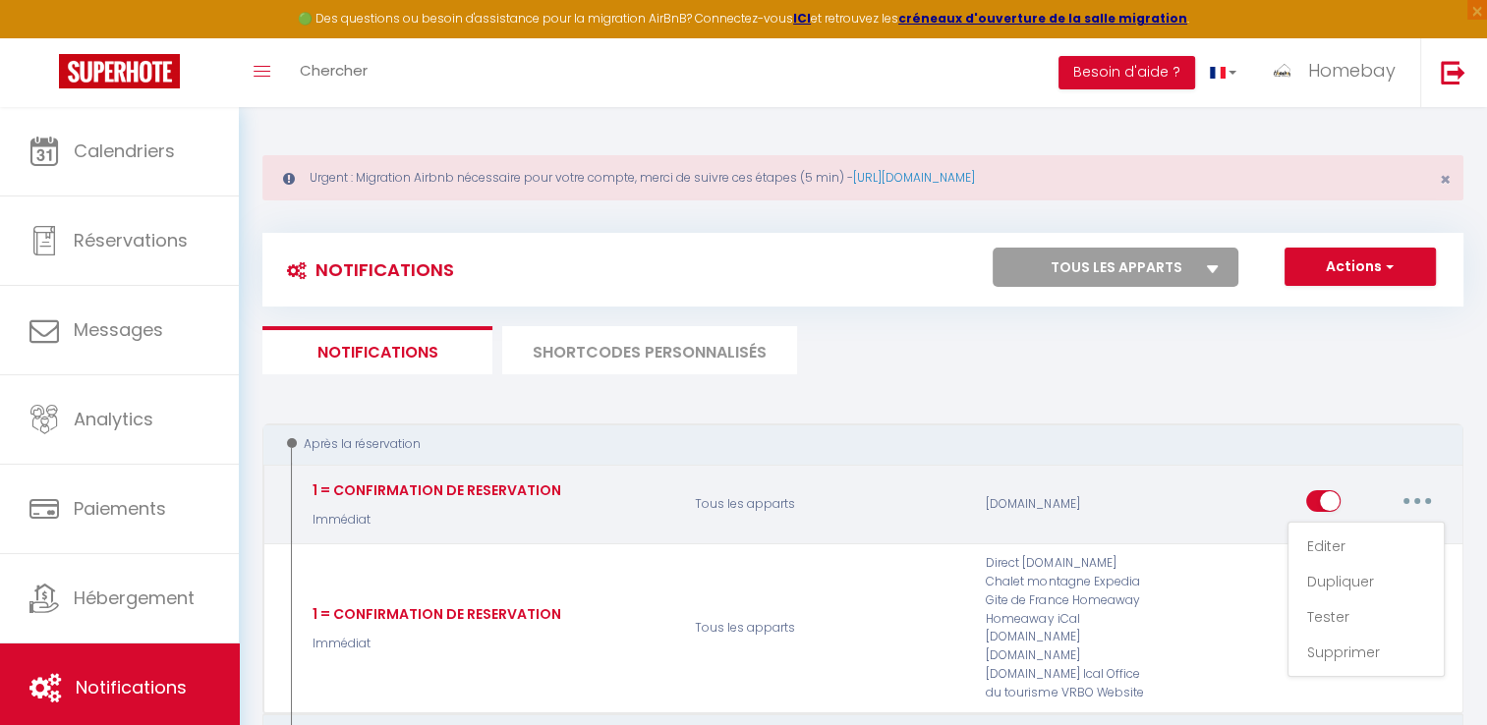
checkbox input "true"
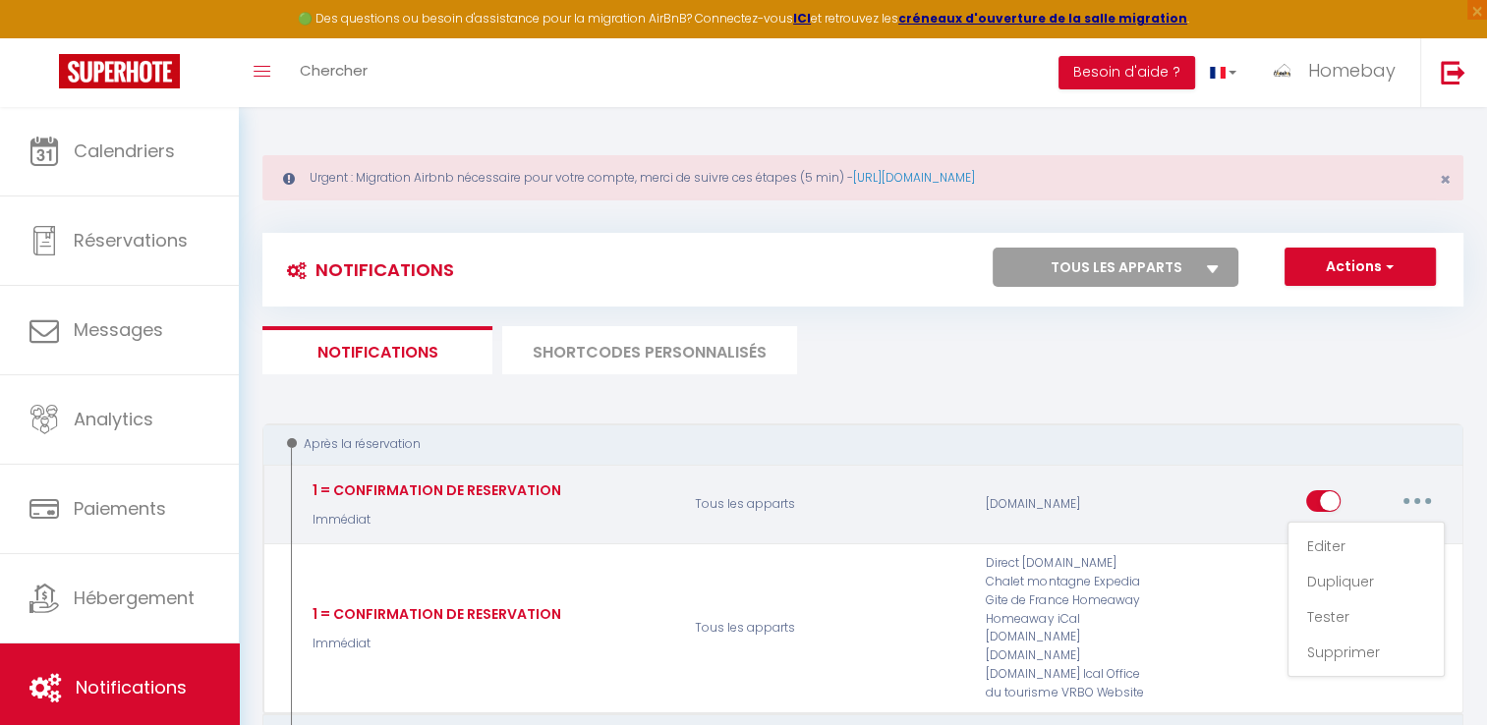
checkbox input "true"
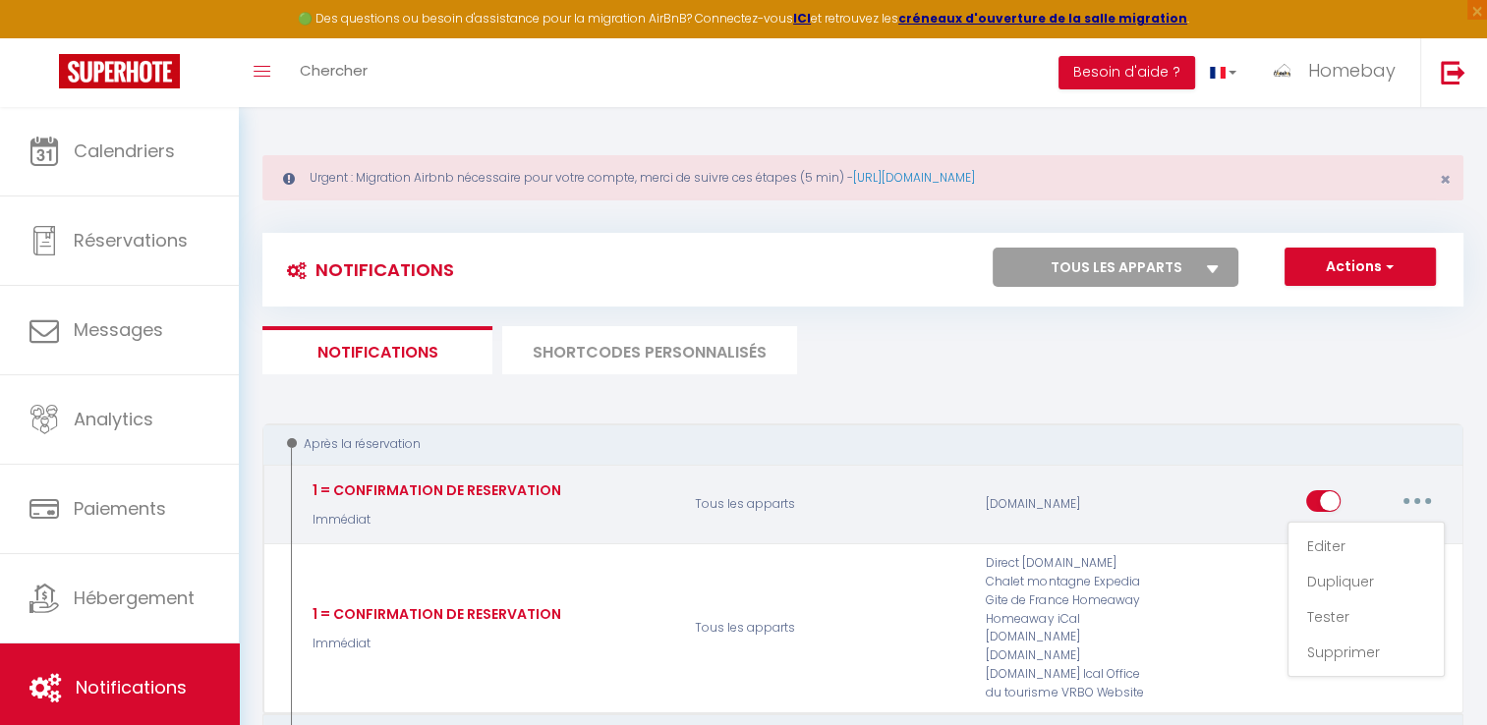
checkbox input "true"
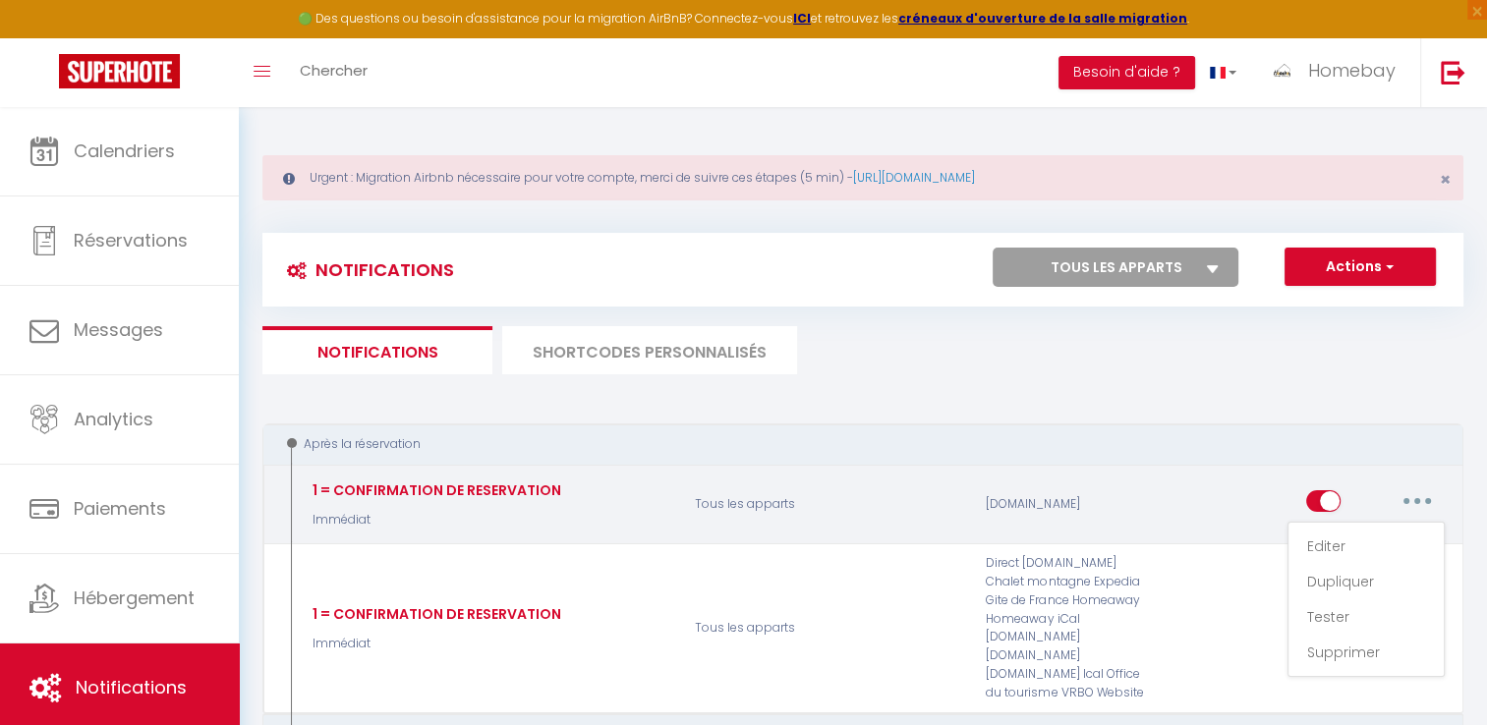
checkbox input "true"
select select "Immédiat"
select select "if_booking_is_paid"
checkbox input "true"
checkbox input "false"
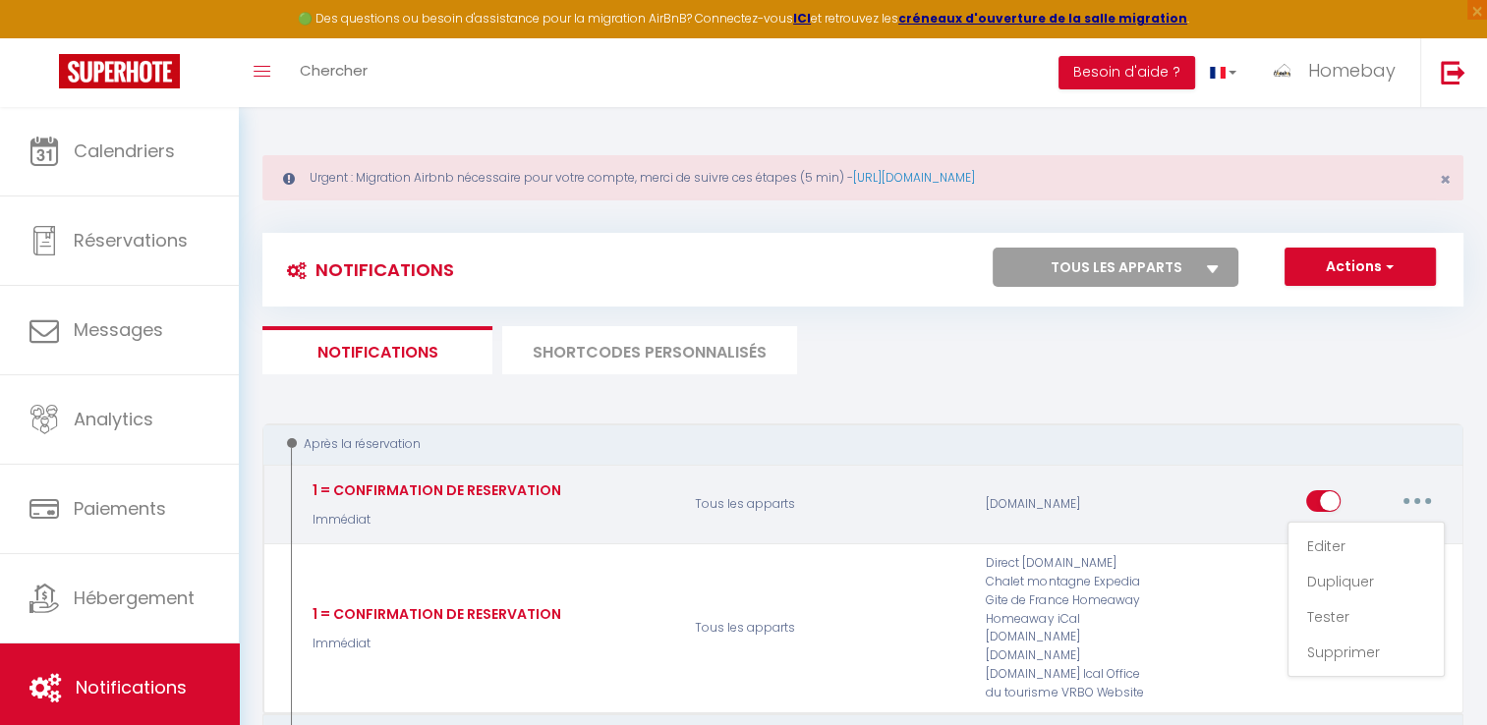
checkbox input "false"
radio input "true"
type input "1=Merci de confirmer votre réservation"
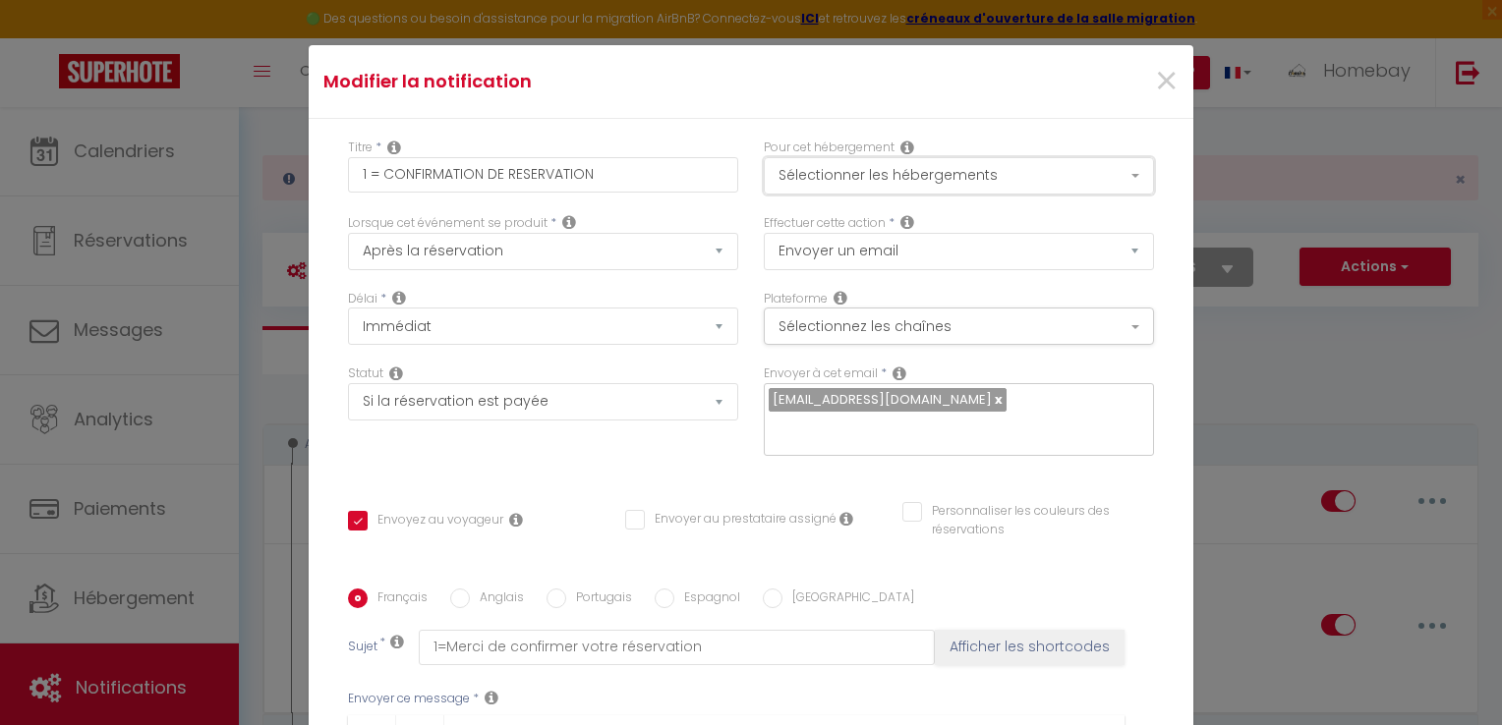
click at [896, 177] on button "Sélectionner les hébergements" at bounding box center [959, 175] width 390 height 37
click at [896, 175] on button "Sélectionner les hébergements" at bounding box center [959, 175] width 390 height 37
click at [908, 175] on button "Sélectionner les hébergements" at bounding box center [959, 175] width 390 height 37
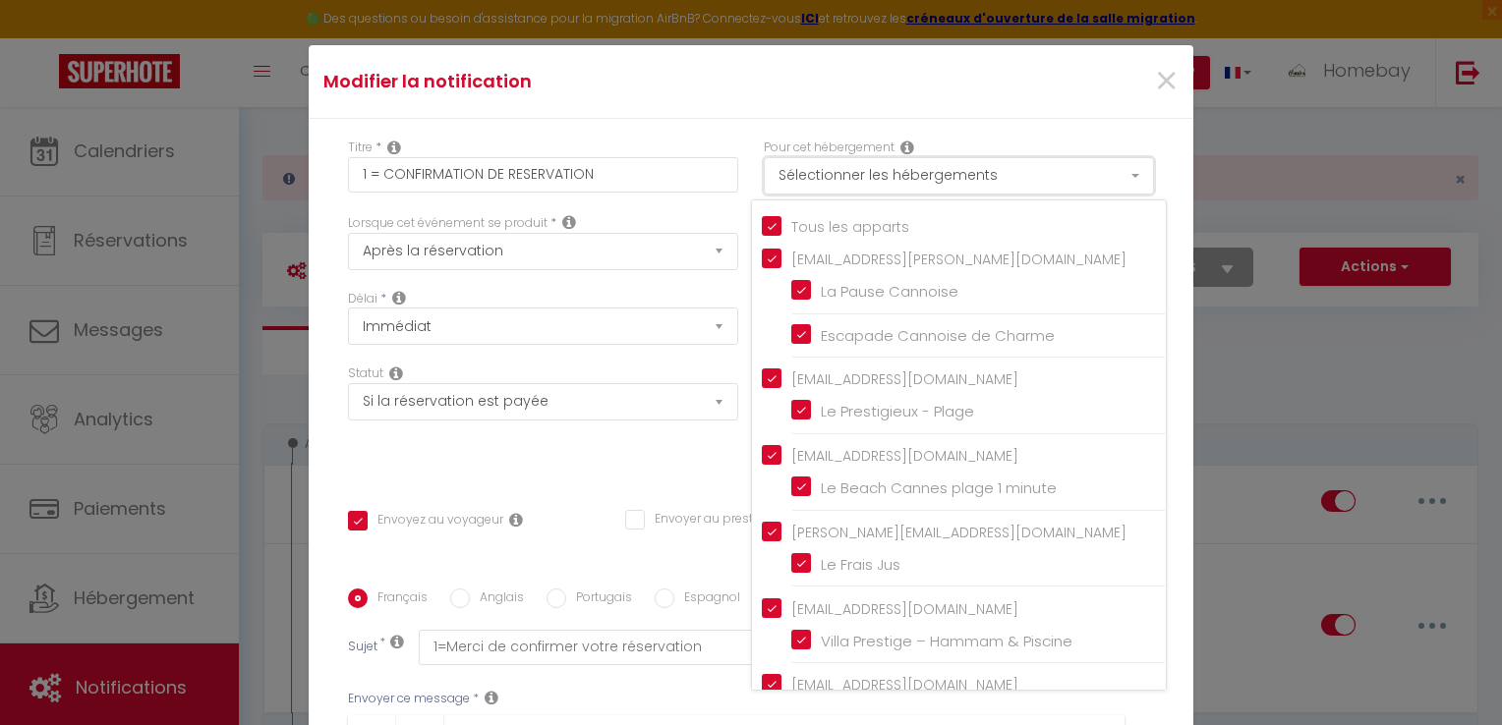
click at [908, 175] on button "Sélectionner les hébergements" at bounding box center [959, 175] width 390 height 37
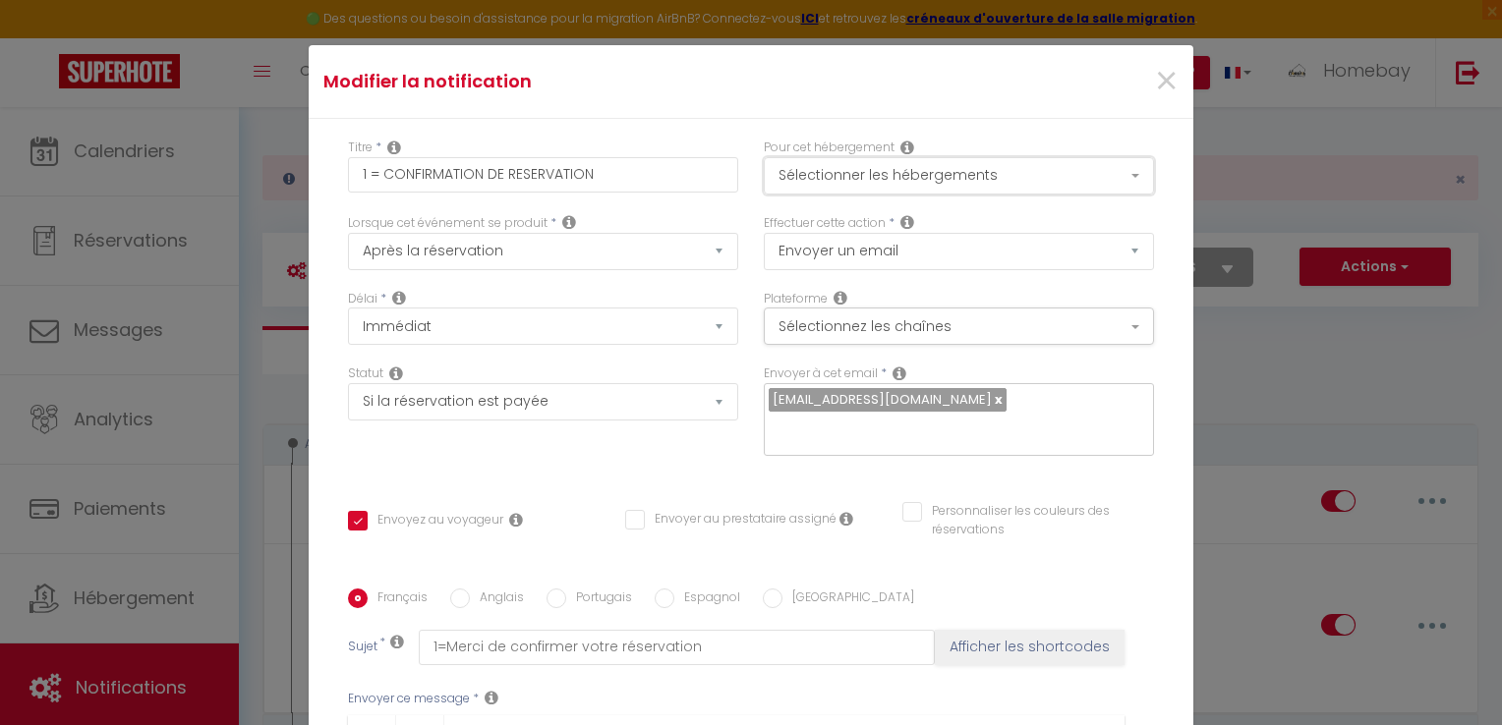
click at [900, 173] on button "Sélectionner les hébergements" at bounding box center [959, 175] width 390 height 37
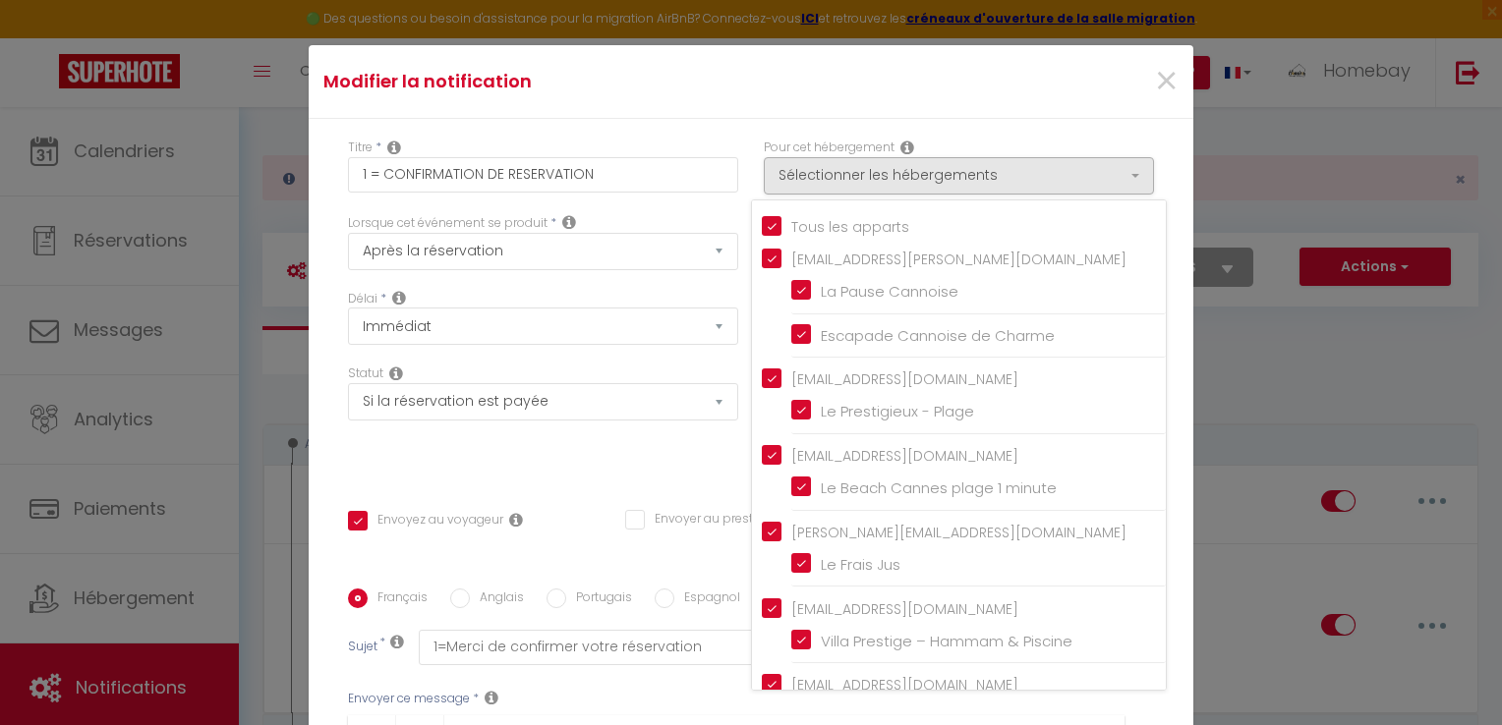
click at [786, 237] on div "Tous les apparts [EMAIL_ADDRESS][PERSON_NAME][DOMAIN_NAME] La Pause Cannoise Es…" at bounding box center [959, 445] width 416 height 491
click at [786, 237] on select "Envoyer un email Envoyer un SMS Envoyer une notification push" at bounding box center [959, 251] width 390 height 37
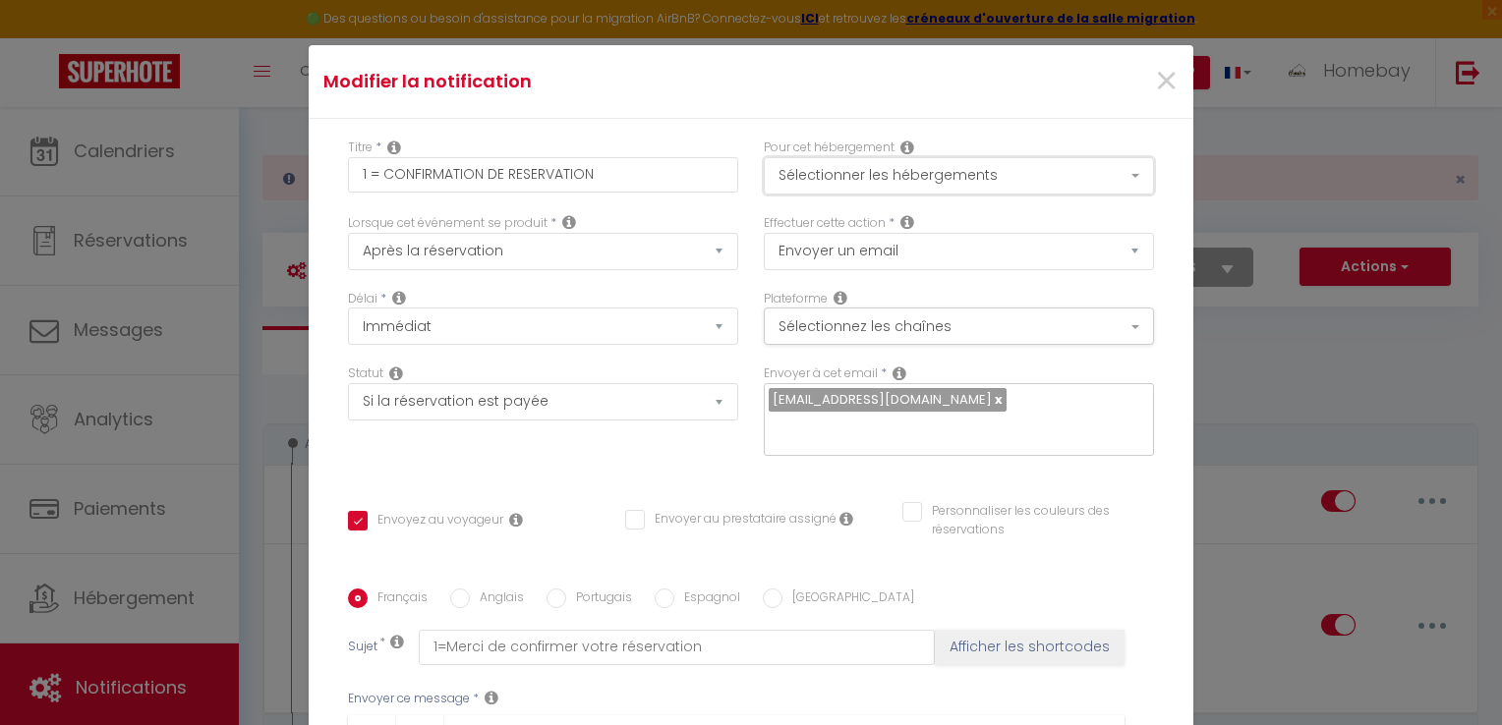
click at [897, 179] on button "Sélectionner les hébergements" at bounding box center [959, 175] width 390 height 37
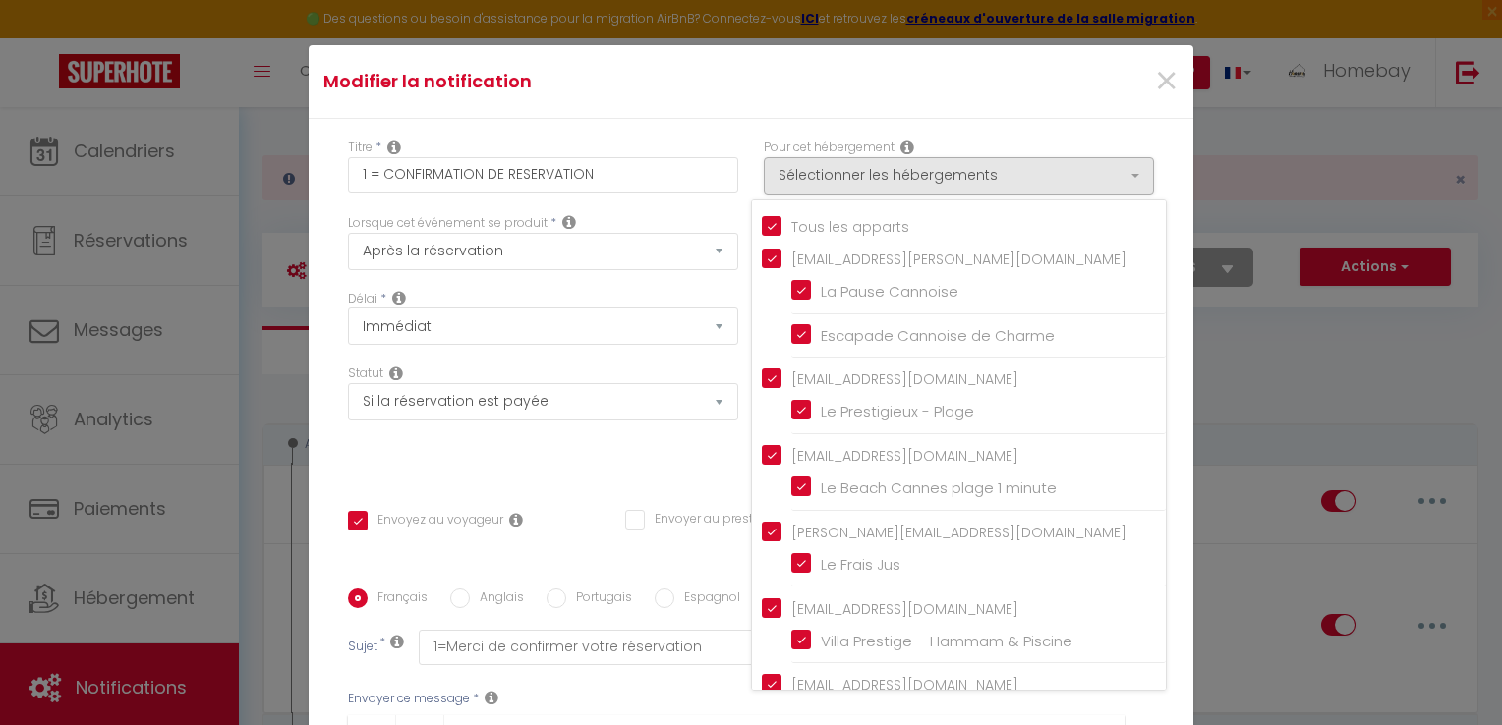
click at [762, 222] on input "Tous les apparts" at bounding box center [964, 225] width 404 height 20
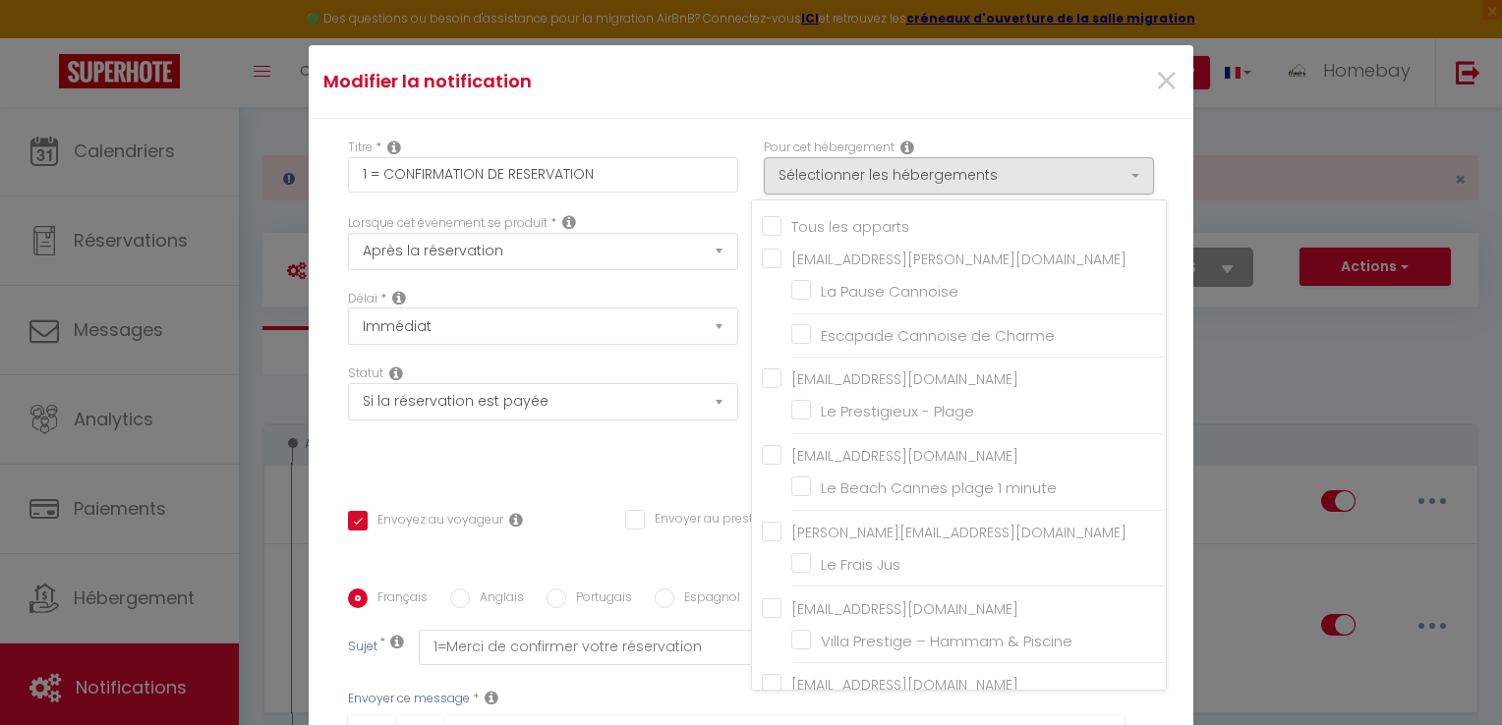
click at [762, 222] on input "Tous les apparts" at bounding box center [964, 225] width 404 height 20
checkbox input "true"
checkbox input "false"
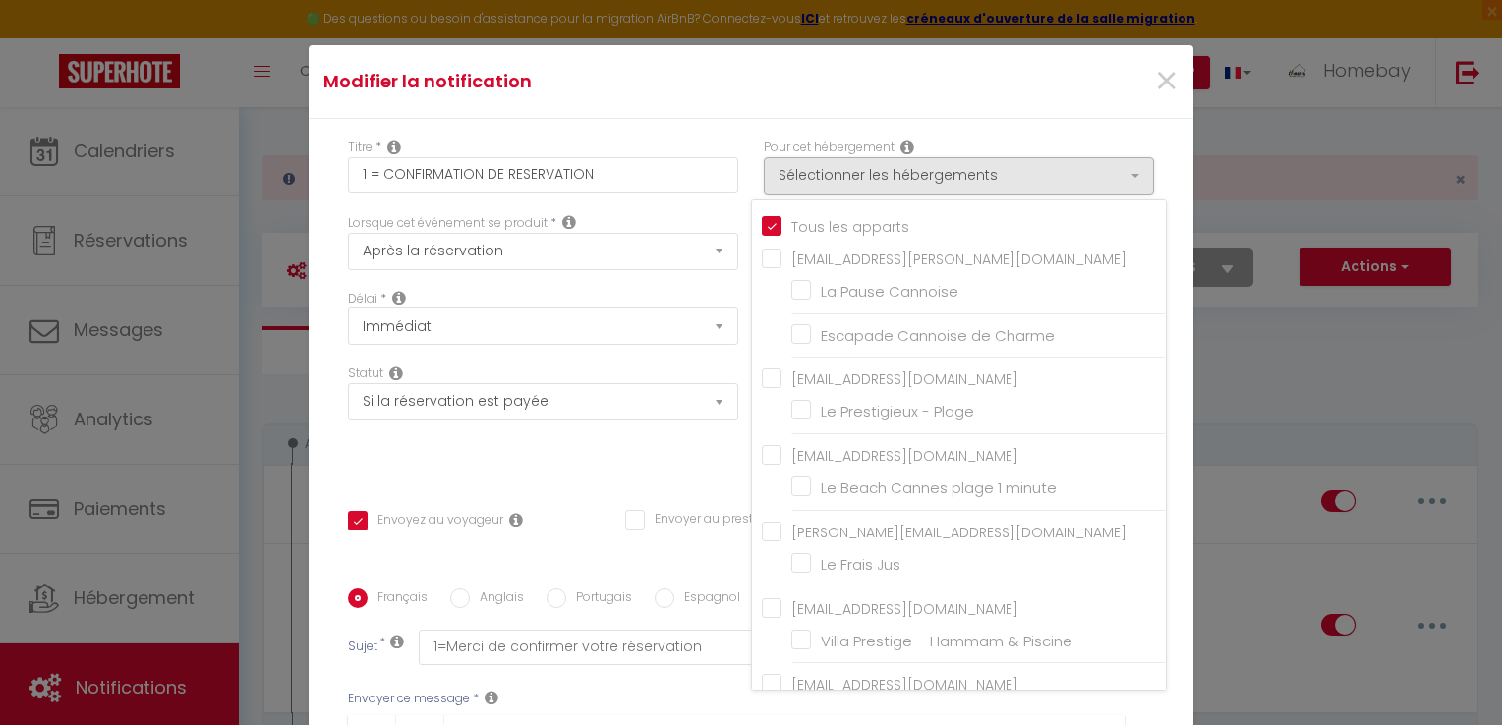
checkbox input "false"
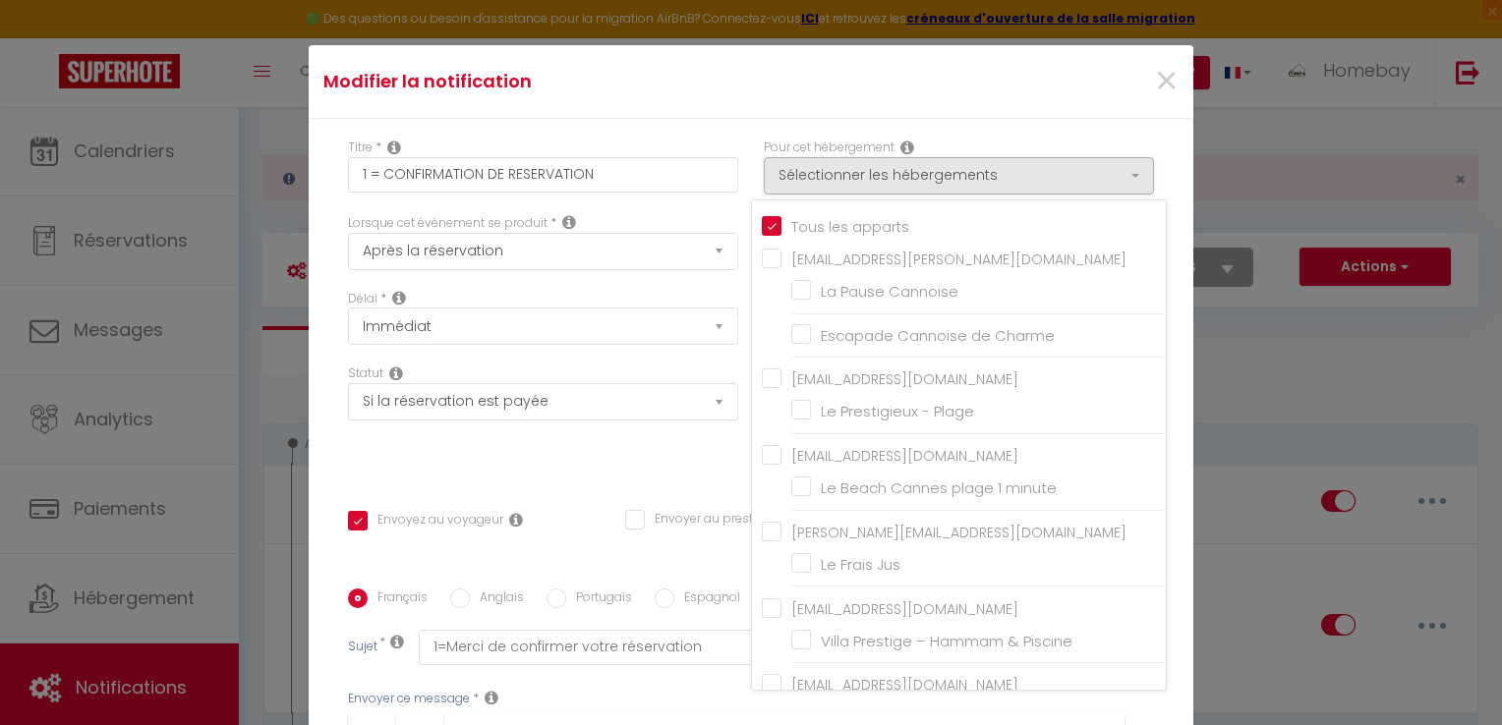
checkbox input "false"
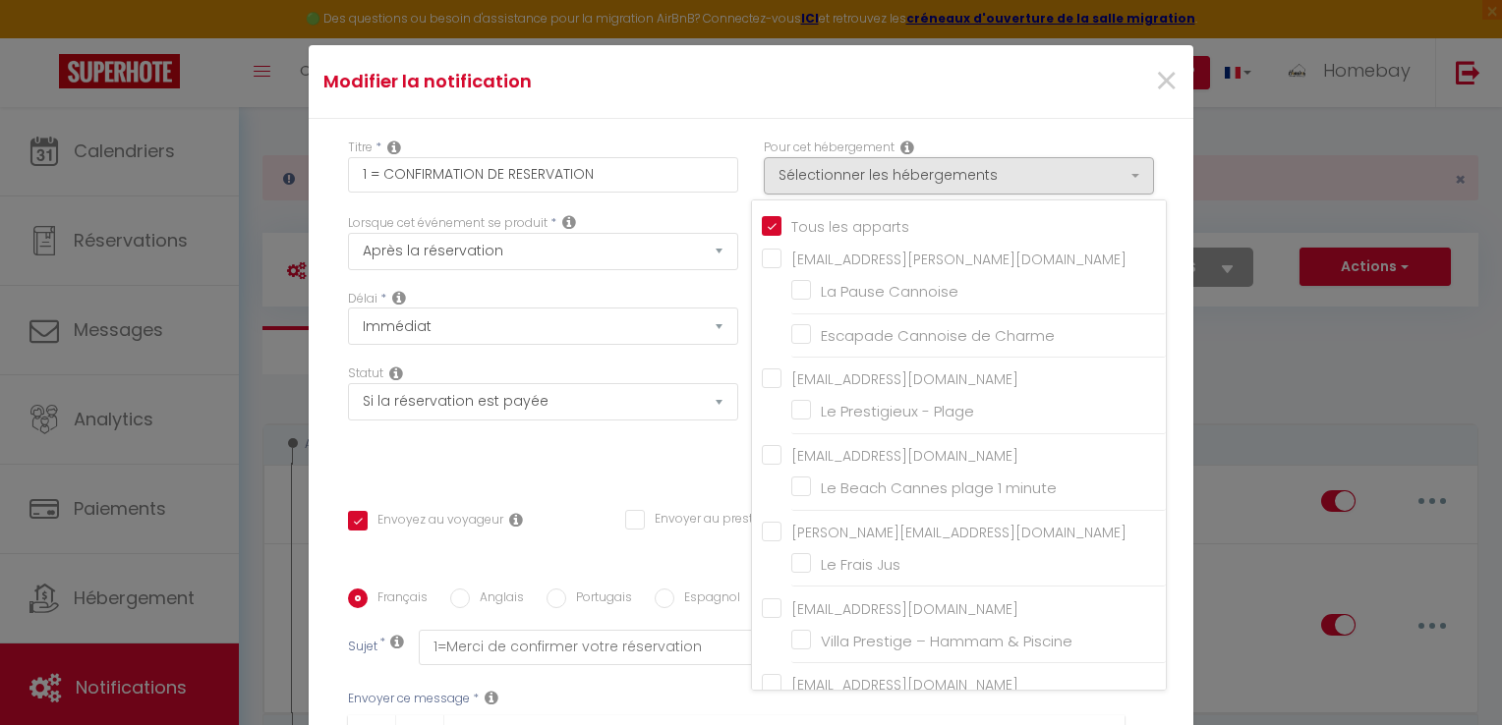
checkbox input "false"
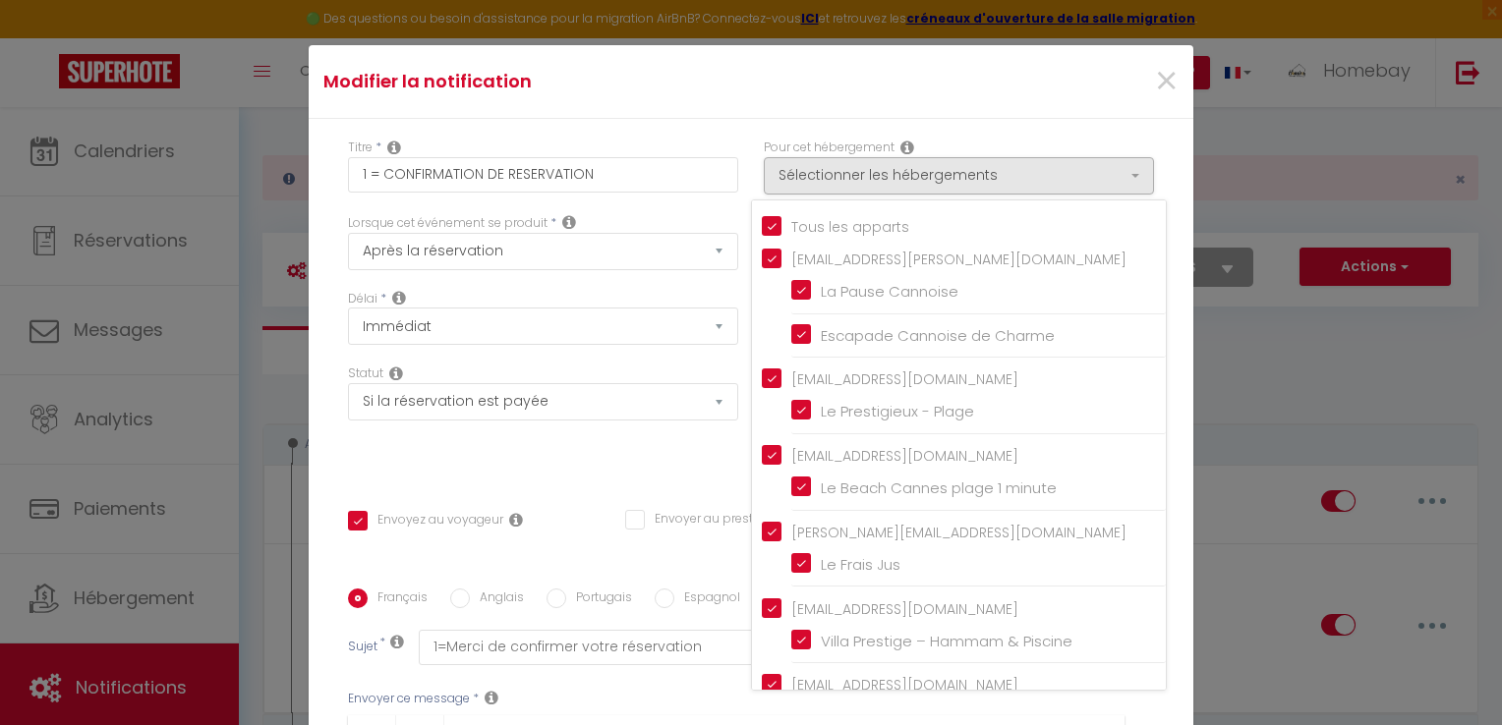
click at [763, 226] on input "Tous les apparts" at bounding box center [964, 225] width 404 height 20
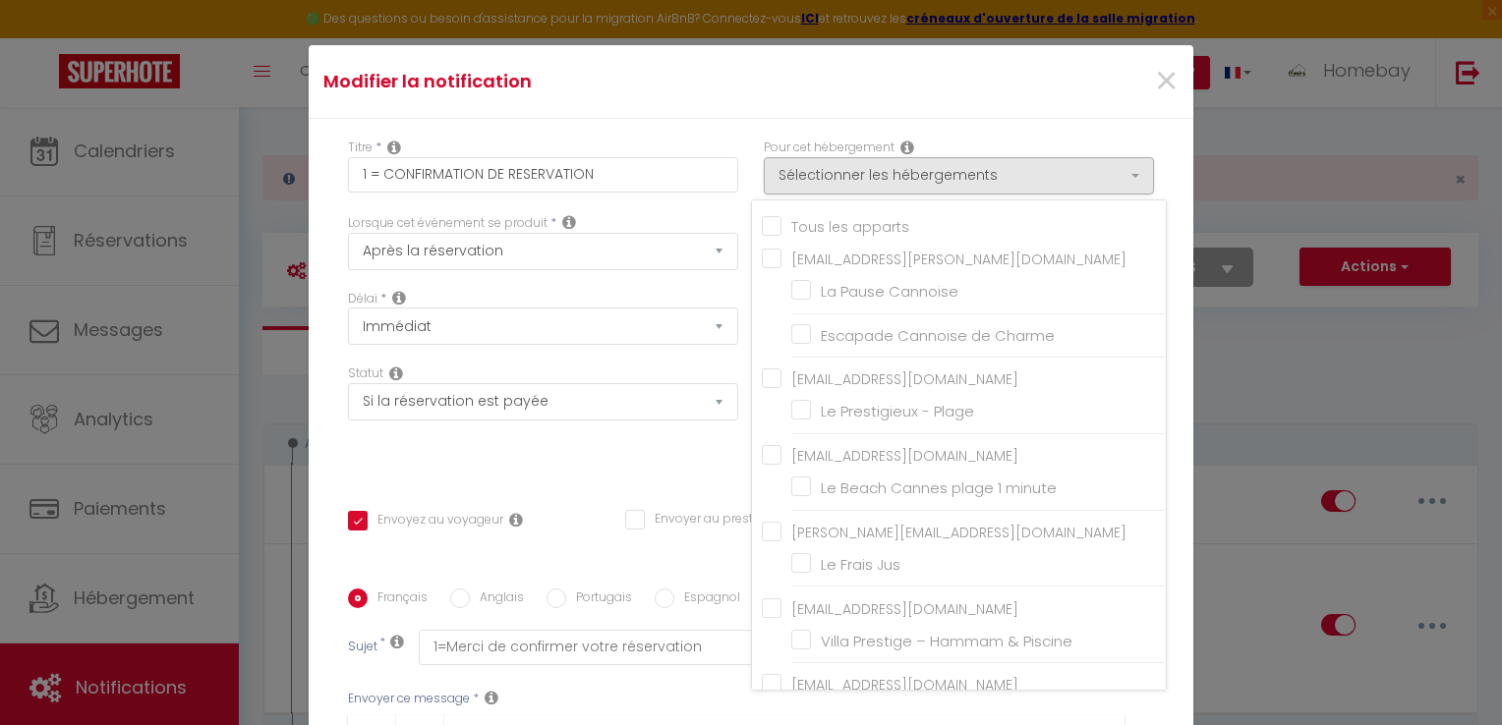
click at [763, 226] on input "Tous les apparts" at bounding box center [964, 225] width 404 height 20
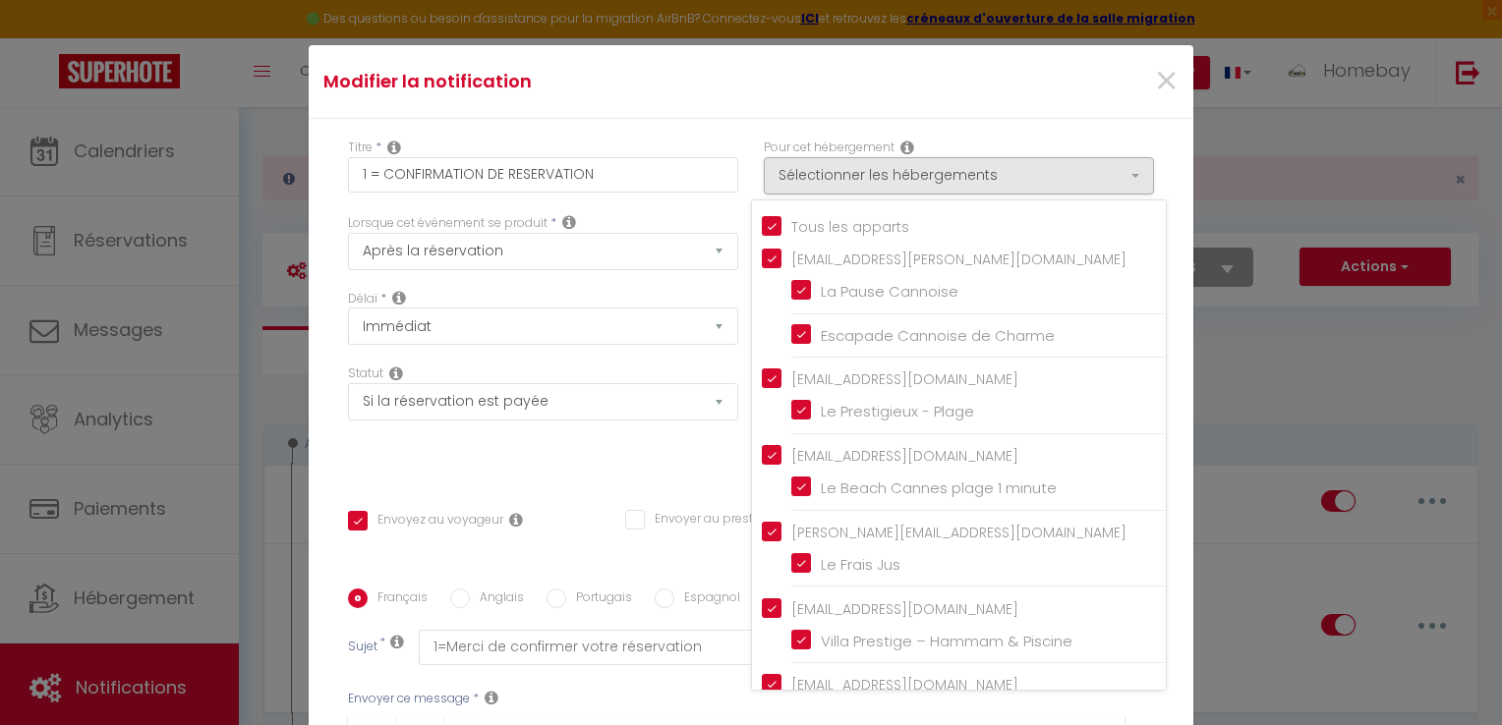
click at [763, 226] on input "Tous les apparts" at bounding box center [964, 225] width 404 height 20
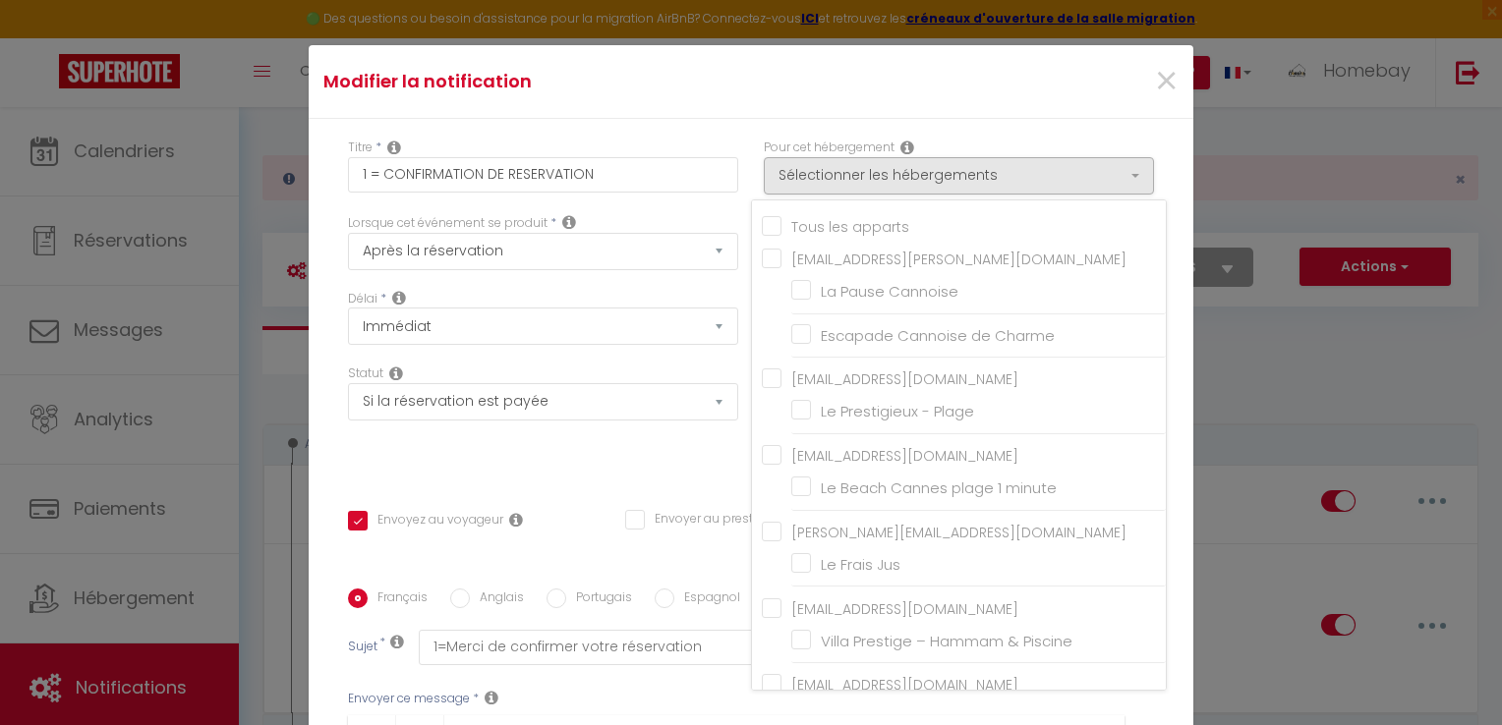
click at [763, 226] on input "Tous les apparts" at bounding box center [964, 225] width 404 height 20
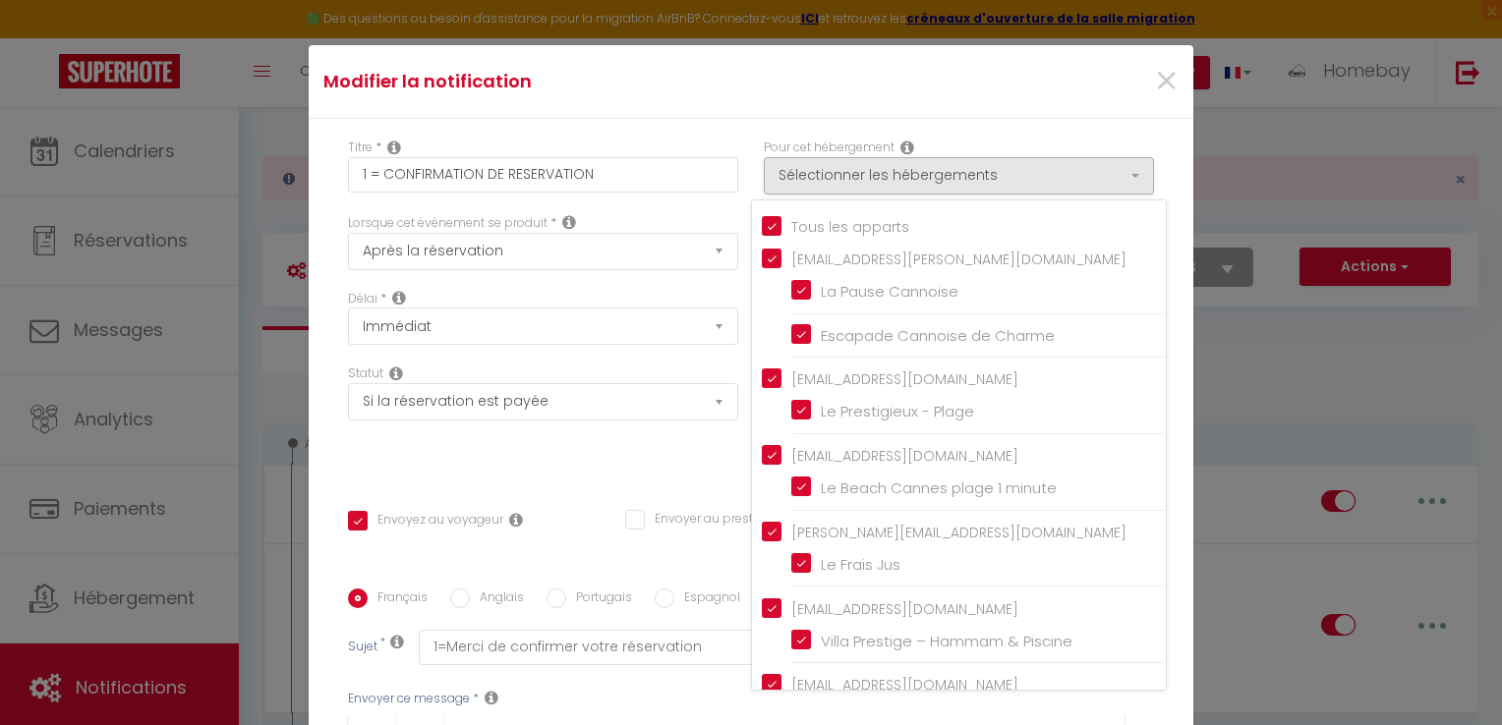
click at [764, 226] on input "Tous les apparts" at bounding box center [964, 225] width 404 height 20
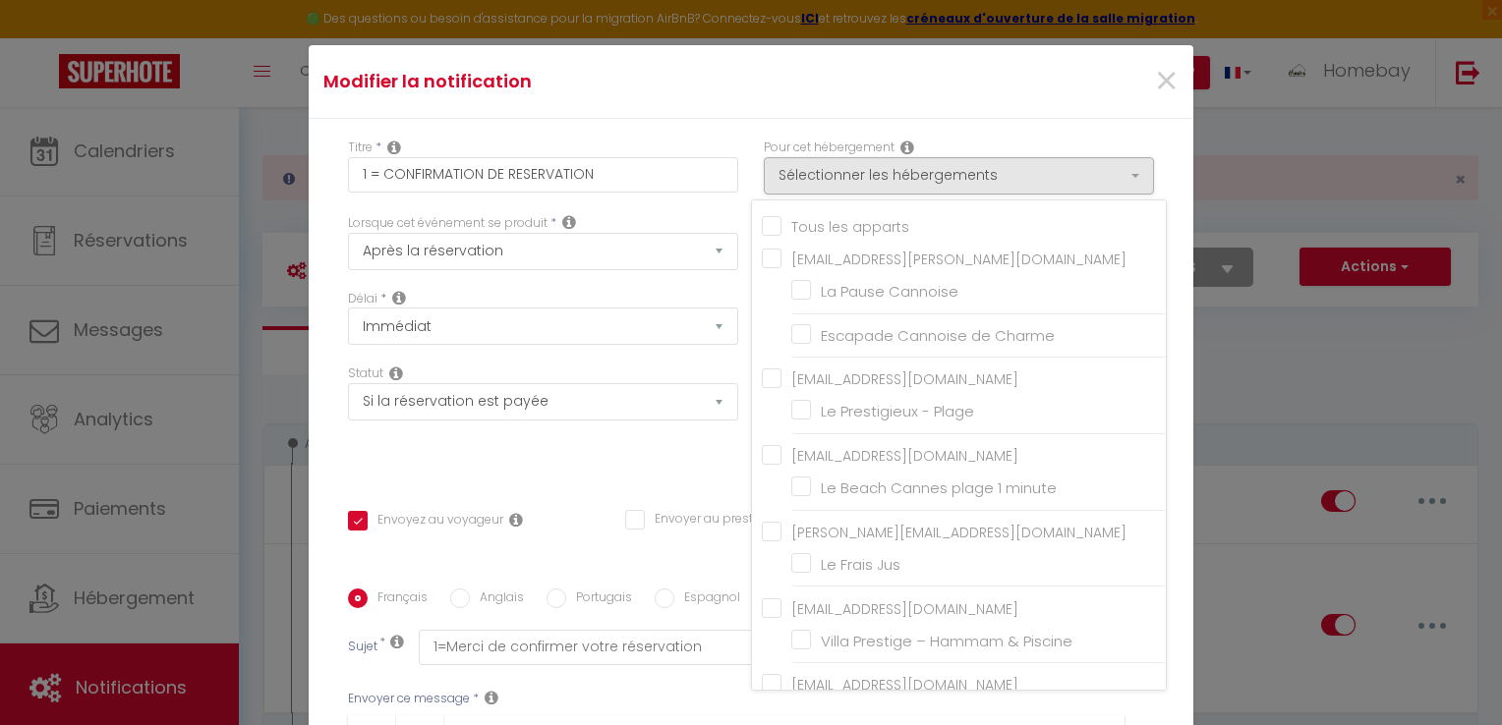
click at [764, 226] on input "Tous les apparts" at bounding box center [964, 225] width 404 height 20
click at [785, 223] on input "Tous les apparts" at bounding box center [964, 225] width 404 height 20
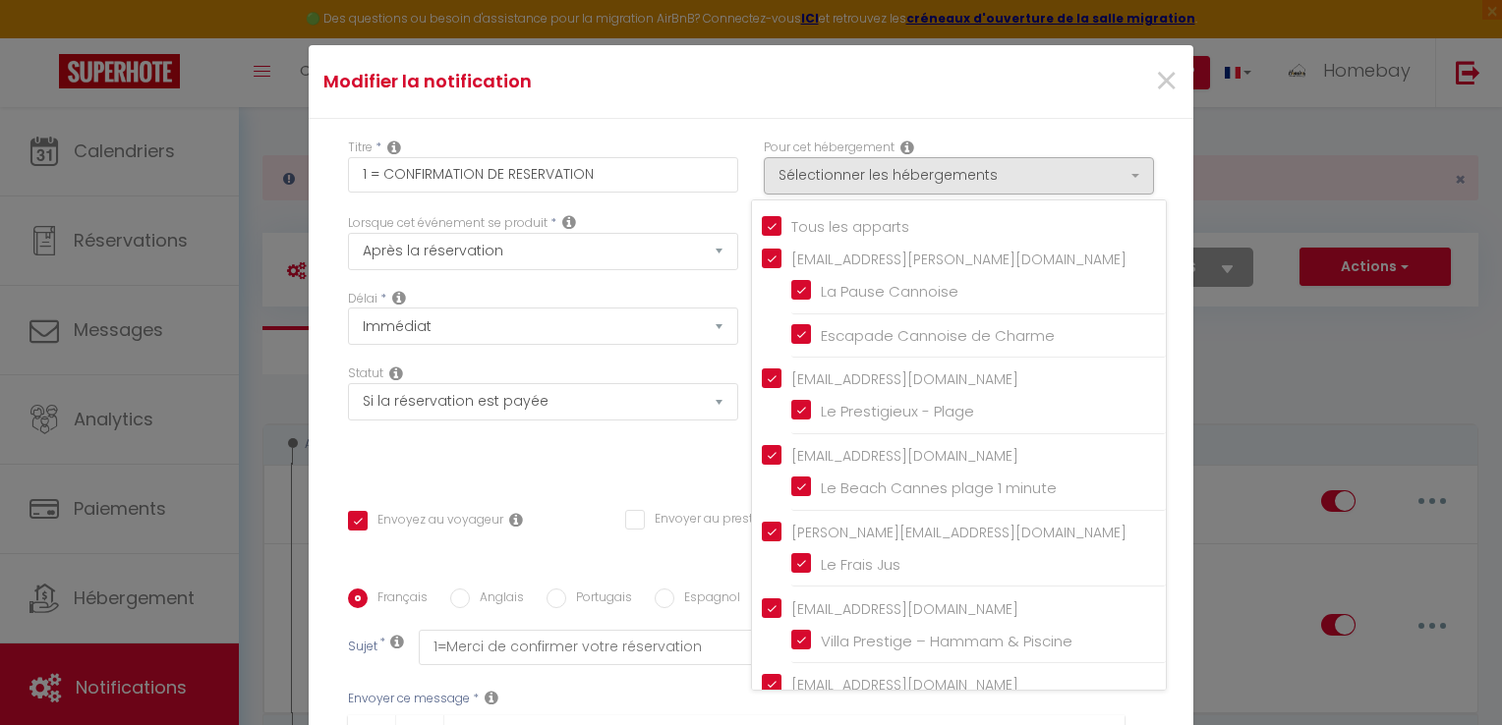
click at [785, 223] on input "Tous les apparts" at bounding box center [964, 225] width 404 height 20
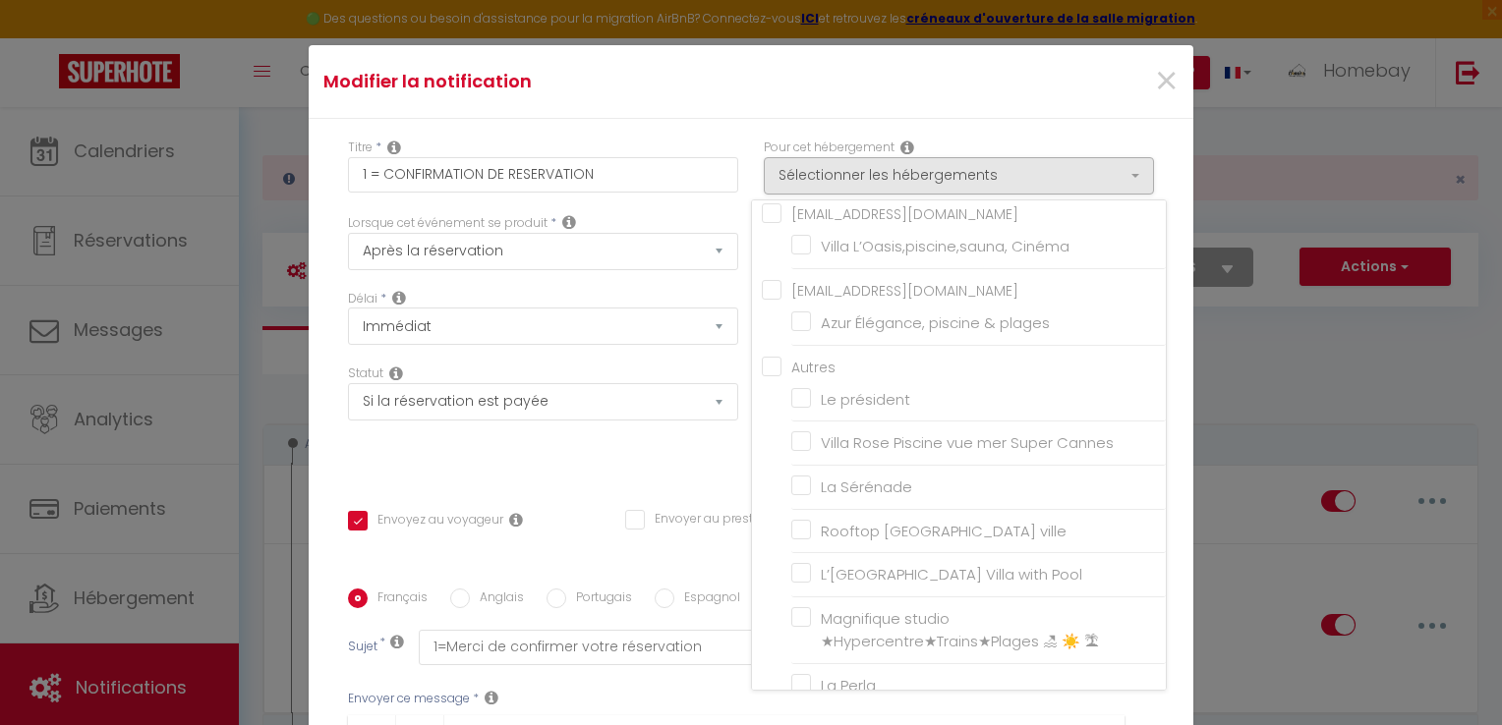
scroll to position [1225, 0]
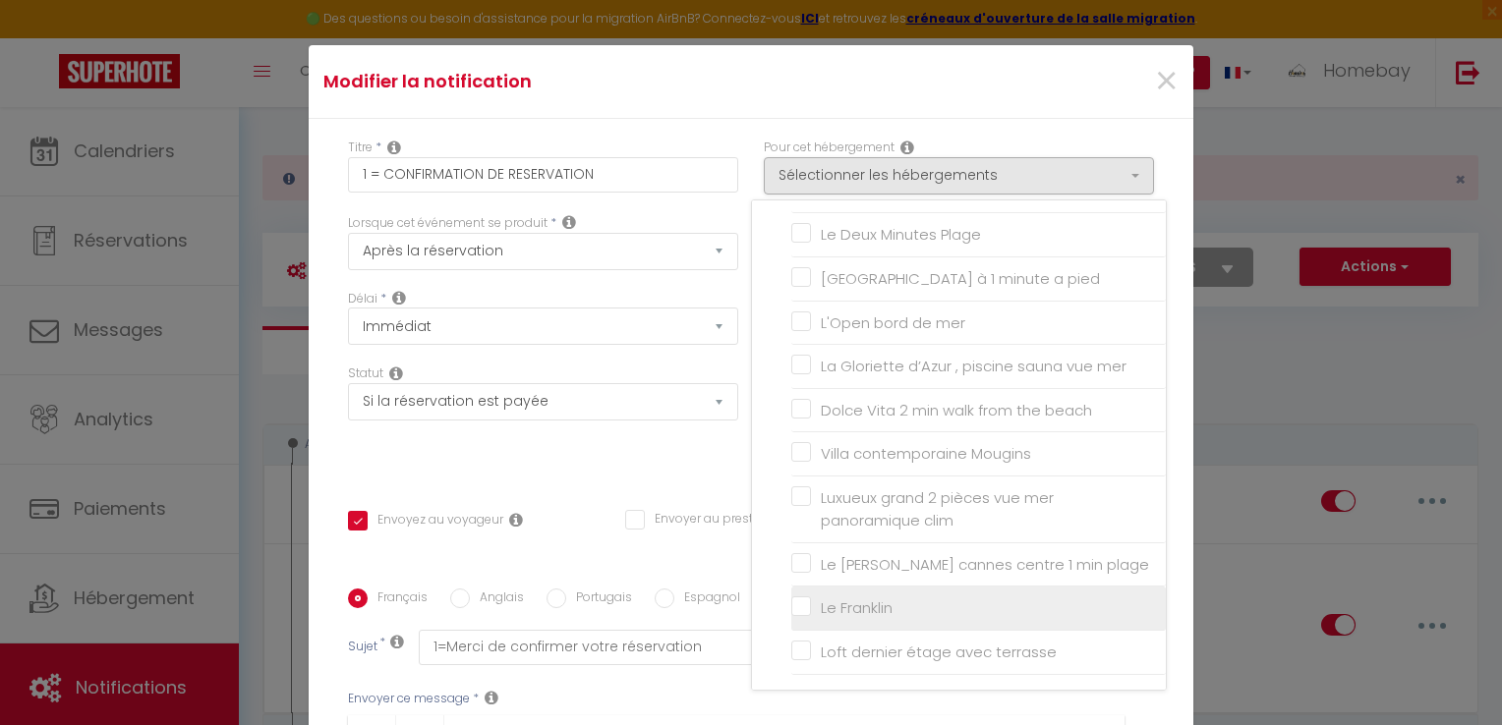
click at [840, 607] on input "Le Franklin" at bounding box center [978, 609] width 374 height 20
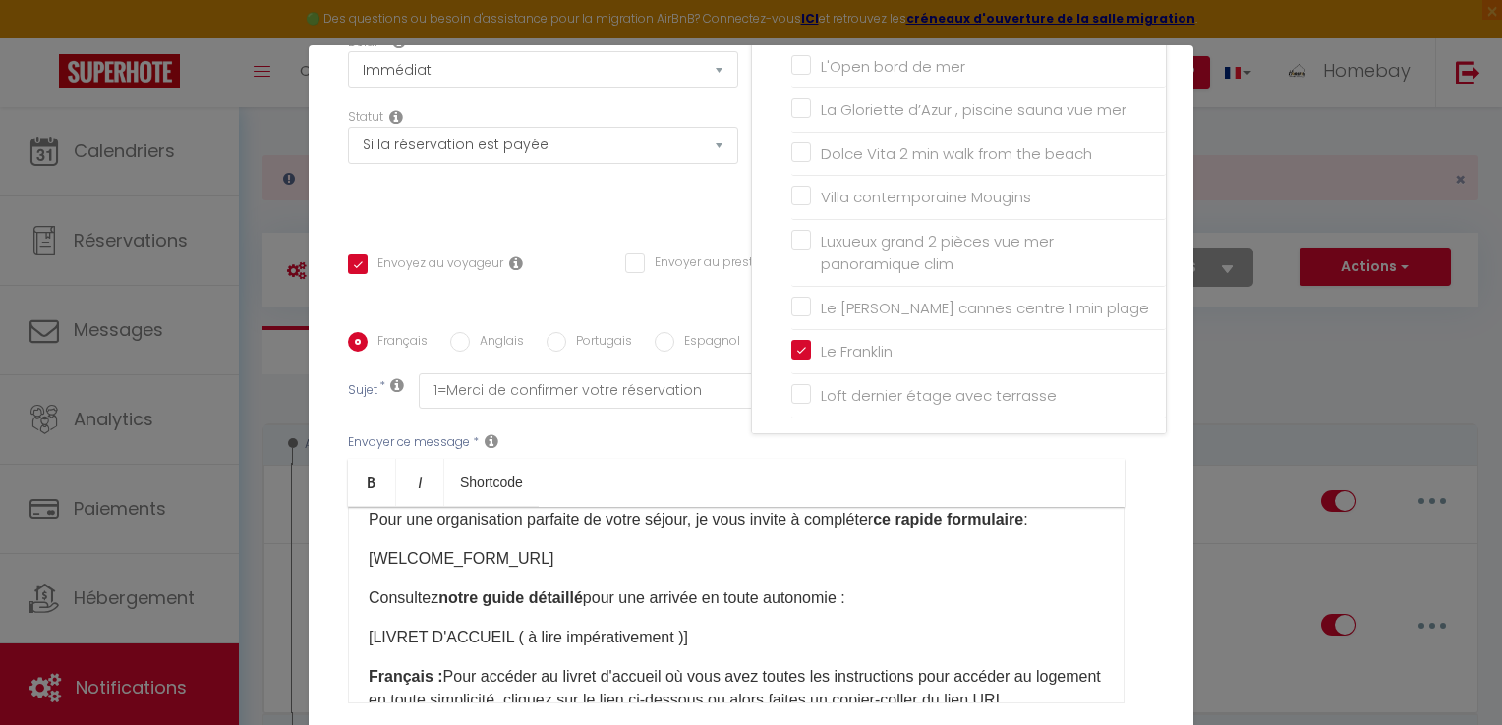
scroll to position [0, 0]
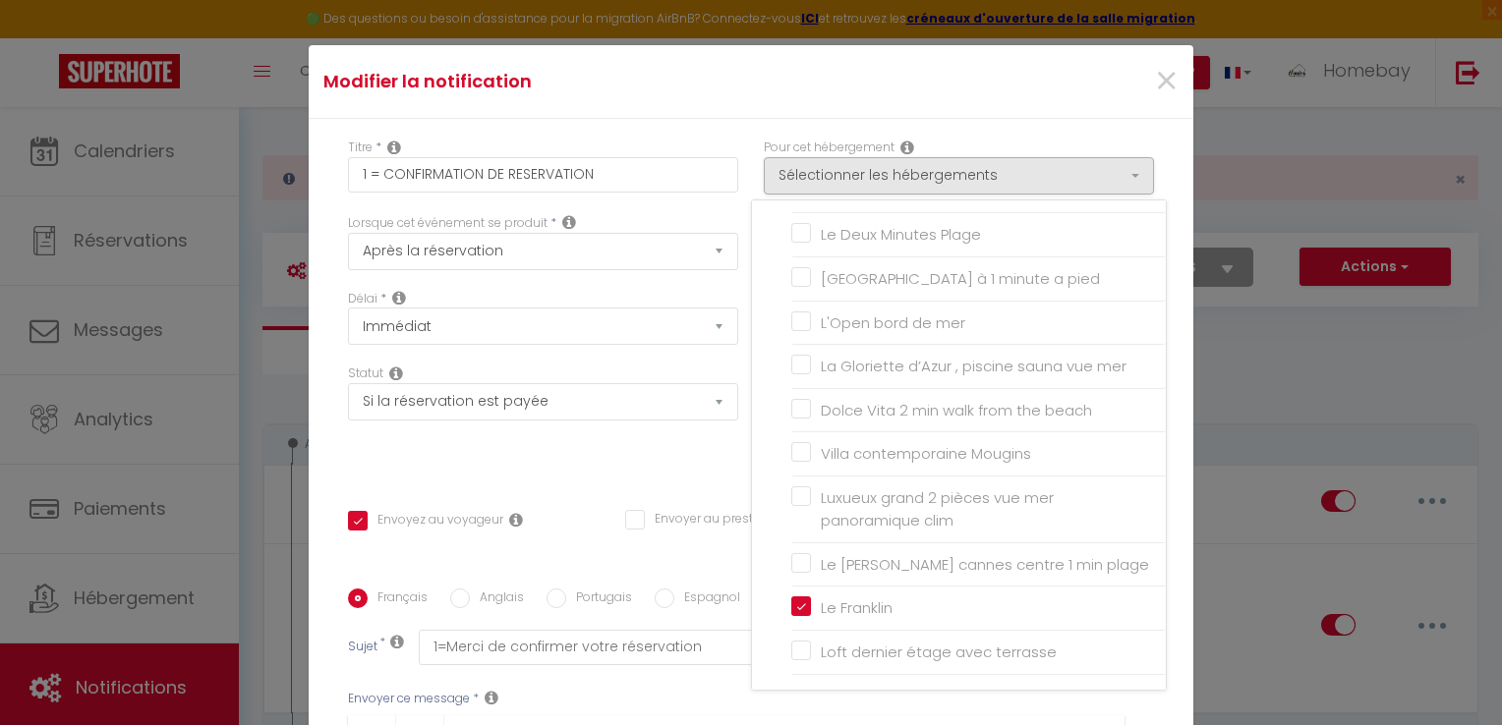
click at [1109, 119] on div "Titre * 1 = CONFIRMATION DE RESERVATION Pour cet hébergement Sélectionner les h…" at bounding box center [751, 589] width 885 height 941
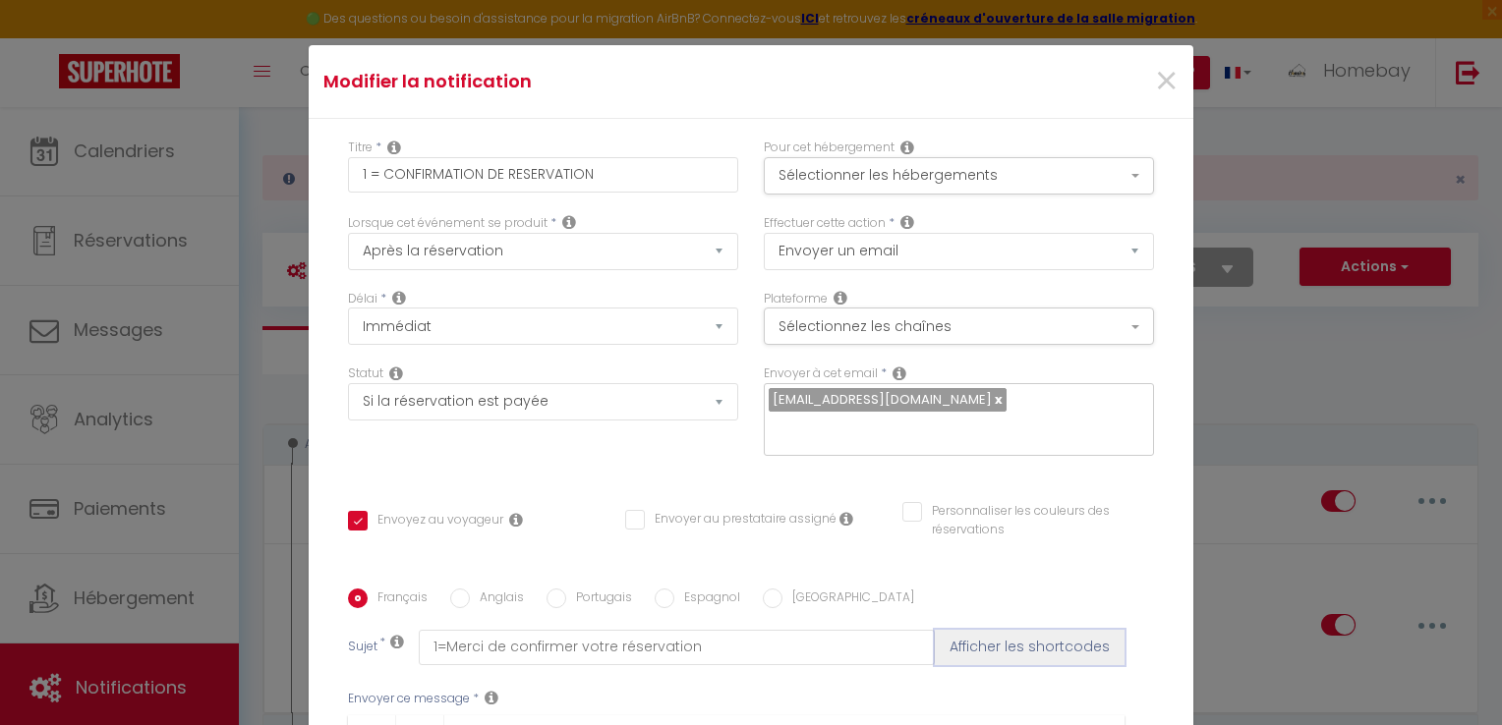
click at [989, 647] on button "Afficher les shortcodes" at bounding box center [1030, 647] width 190 height 35
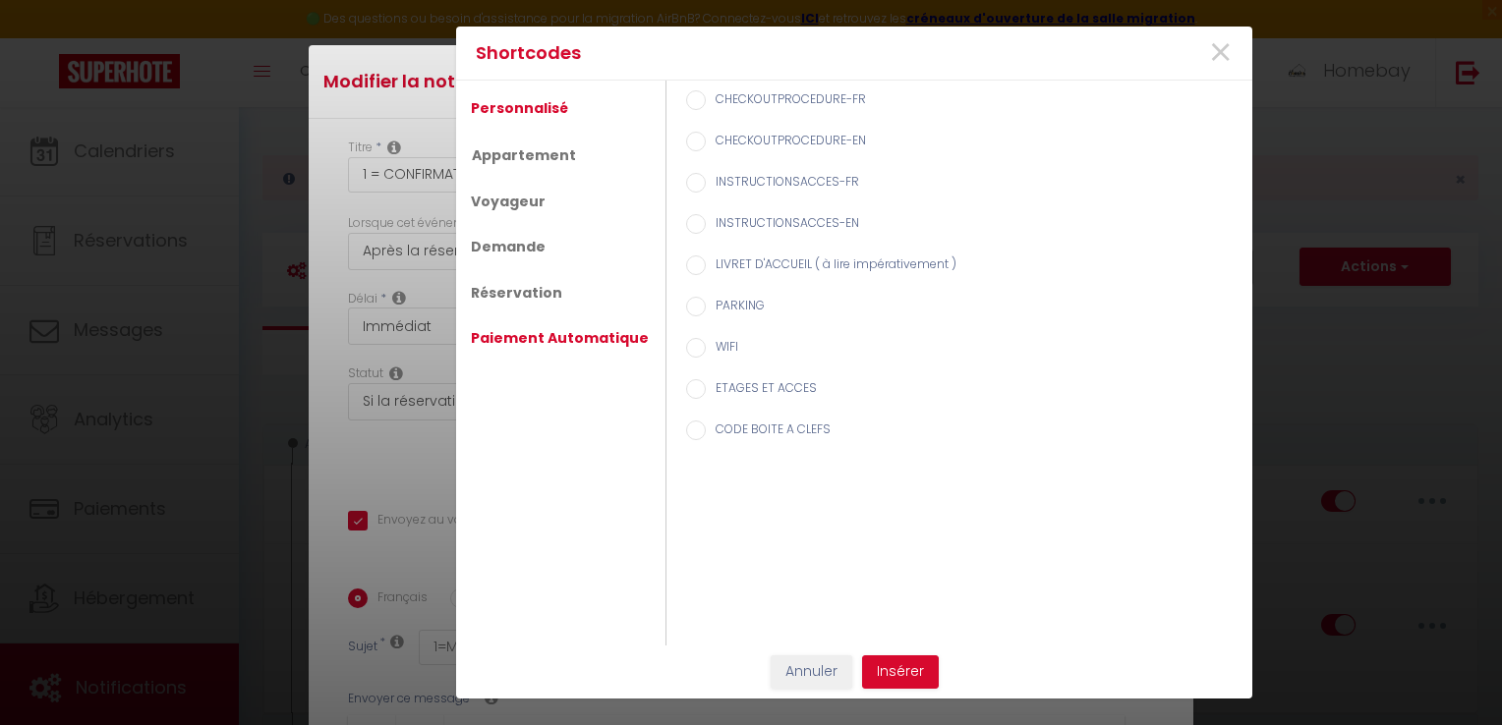
click at [572, 336] on link "Paiement Automatique" at bounding box center [560, 337] width 198 height 35
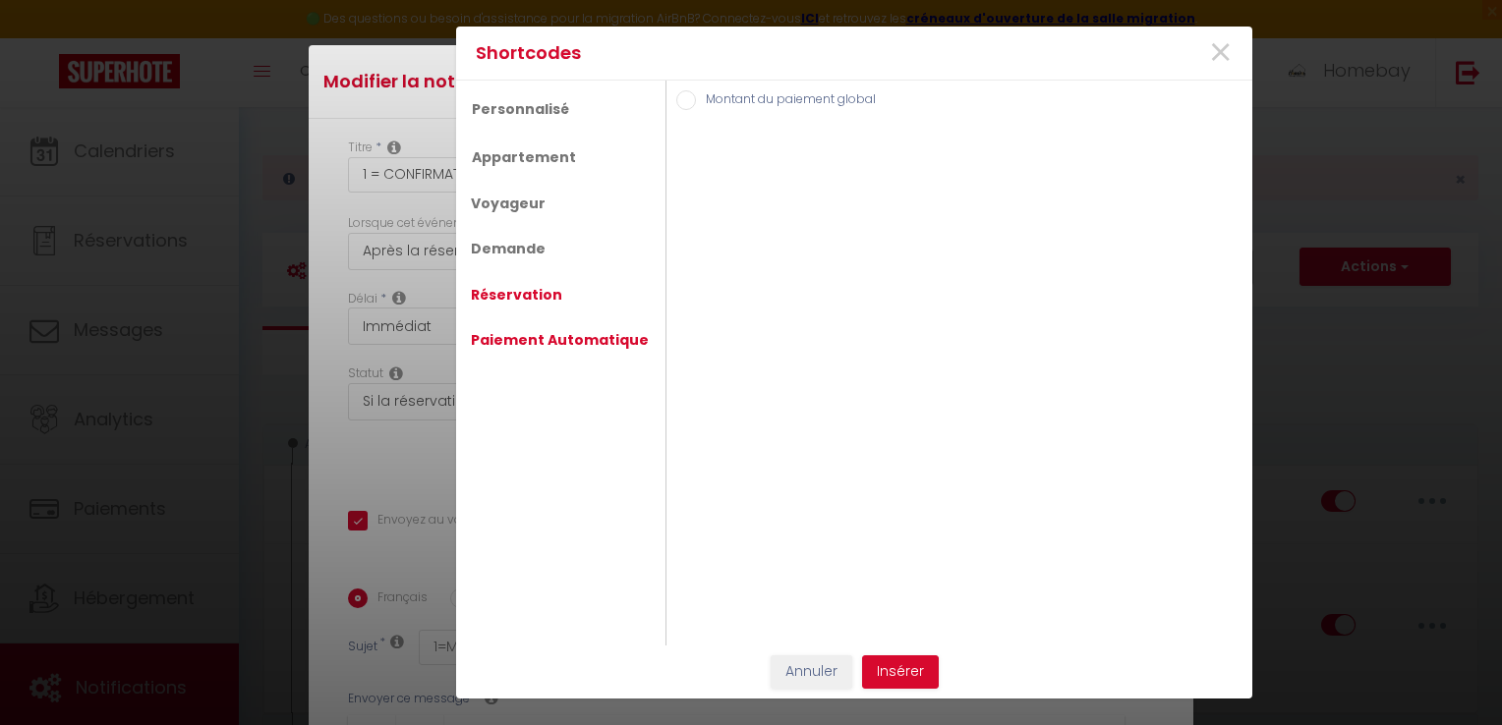
click at [535, 294] on link "Réservation" at bounding box center [516, 294] width 111 height 35
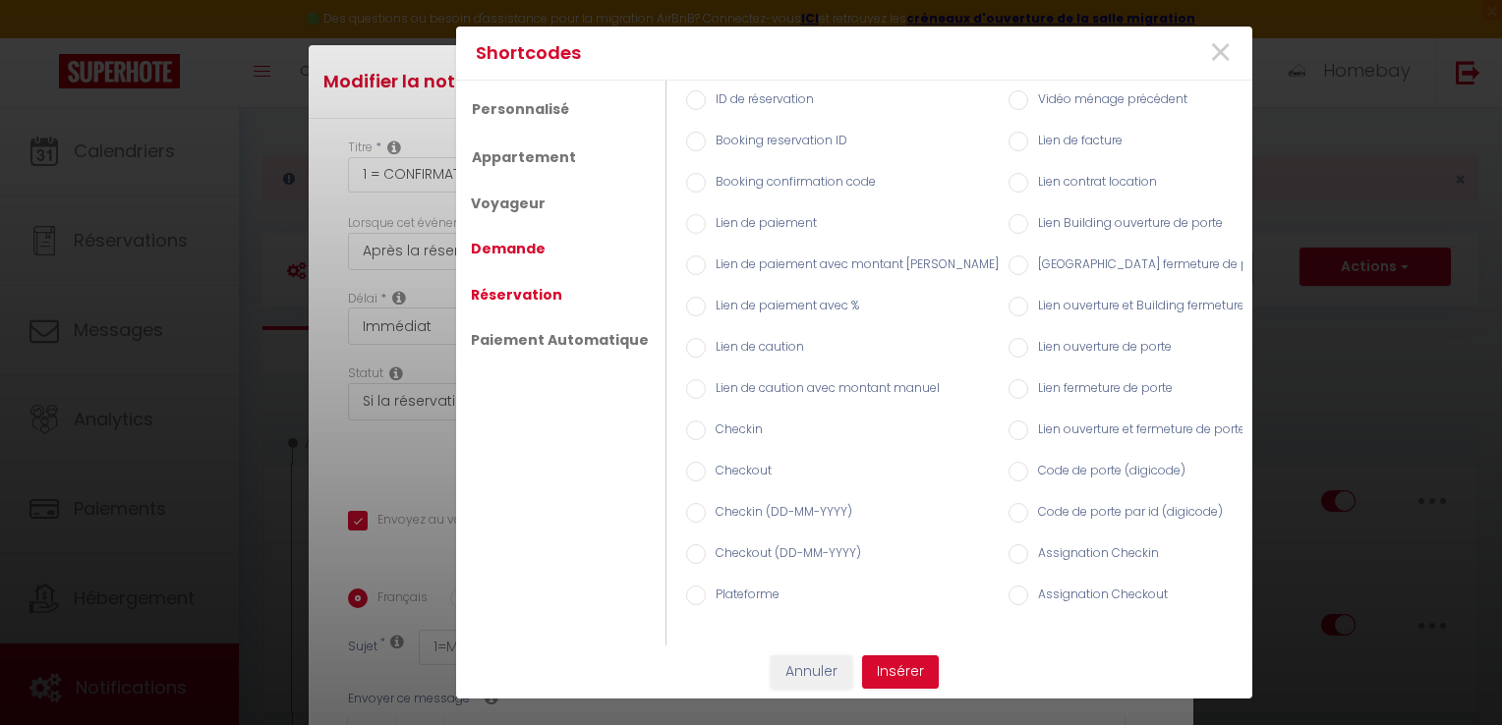
click at [536, 246] on link "Demande" at bounding box center [508, 248] width 94 height 35
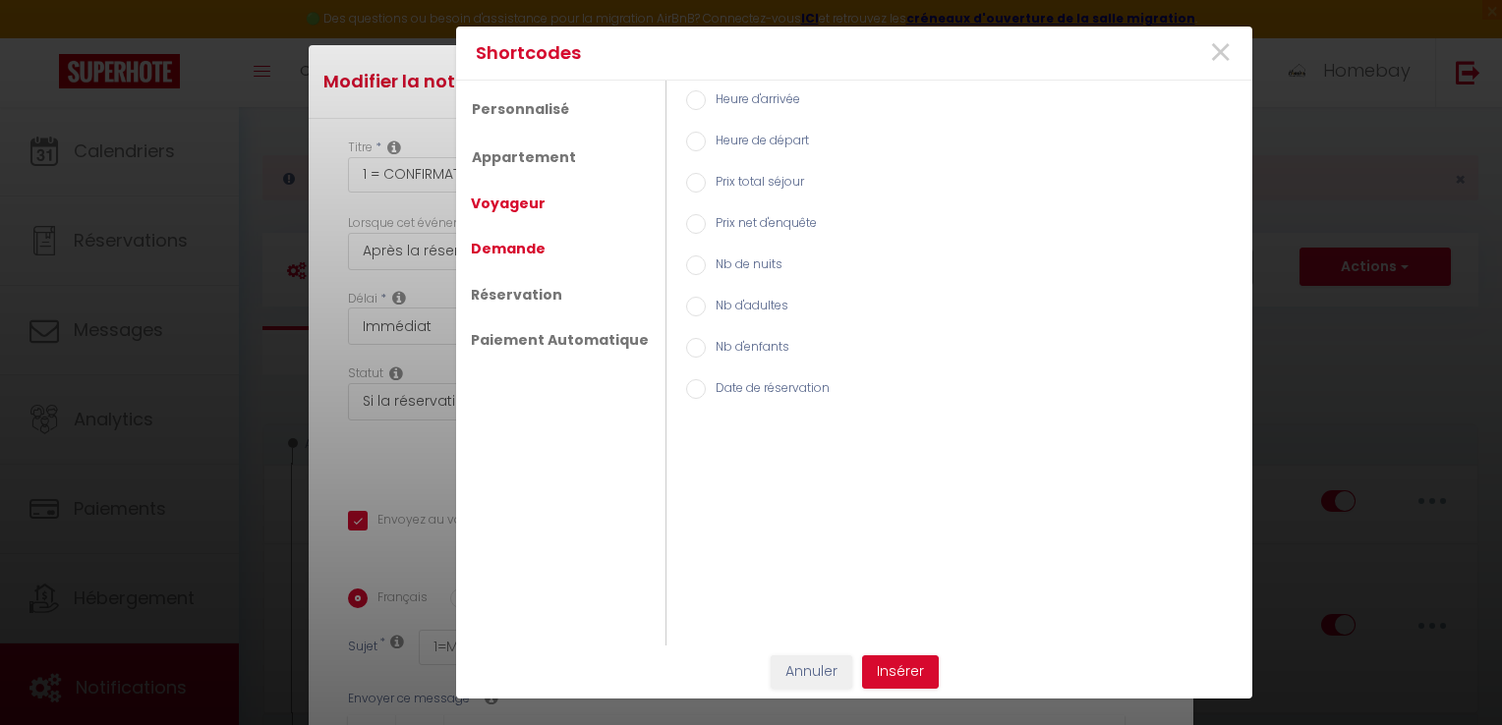
click at [539, 203] on link "Voyageur" at bounding box center [508, 203] width 94 height 35
click at [560, 159] on link "Appartement" at bounding box center [523, 156] width 124 height 35
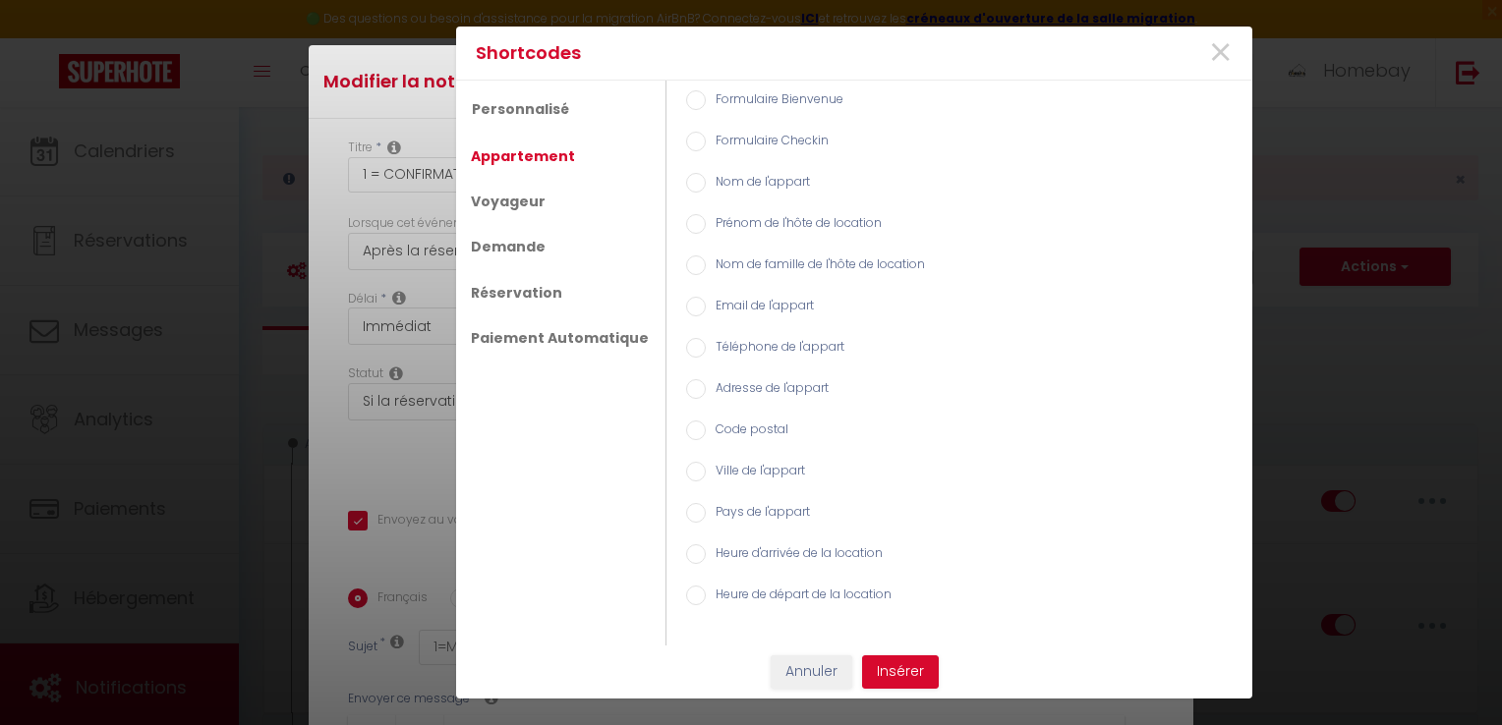
click at [785, 383] on label "Adresse de l'appart" at bounding box center [767, 390] width 123 height 22
click at [706, 383] on input "Adresse de l'appart" at bounding box center [696, 389] width 20 height 20
click at [1219, 45] on span "×" at bounding box center [1220, 53] width 25 height 59
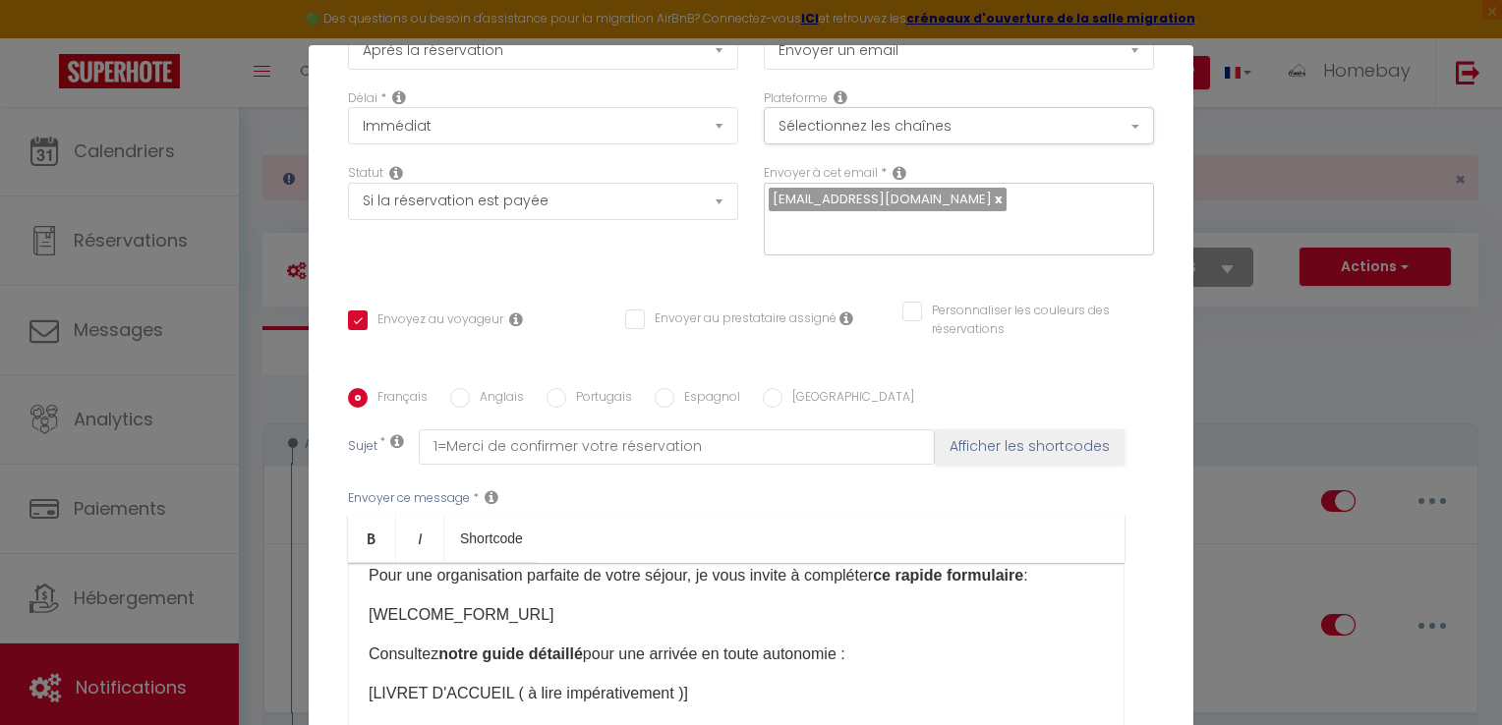
scroll to position [295, 0]
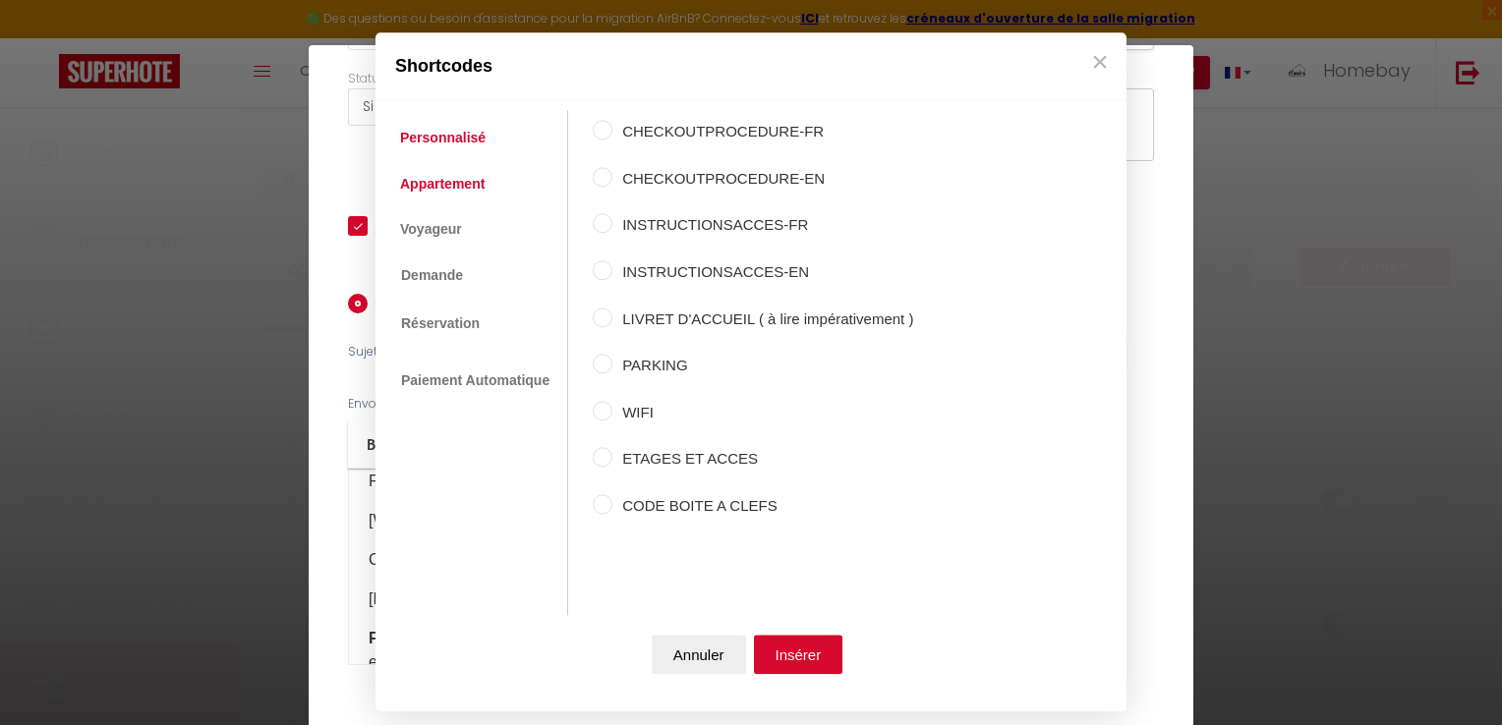
click at [476, 193] on link "Appartement" at bounding box center [442, 183] width 104 height 35
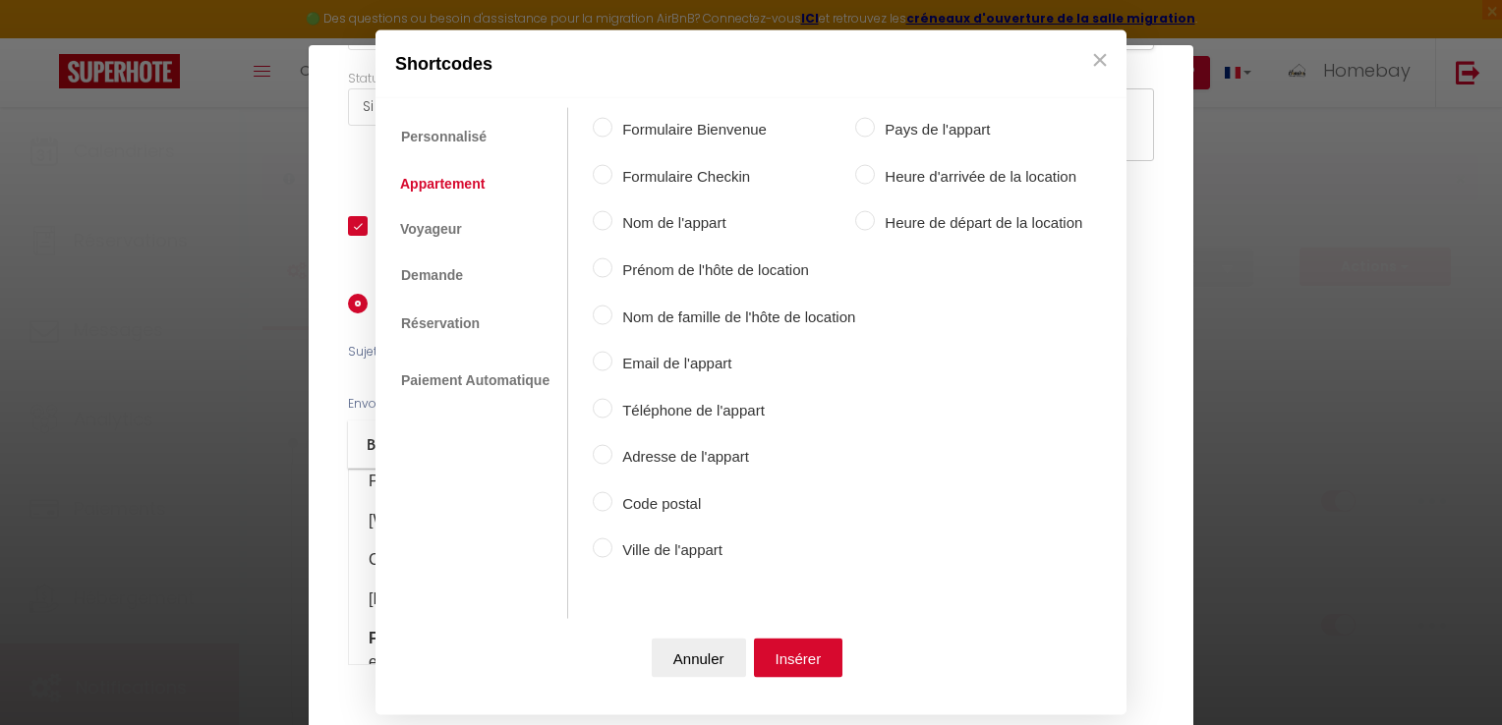
click at [688, 454] on label "Adresse de l'appart" at bounding box center [733, 457] width 243 height 24
click at [612, 454] on input "Adresse de l'appart" at bounding box center [603, 455] width 20 height 20
click at [814, 652] on button "Insérer" at bounding box center [798, 657] width 89 height 39
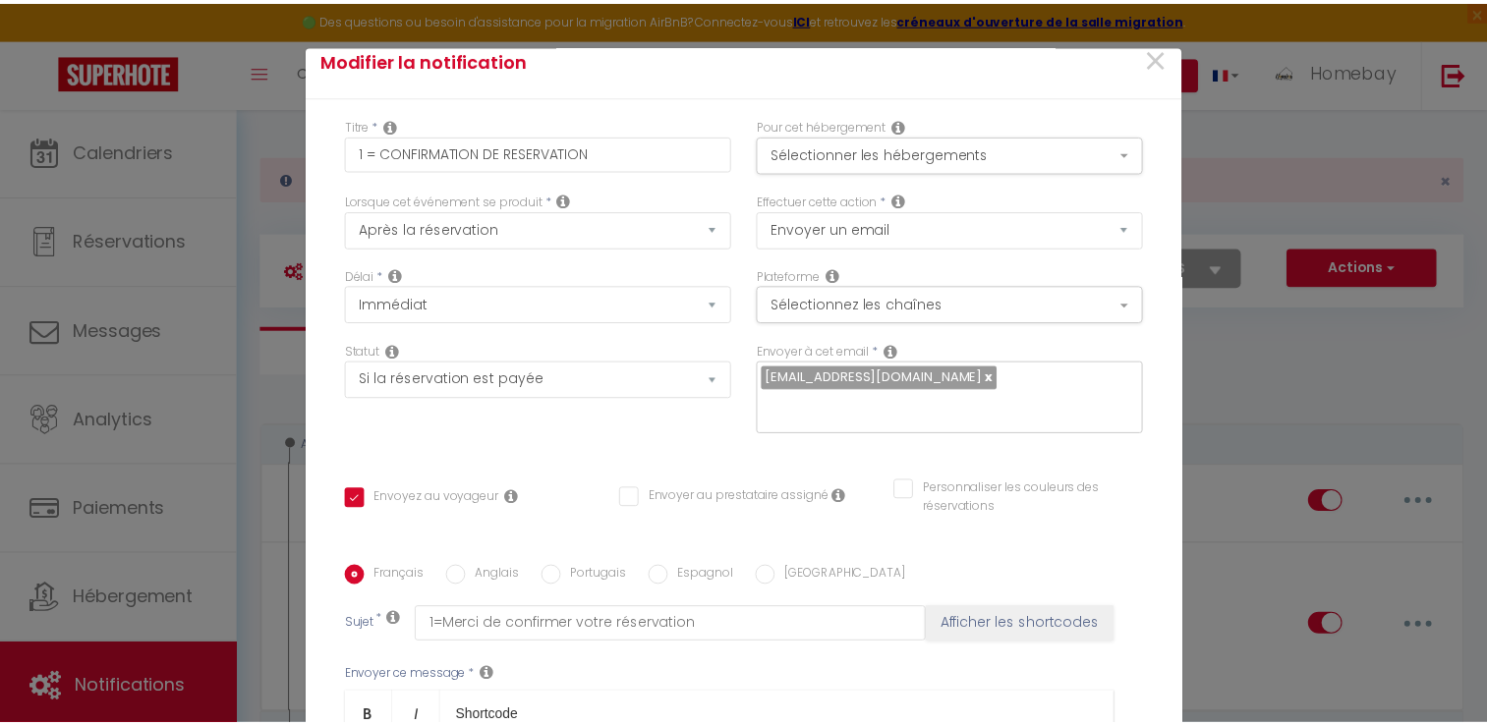
scroll to position [0, 0]
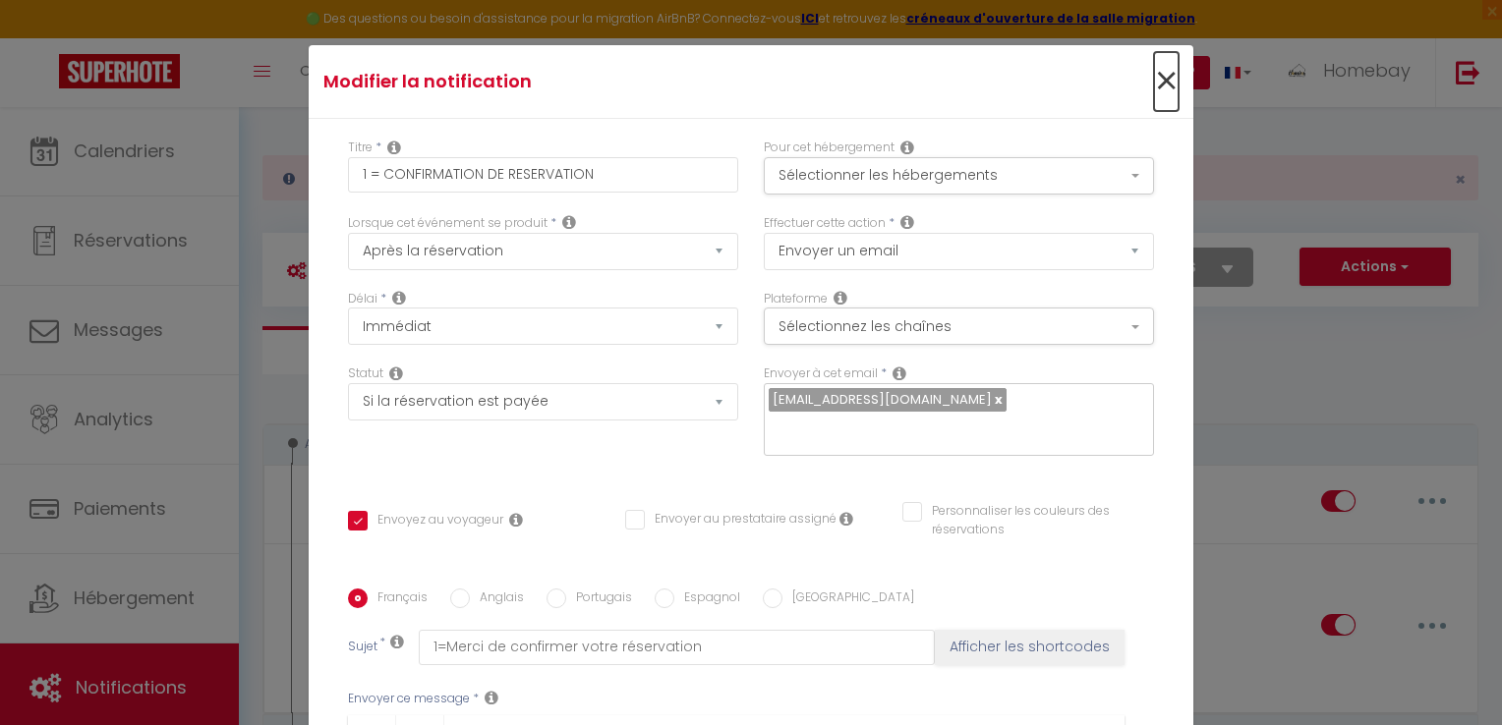
click at [1154, 80] on span "×" at bounding box center [1166, 81] width 25 height 59
click at [1144, 80] on button "Besoin d'aide ?" at bounding box center [1141, 72] width 137 height 33
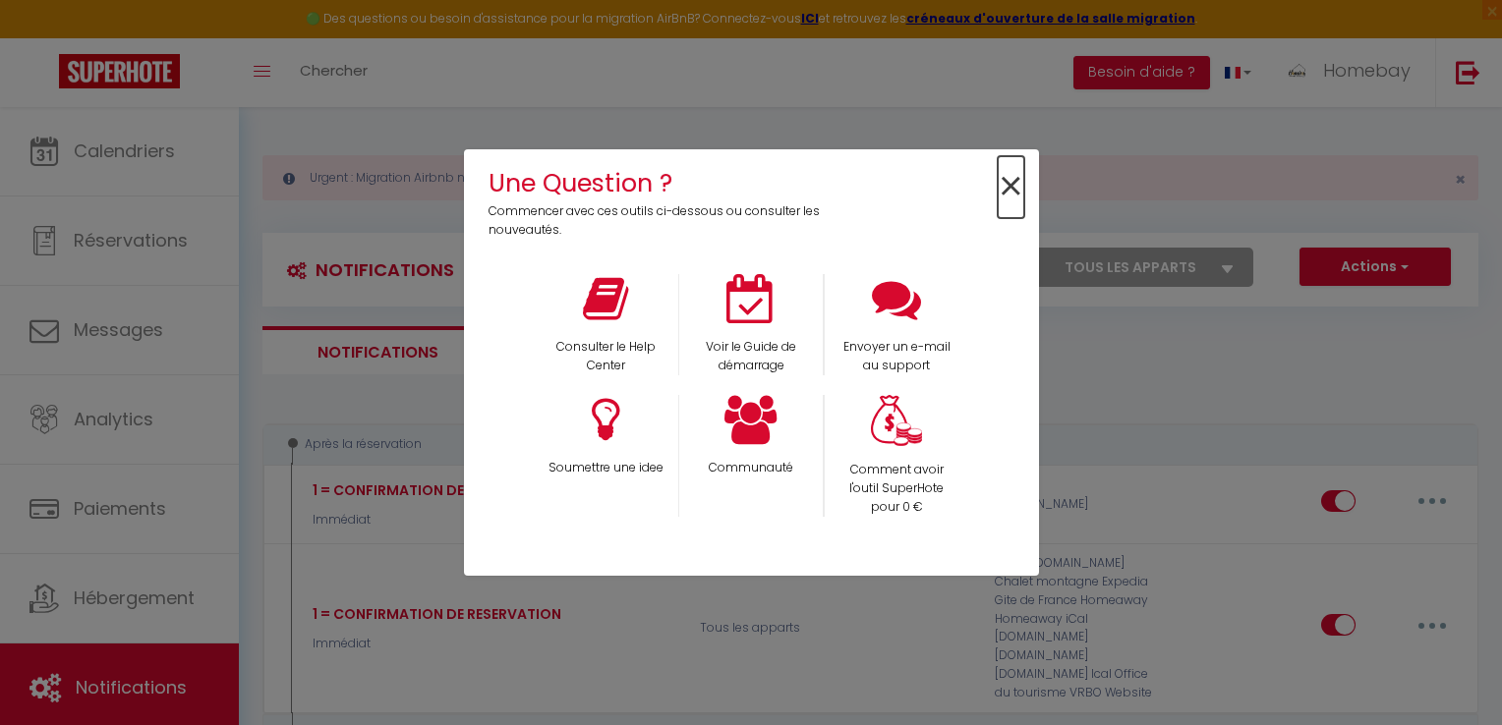
click at [999, 195] on span "×" at bounding box center [1011, 187] width 27 height 62
click at [999, 195] on div "Urgent : Migration Airbnb nécessaire pour votre compte, merci de suivre ces éta…" at bounding box center [870, 177] width 1216 height 45
